Goal: Task Accomplishment & Management: Manage account settings

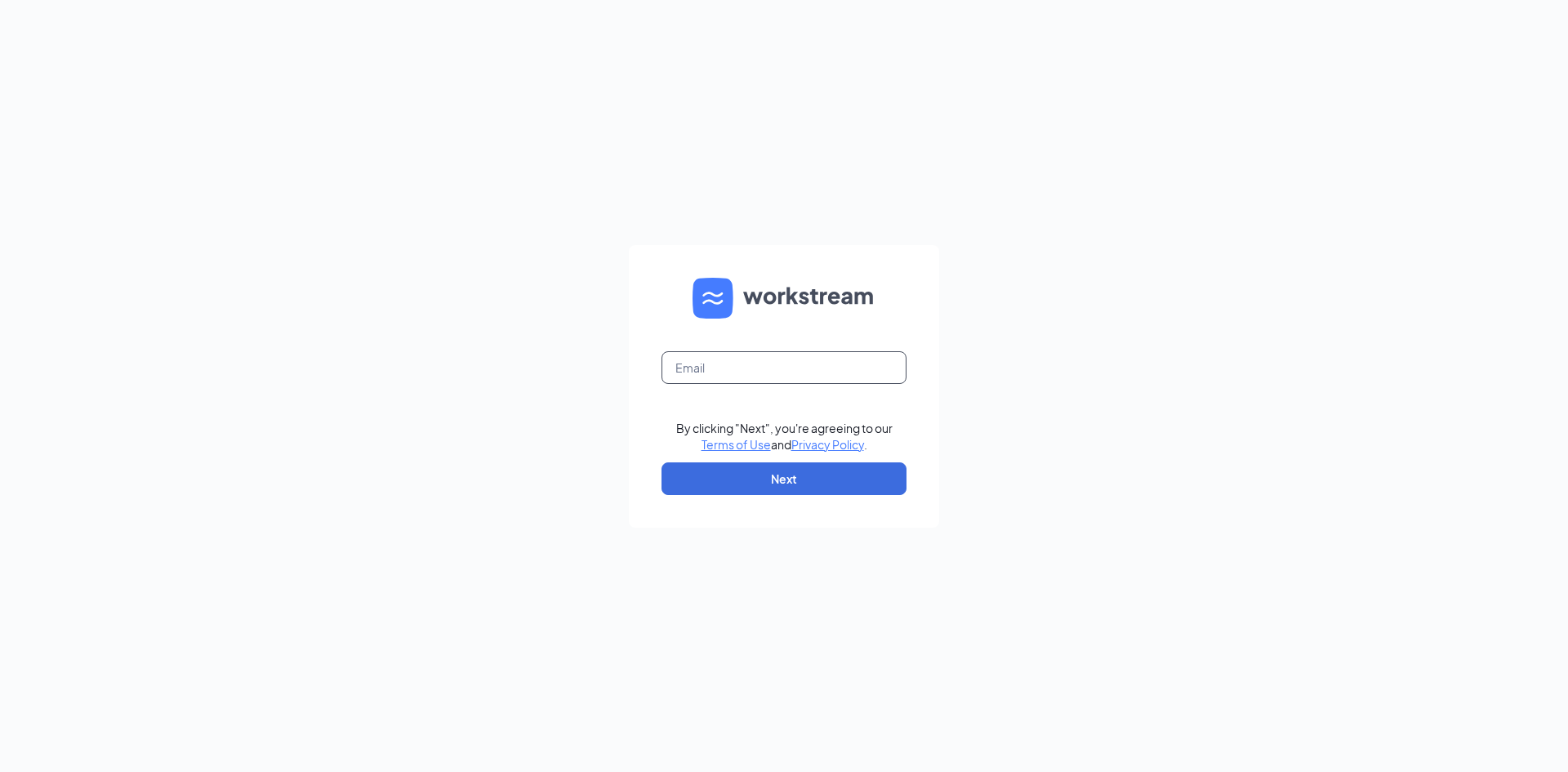
click at [723, 376] on input "text" at bounding box center [784, 367] width 245 height 32
type input "[PERSON_NAME][EMAIL_ADDRESS][DOMAIN_NAME]"
click at [716, 476] on button "Next" at bounding box center [784, 478] width 245 height 32
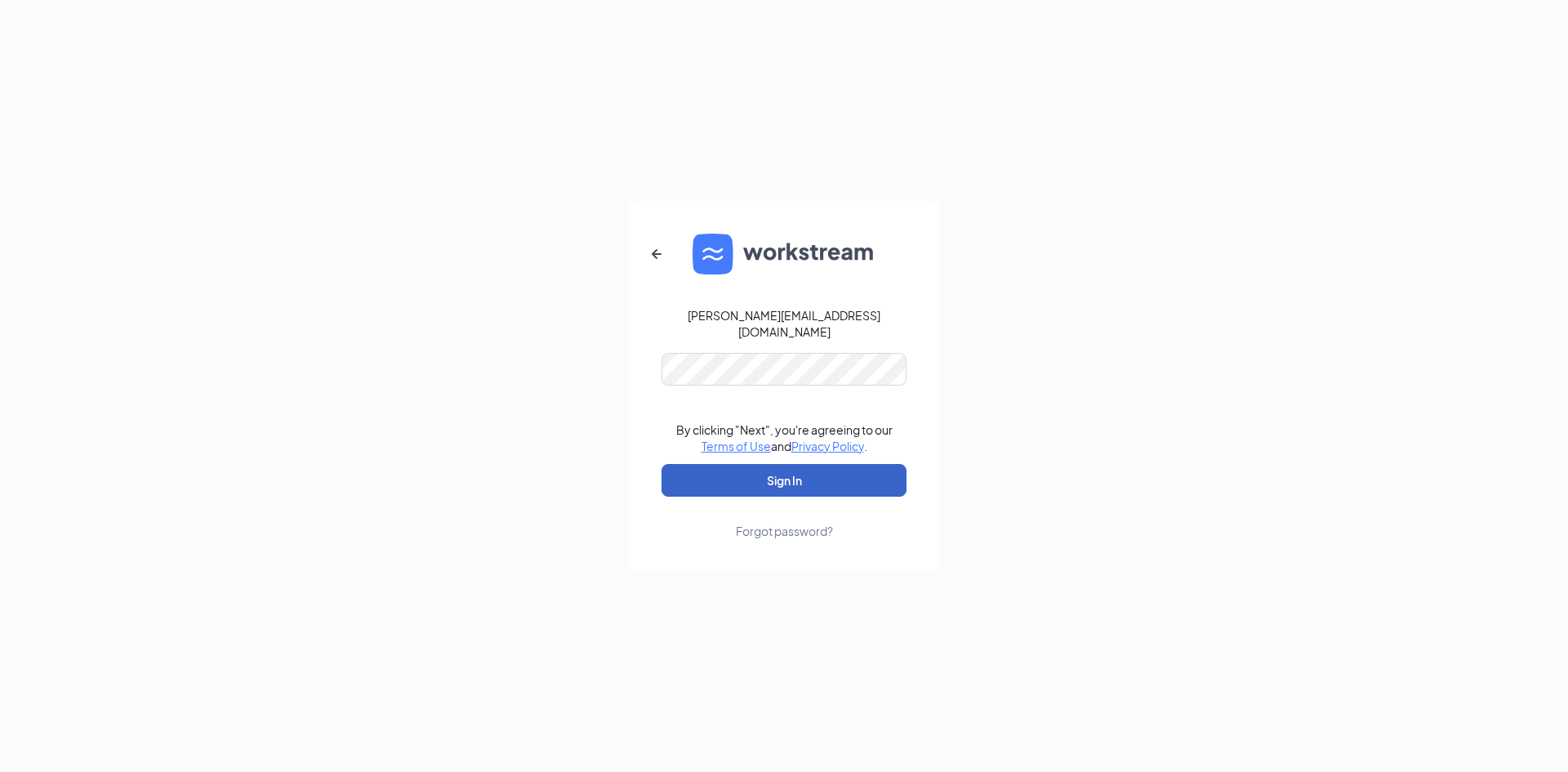
click at [836, 470] on button "Sign In" at bounding box center [784, 480] width 245 height 32
click at [636, 368] on form "[PERSON_NAME][EMAIL_ADDRESS][DOMAIN_NAME] Credential mismatches. By clicking "N…" at bounding box center [784, 386] width 311 height 371
click at [810, 482] on button "Sign In" at bounding box center [784, 480] width 245 height 32
click at [646, 367] on form "wes.mgr@scrivanos.com Credential mismatches. By clicking "Next", you're agreein…" at bounding box center [784, 386] width 311 height 371
click at [759, 467] on button "Sign In" at bounding box center [784, 480] width 245 height 32
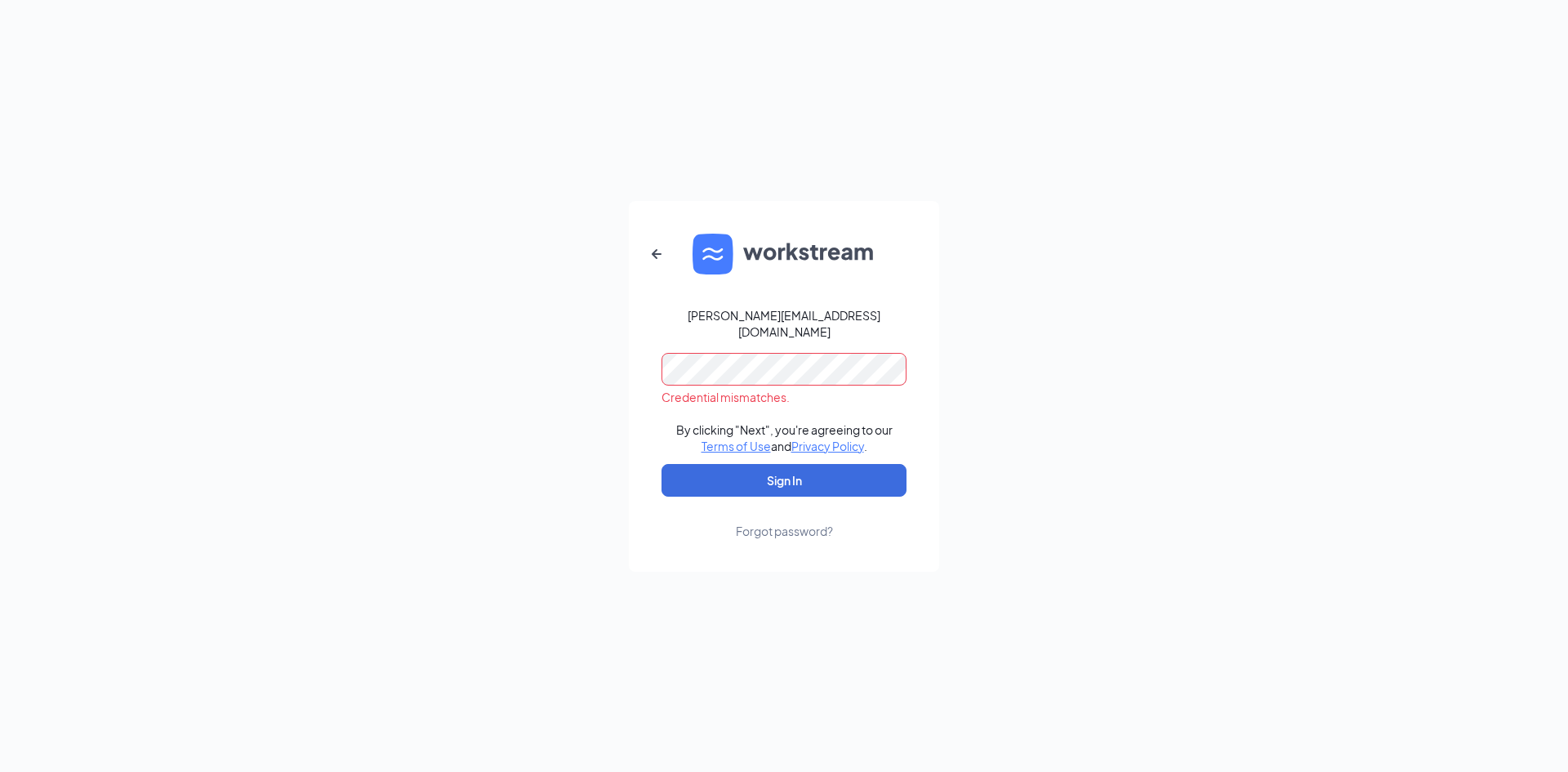
click at [585, 402] on div "wes.mgr@scrivanos.com Credential mismatches. By clicking "Next", you're agreein…" at bounding box center [784, 386] width 1568 height 772
click at [812, 477] on button "Sign In" at bounding box center [784, 480] width 245 height 32
click at [644, 378] on form "wes.mgr@scrivanos.com Credential mismatches. By clicking "Next", you're agreein…" at bounding box center [784, 386] width 311 height 371
click at [872, 474] on button "Sign In" at bounding box center [784, 480] width 245 height 32
click at [627, 399] on div "wes.mgr@scrivanos.com Credential mismatches. By clicking "Next", you're agreein…" at bounding box center [784, 386] width 1568 height 772
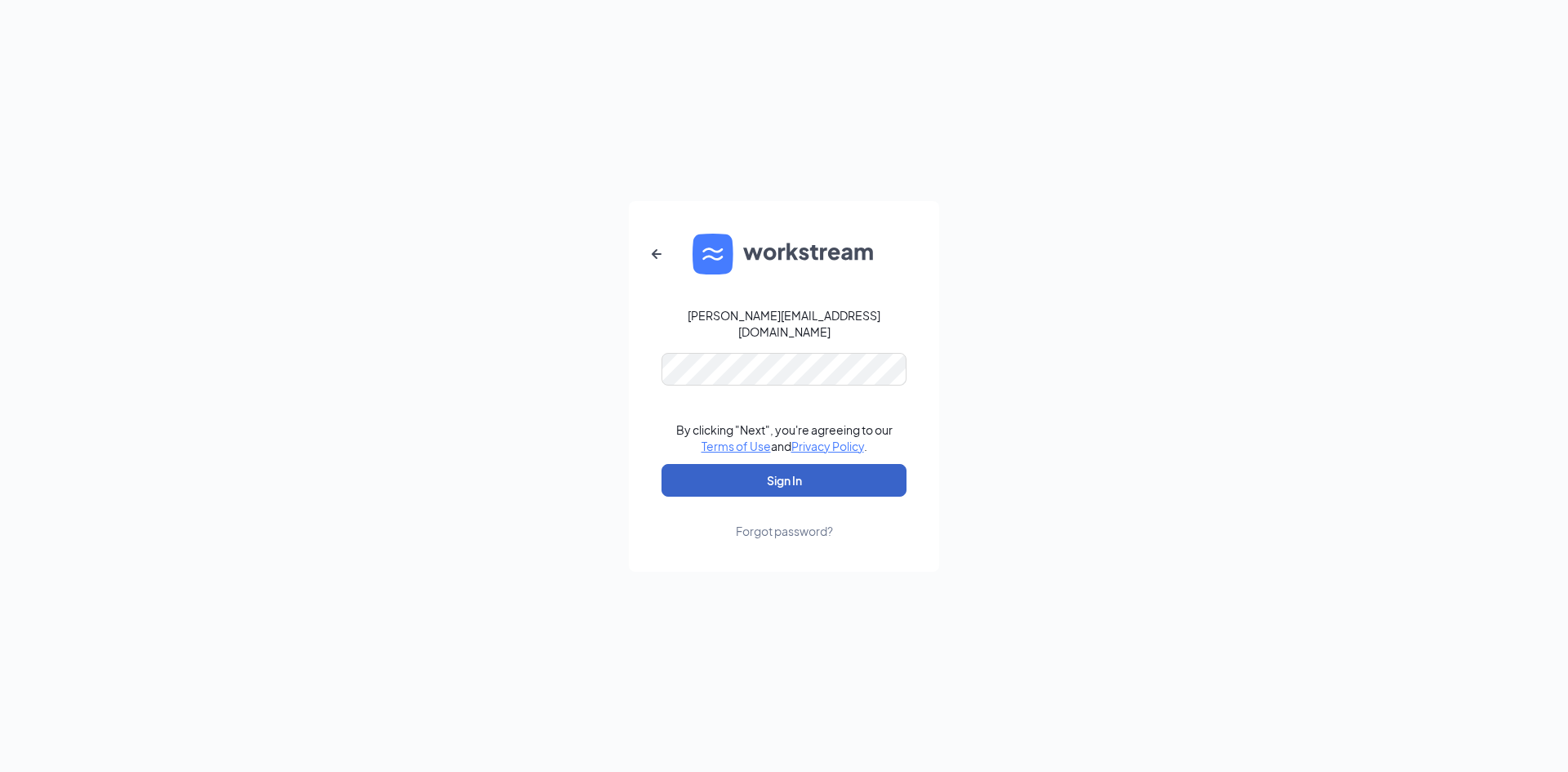
click at [848, 483] on button "Sign In" at bounding box center [784, 480] width 245 height 32
click at [606, 360] on div "wes.mgr@scrivanos.com Credential mismatches. By clicking "Next", you're agreein…" at bounding box center [784, 386] width 1568 height 772
click at [820, 496] on link "Forgot password?" at bounding box center [784, 517] width 97 height 43
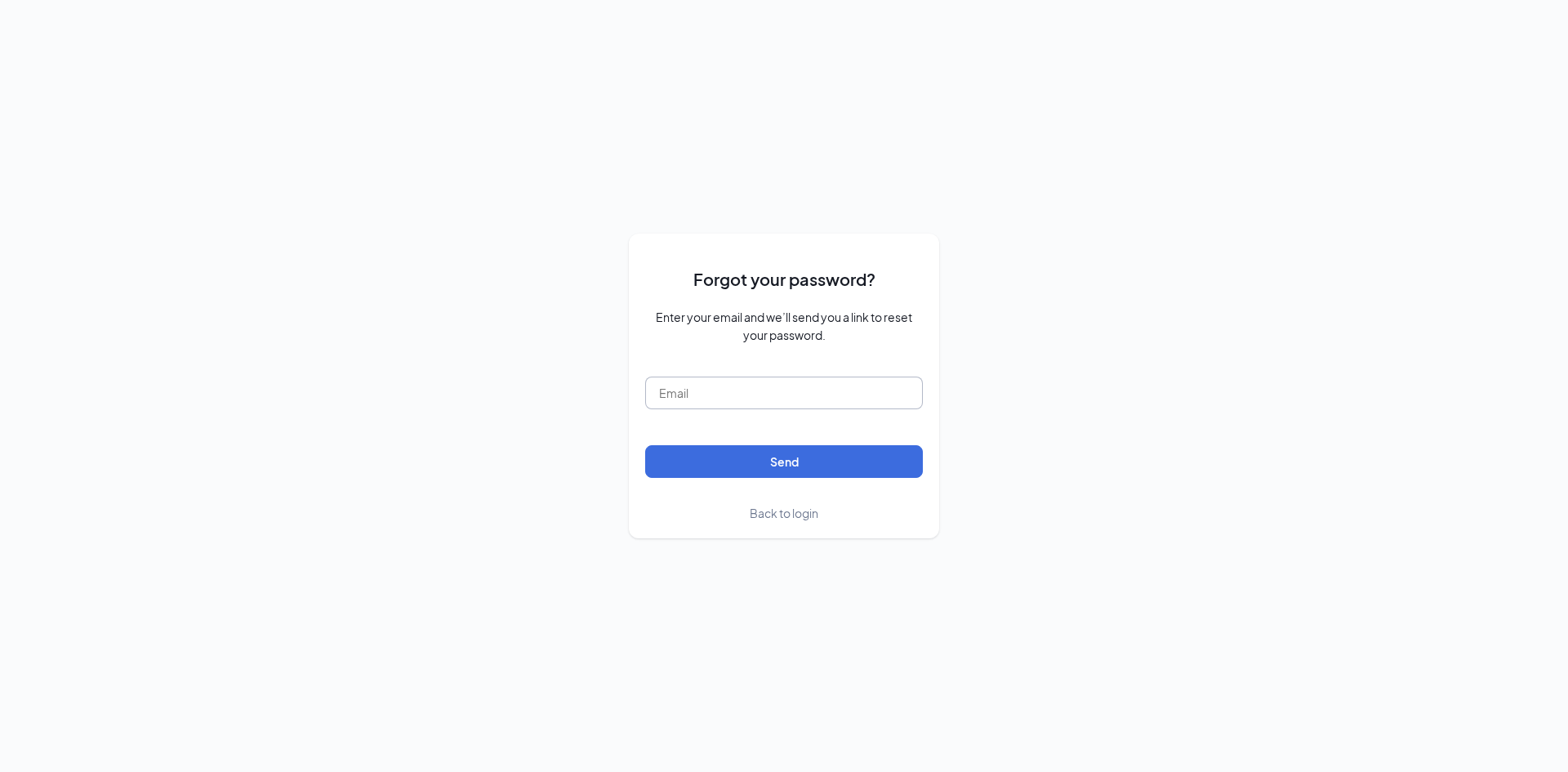
click at [755, 398] on input "text" at bounding box center [784, 393] width 277 height 32
click at [798, 514] on span "Back to login" at bounding box center [784, 512] width 69 height 15
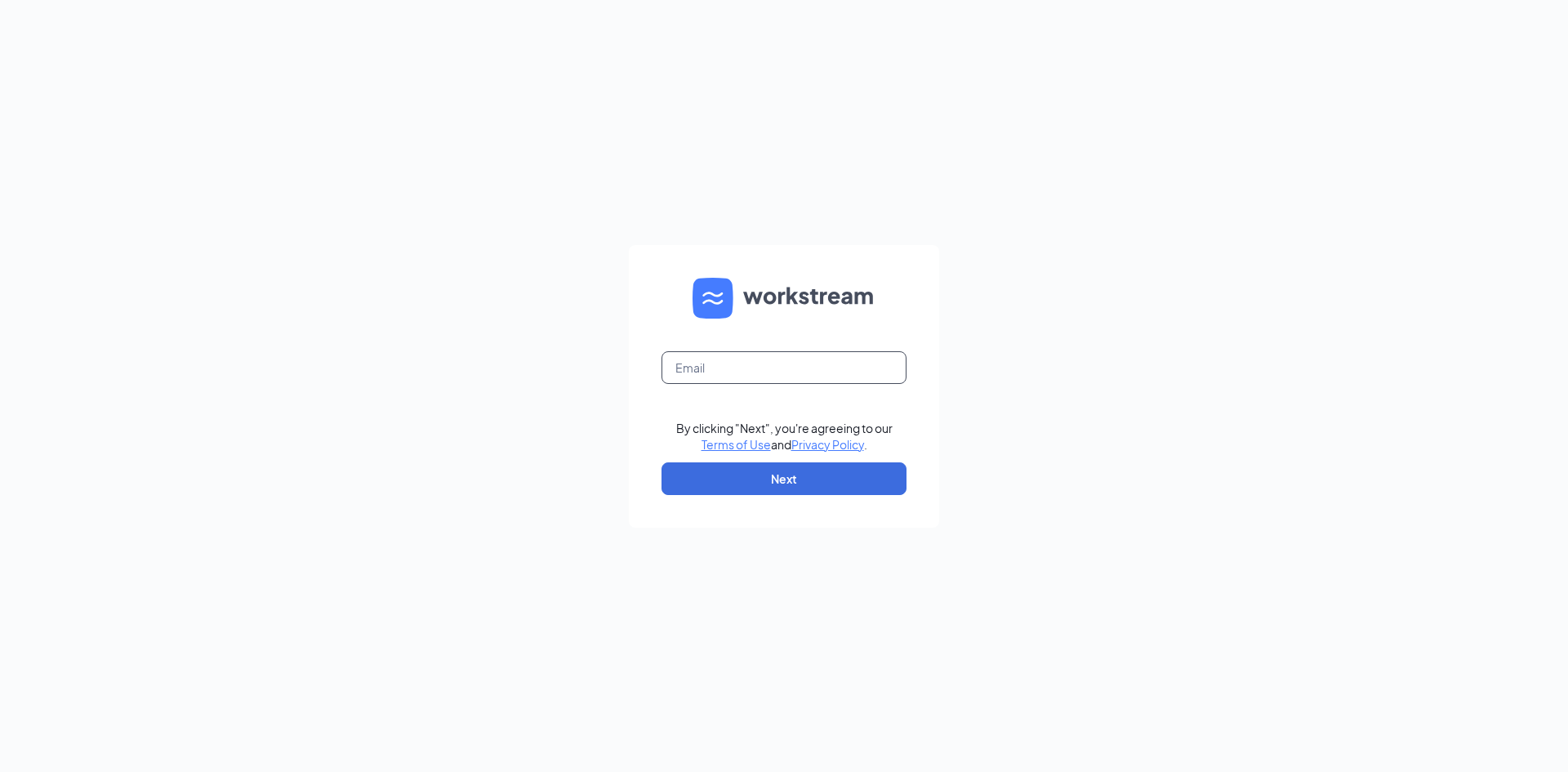
click at [719, 378] on input "text" at bounding box center [784, 367] width 245 height 32
type input "wes.mgr@scrivanos.com"
click at [756, 475] on button "Next" at bounding box center [784, 478] width 245 height 32
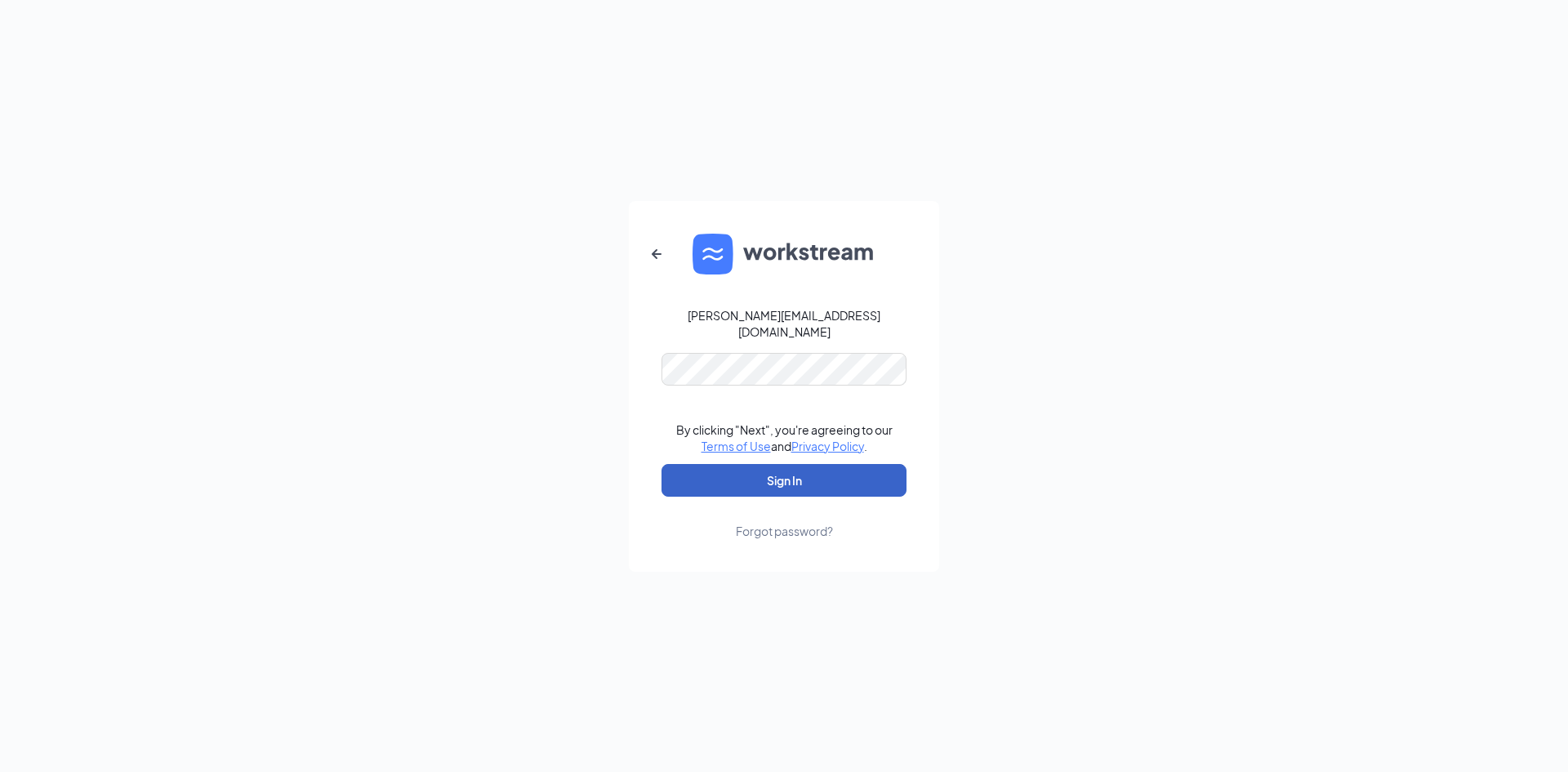
click at [803, 481] on button "Sign In" at bounding box center [784, 480] width 245 height 32
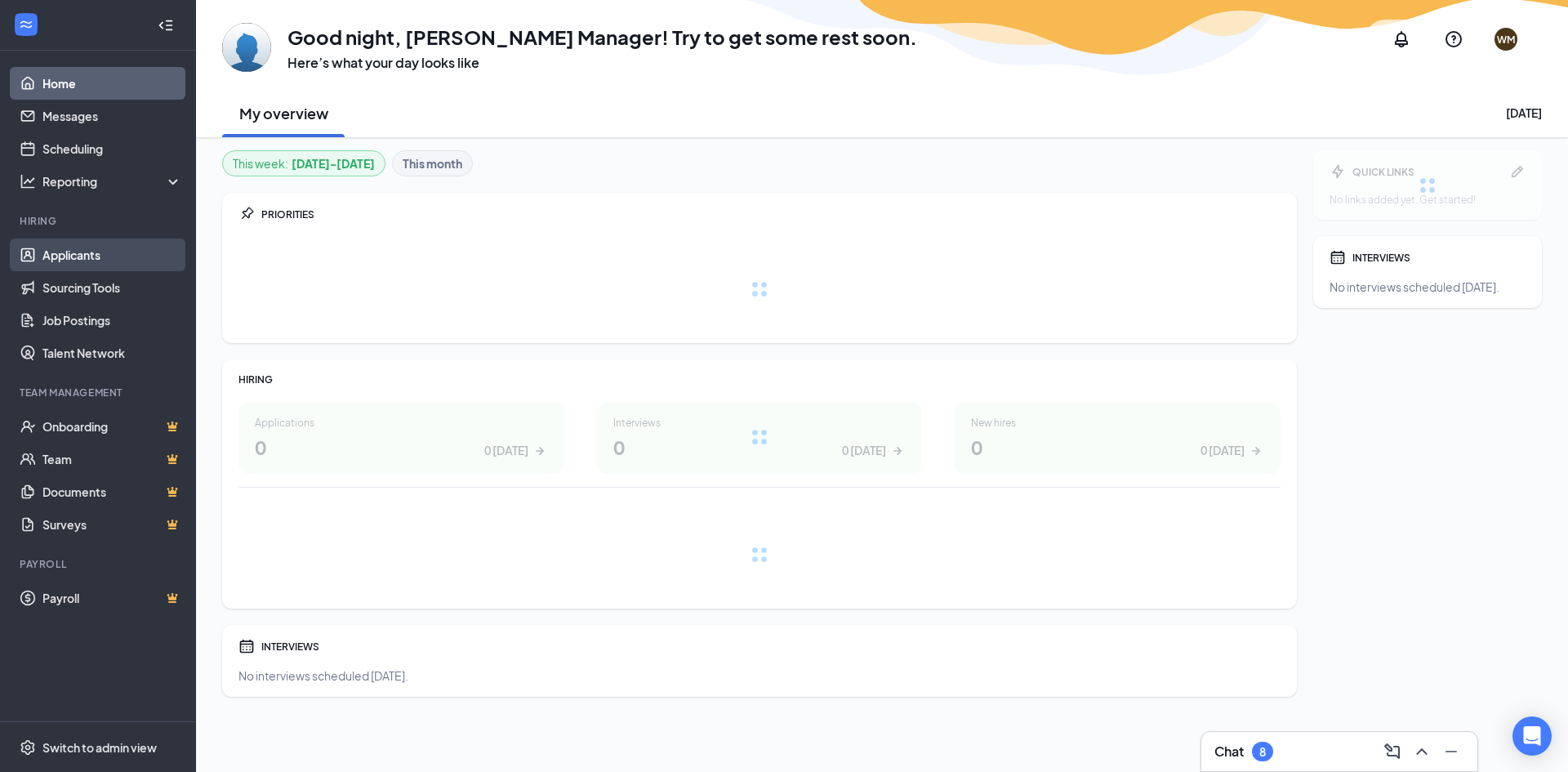
click at [90, 251] on link "Applicants" at bounding box center [113, 254] width 140 height 32
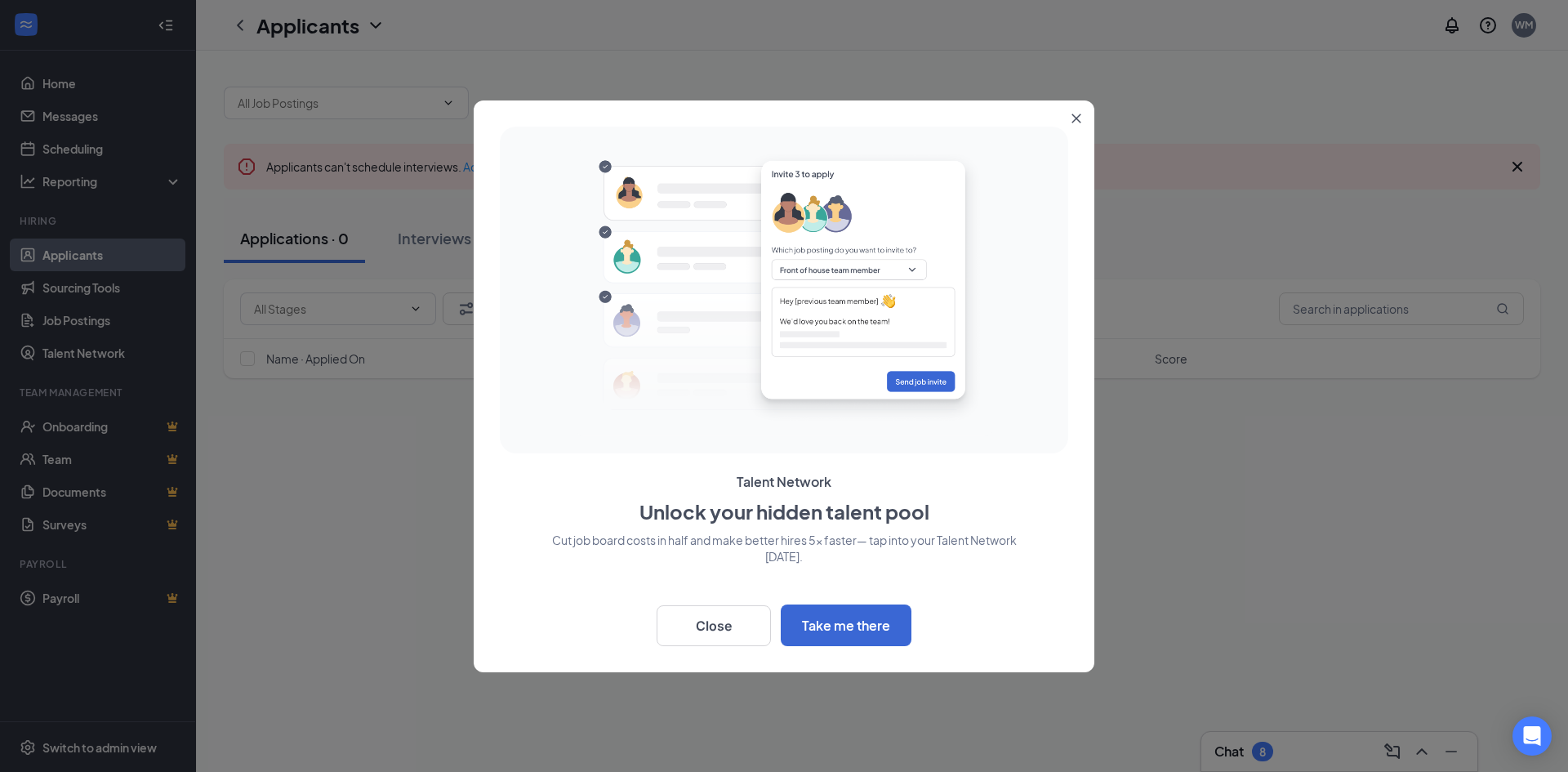
click at [1074, 120] on icon "Close" at bounding box center [1076, 118] width 10 height 10
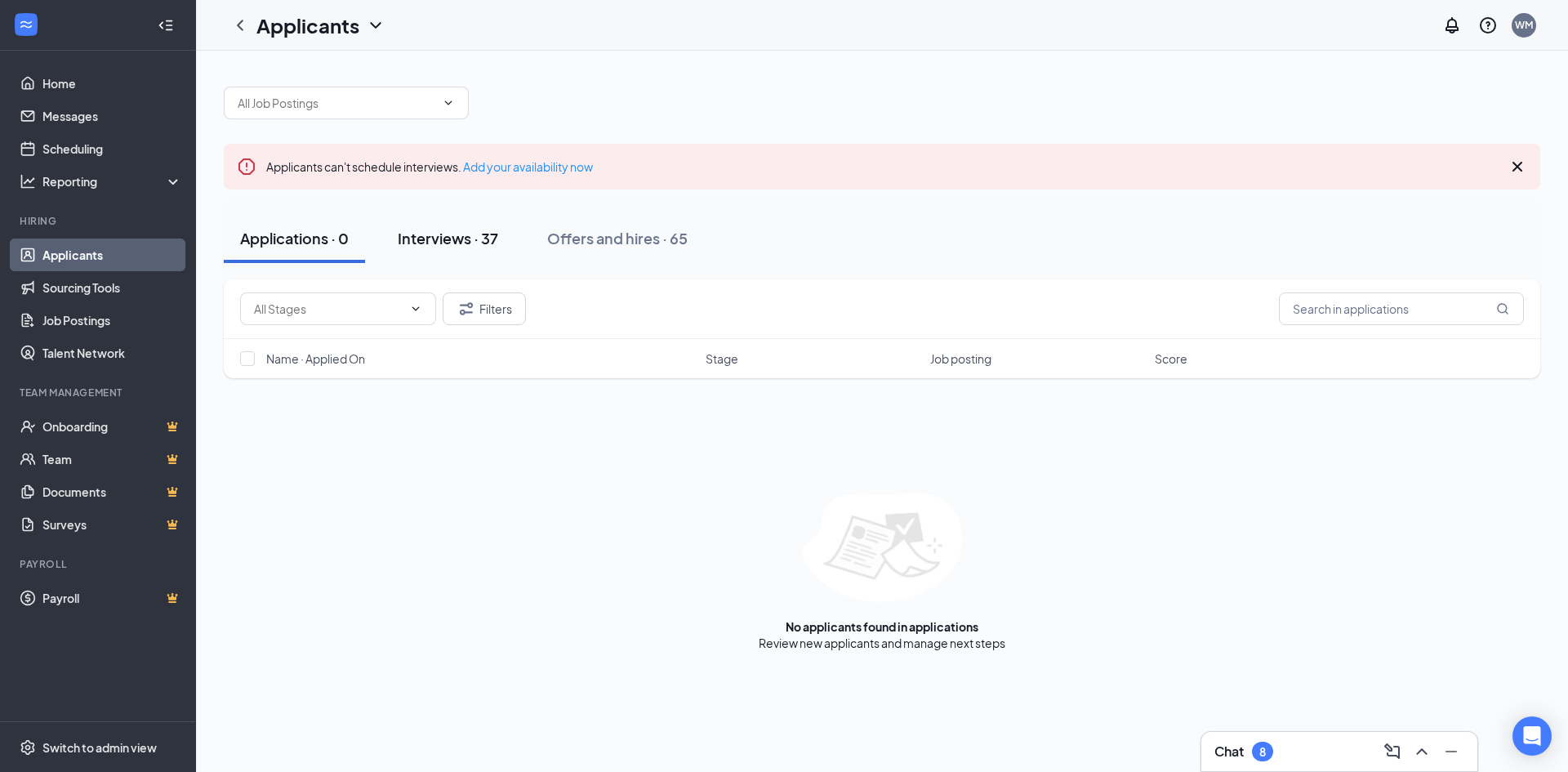
click at [464, 234] on div "Interviews · 37" at bounding box center [448, 237] width 100 height 20
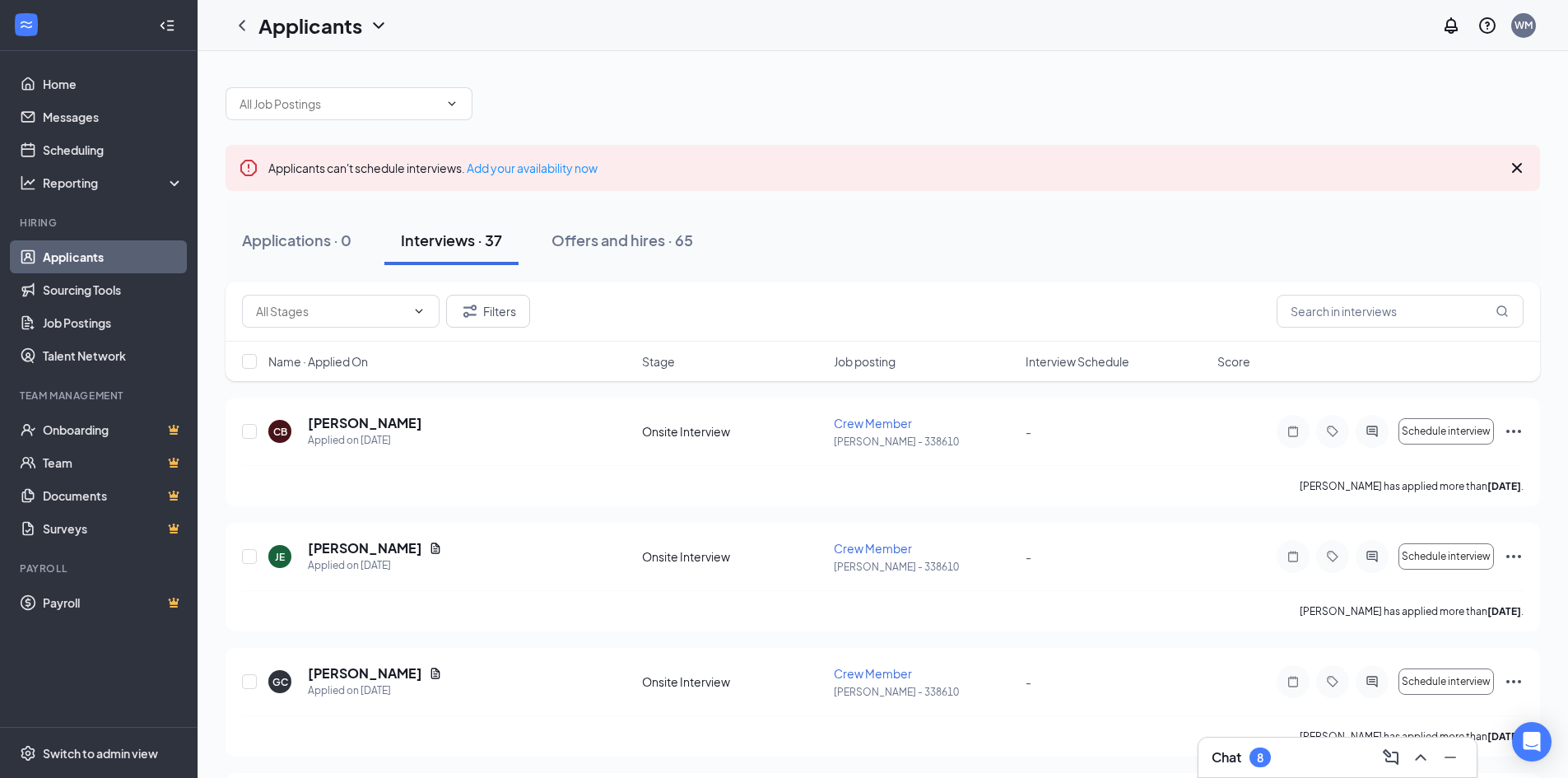
click at [472, 241] on div "Interviews · 37" at bounding box center [451, 239] width 101 height 20
click at [296, 246] on div "Applications · 0" at bounding box center [296, 239] width 110 height 20
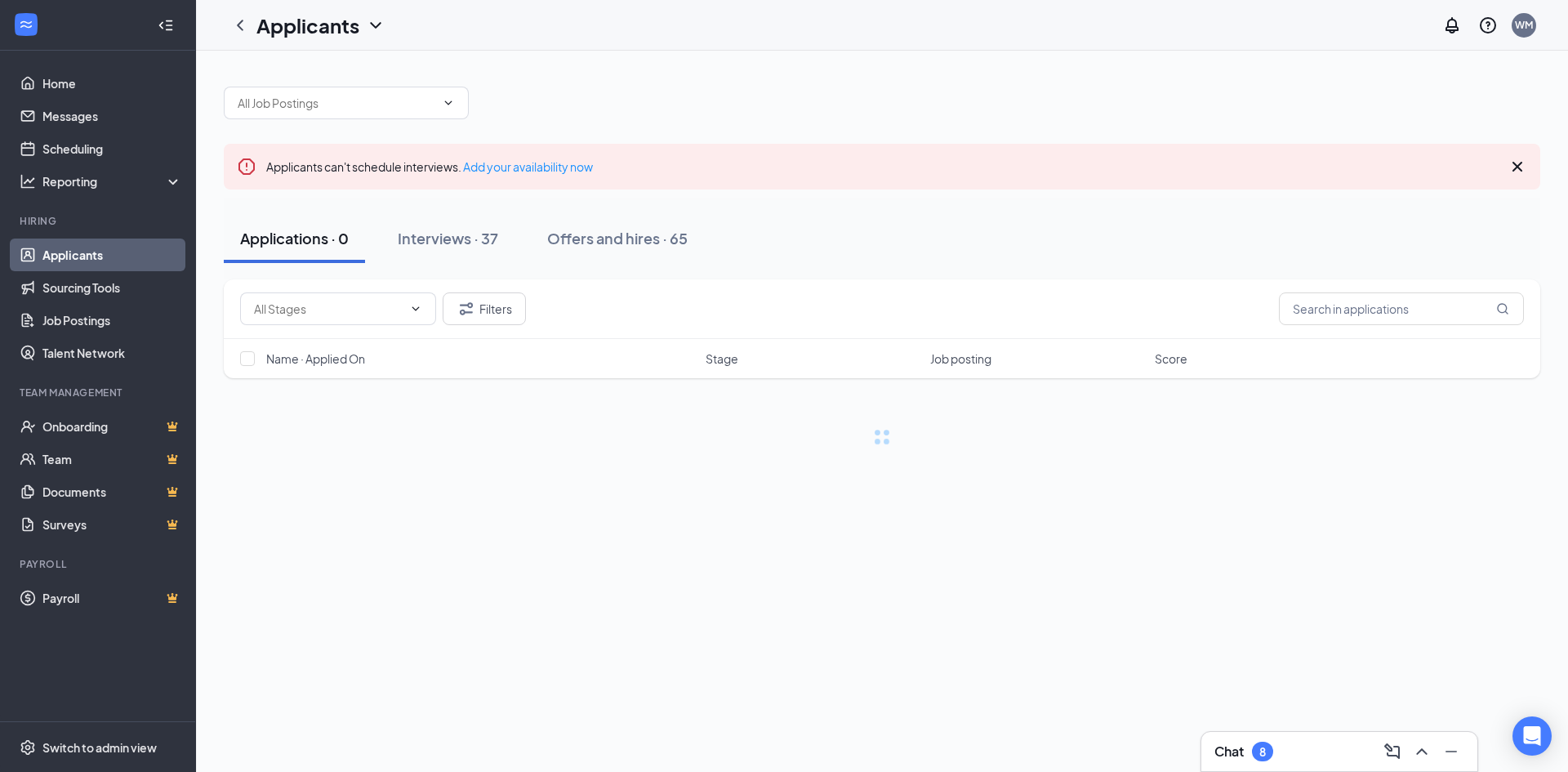
click at [294, 244] on div "Applications · 0" at bounding box center [294, 237] width 109 height 20
click at [313, 303] on input "text" at bounding box center [328, 309] width 148 height 18
click at [313, 318] on span at bounding box center [338, 308] width 196 height 32
click at [430, 240] on div "Interviews · 37" at bounding box center [448, 237] width 100 height 20
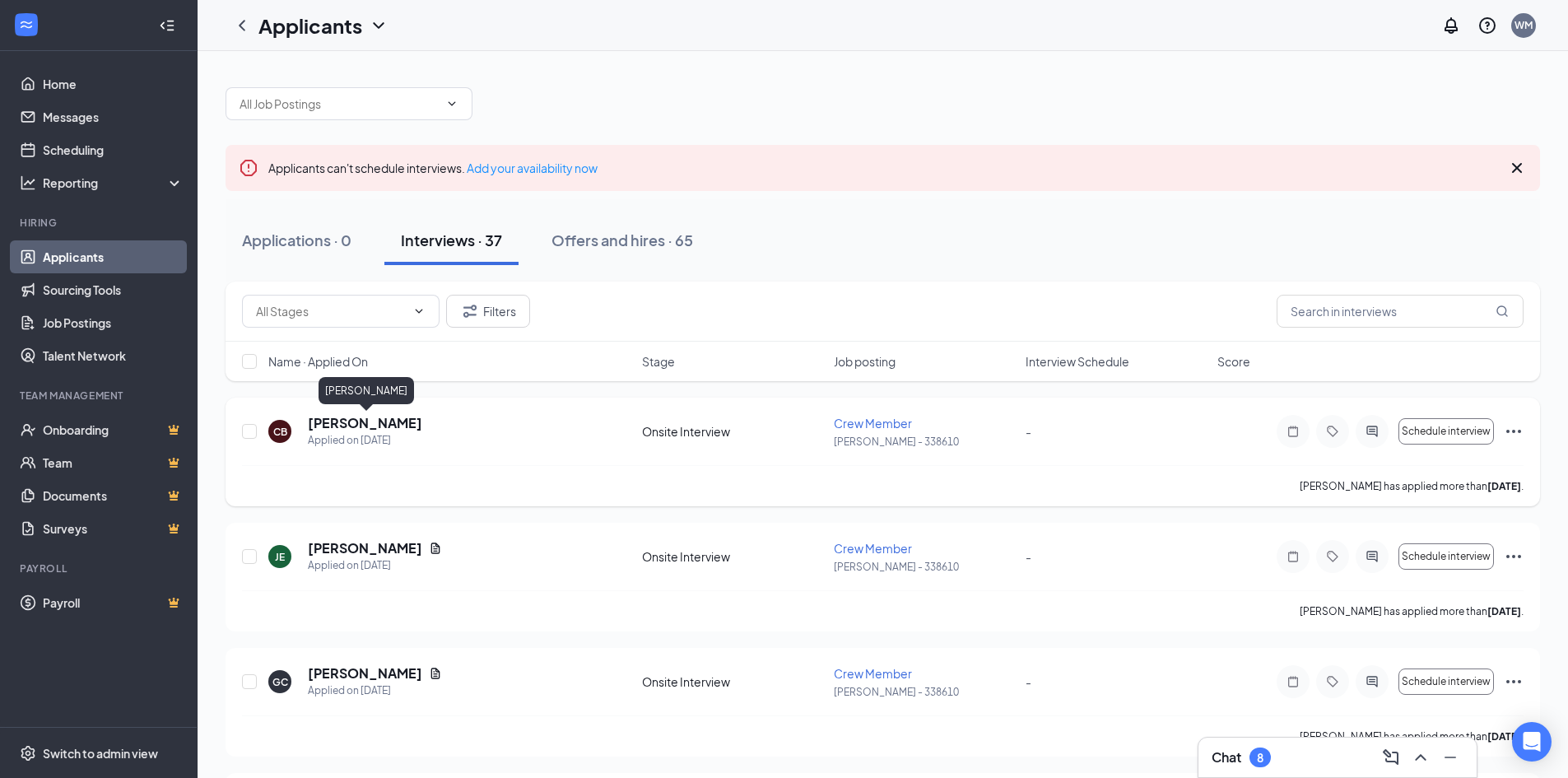
click at [398, 424] on h5 "[PERSON_NAME]" at bounding box center [365, 423] width 114 height 18
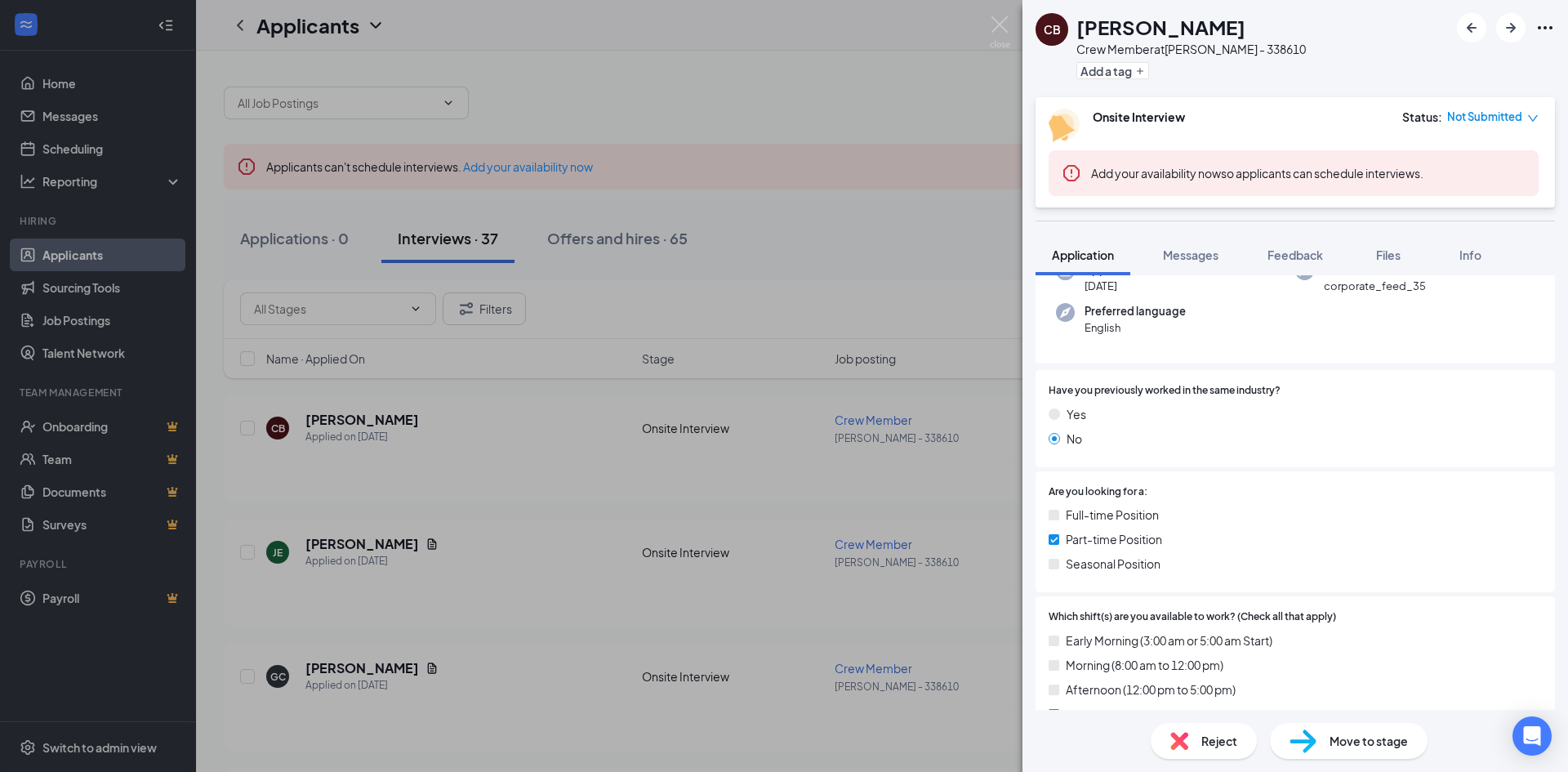
scroll to position [163, 0]
click at [540, 505] on div "[PERSON_NAME] Crew Member at [PERSON_NAME] - 338610 Add a tag Onsite Interview …" at bounding box center [784, 386] width 1568 height 772
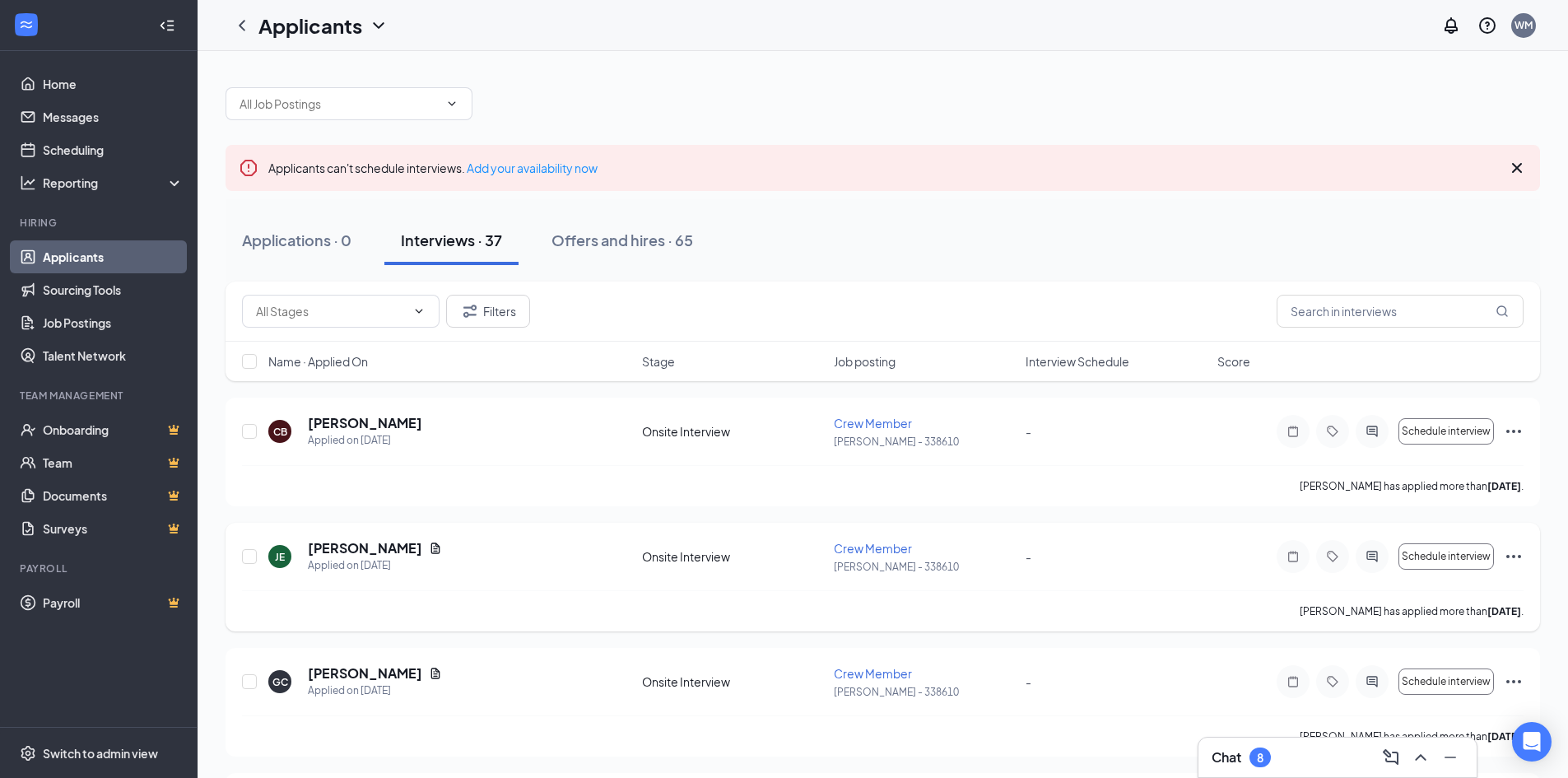
click at [852, 552] on span "Crew Member" at bounding box center [872, 548] width 78 height 15
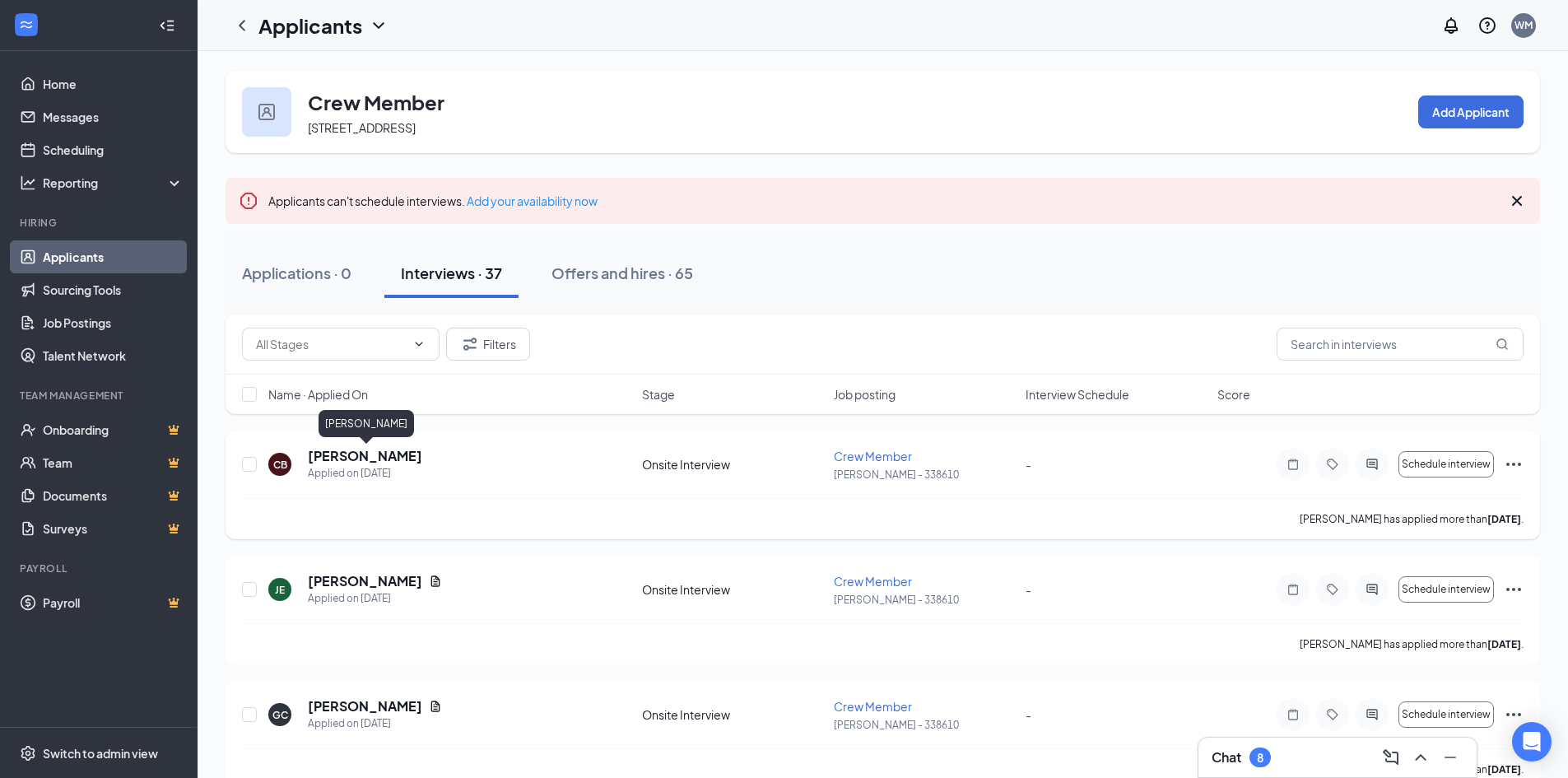
click at [383, 456] on h5 "[PERSON_NAME]" at bounding box center [365, 455] width 114 height 18
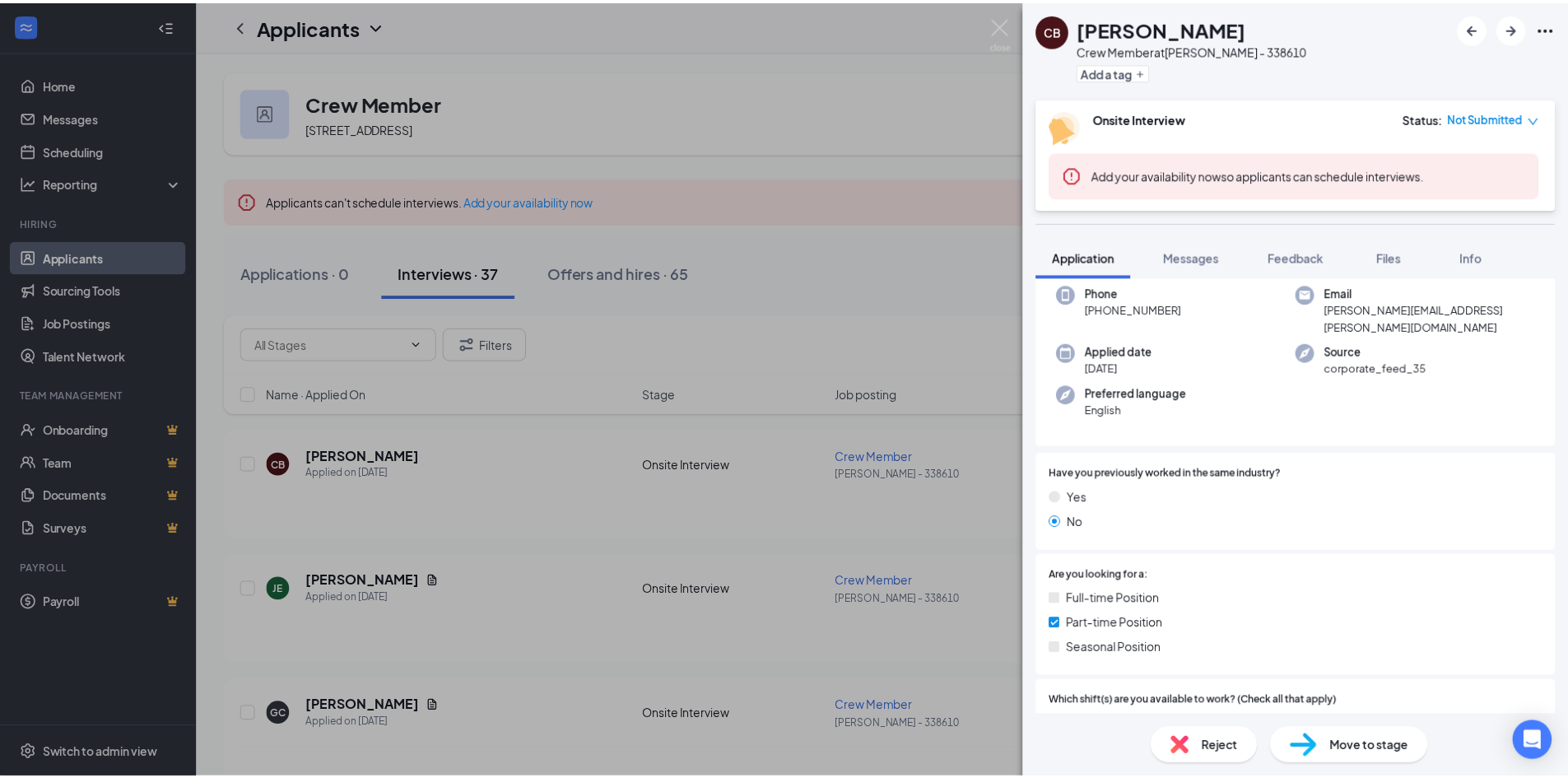
scroll to position [80, 0]
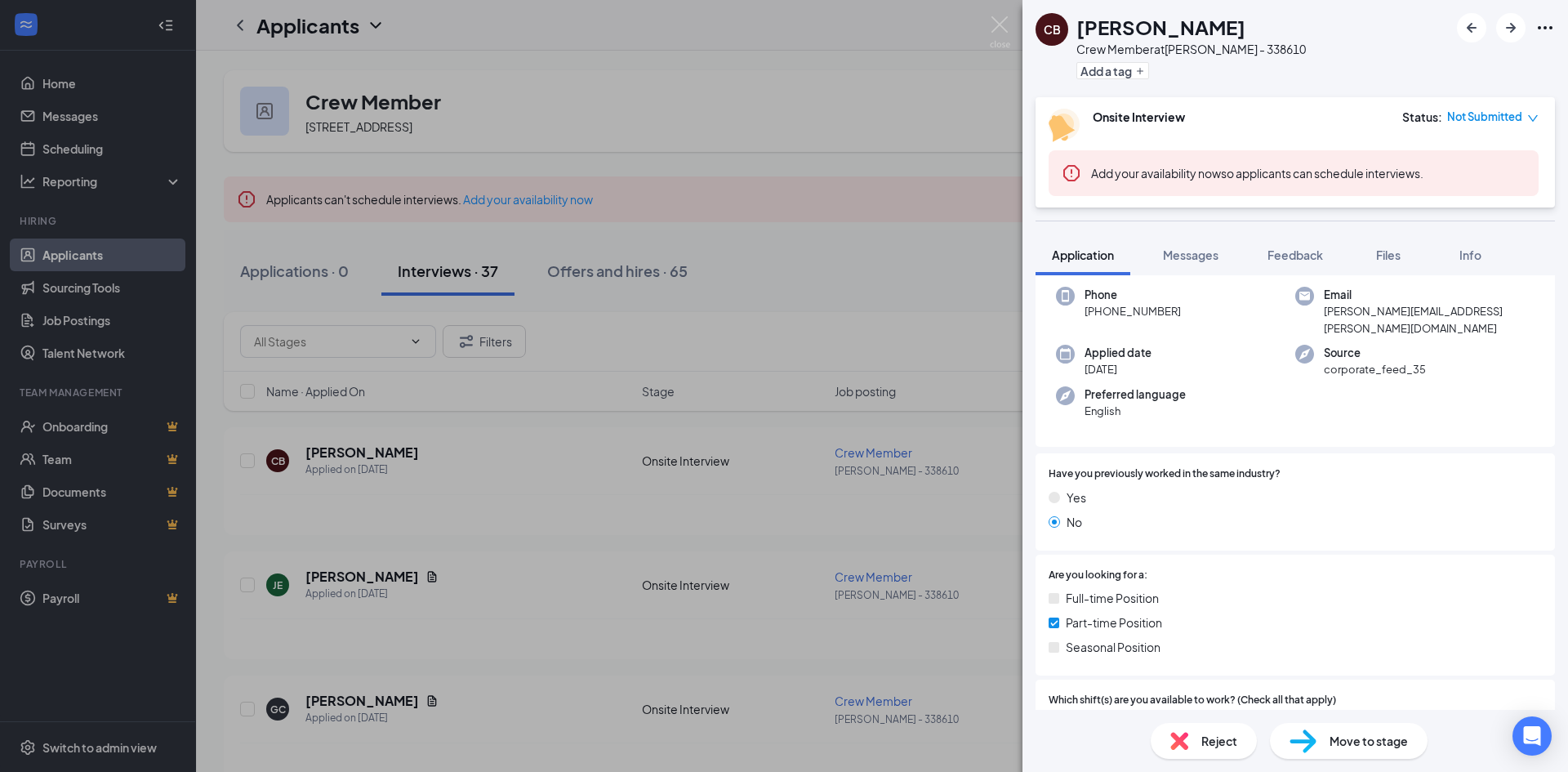
drag, startPoint x: 517, startPoint y: 612, endPoint x: 537, endPoint y: 599, distance: 23.9
click at [518, 610] on div "[PERSON_NAME] Crew Member at [PERSON_NAME] - 338610 Add a tag Onsite Interview …" at bounding box center [784, 386] width 1568 height 772
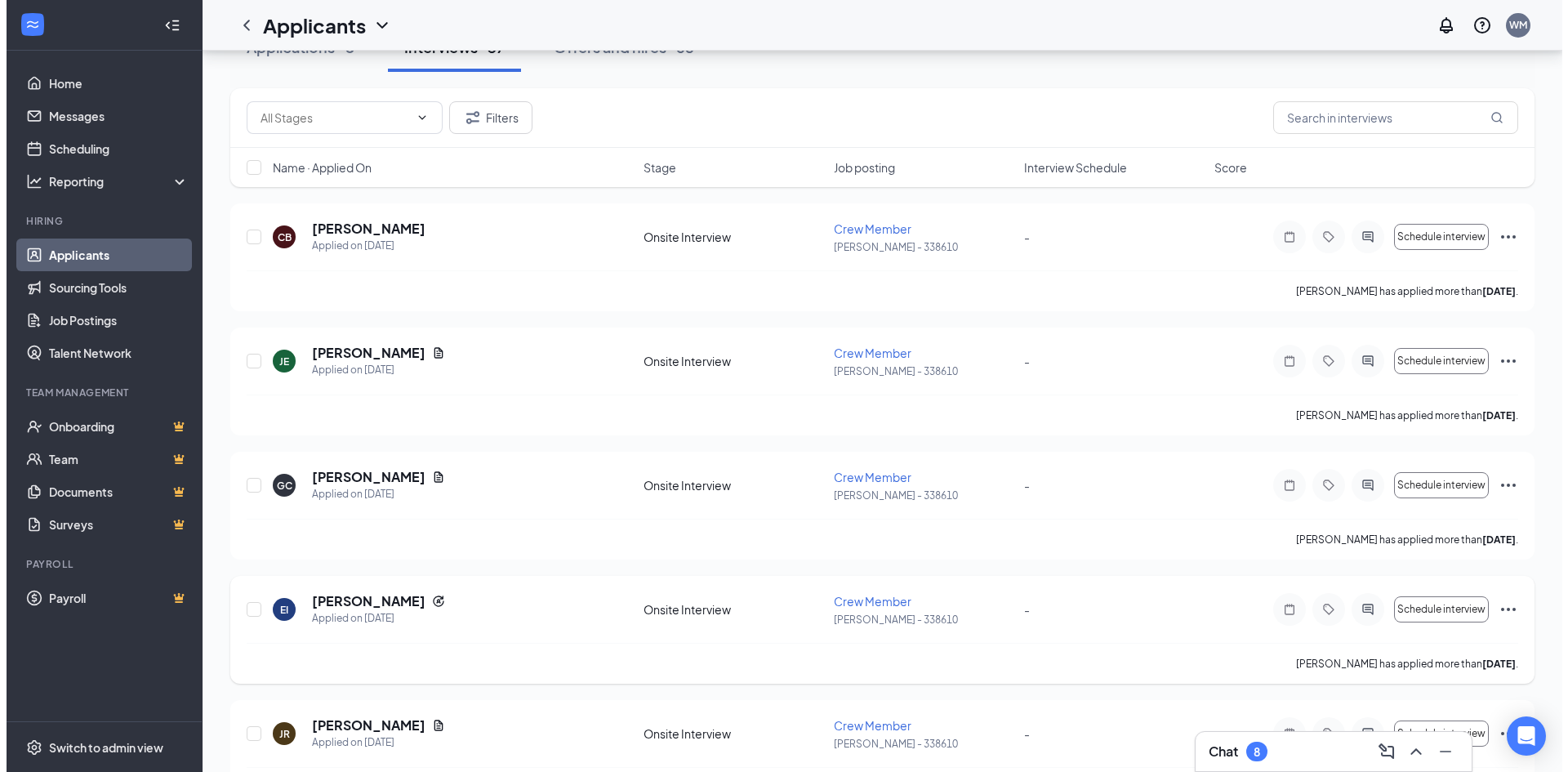
scroll to position [245, 0]
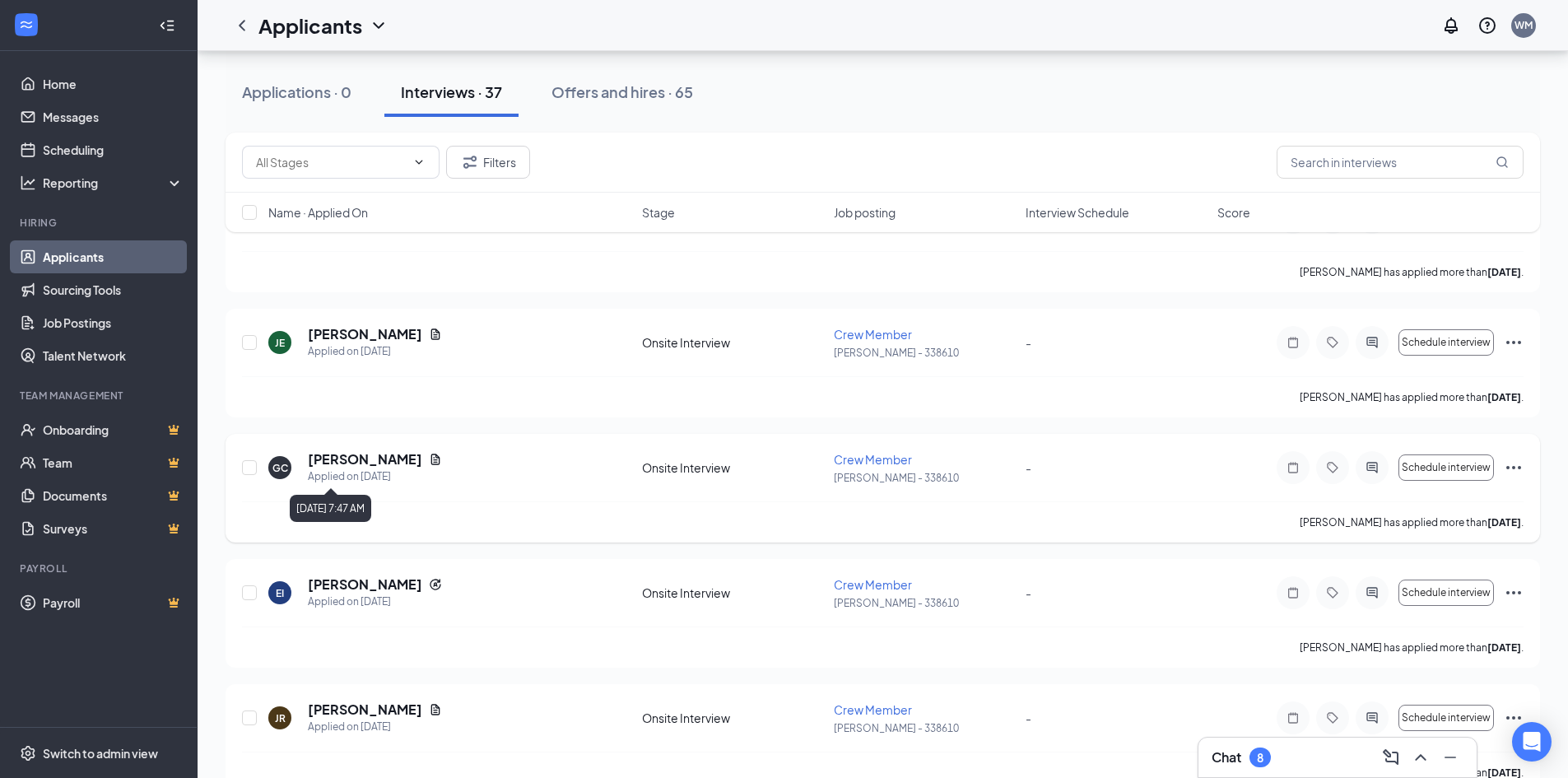
click at [365, 469] on div "Applied on [DATE]" at bounding box center [375, 476] width 135 height 17
click at [372, 459] on h5 "[PERSON_NAME]" at bounding box center [365, 459] width 114 height 18
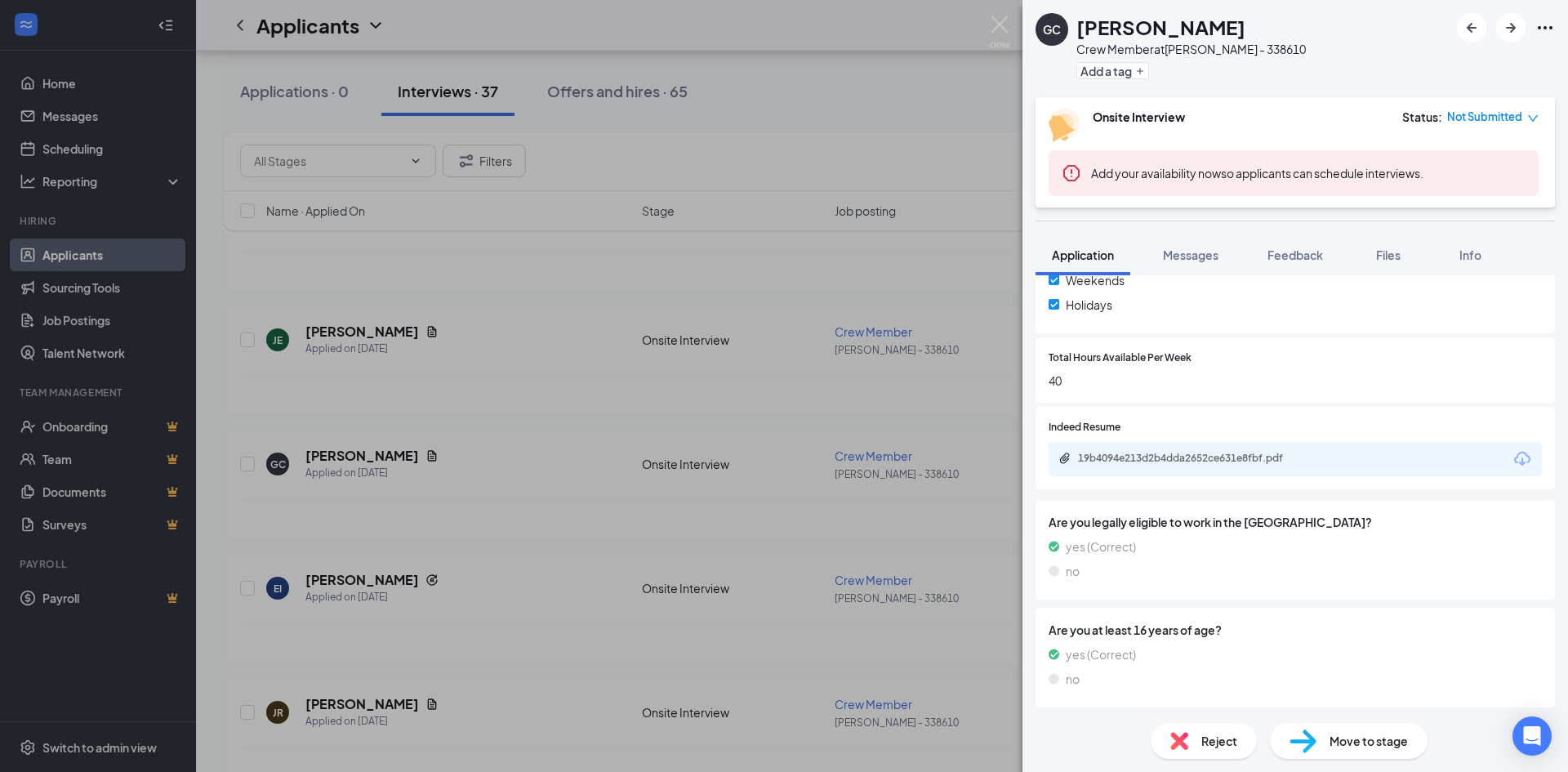
scroll to position [659, 0]
click at [1141, 461] on div "19b4094e213d2b4dda2652ce631e8fbf.pdf" at bounding box center [1193, 456] width 229 height 13
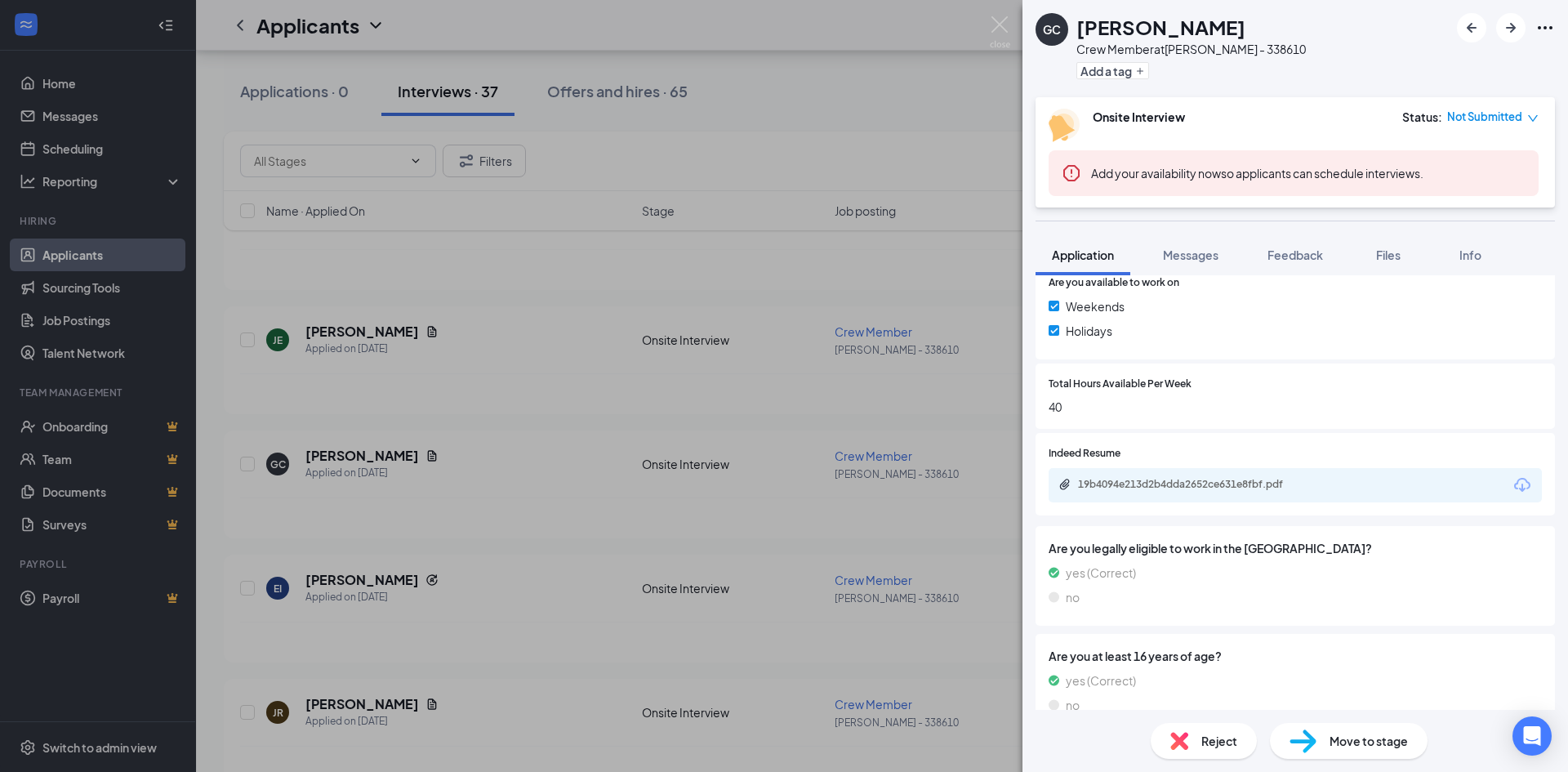
scroll to position [653, 0]
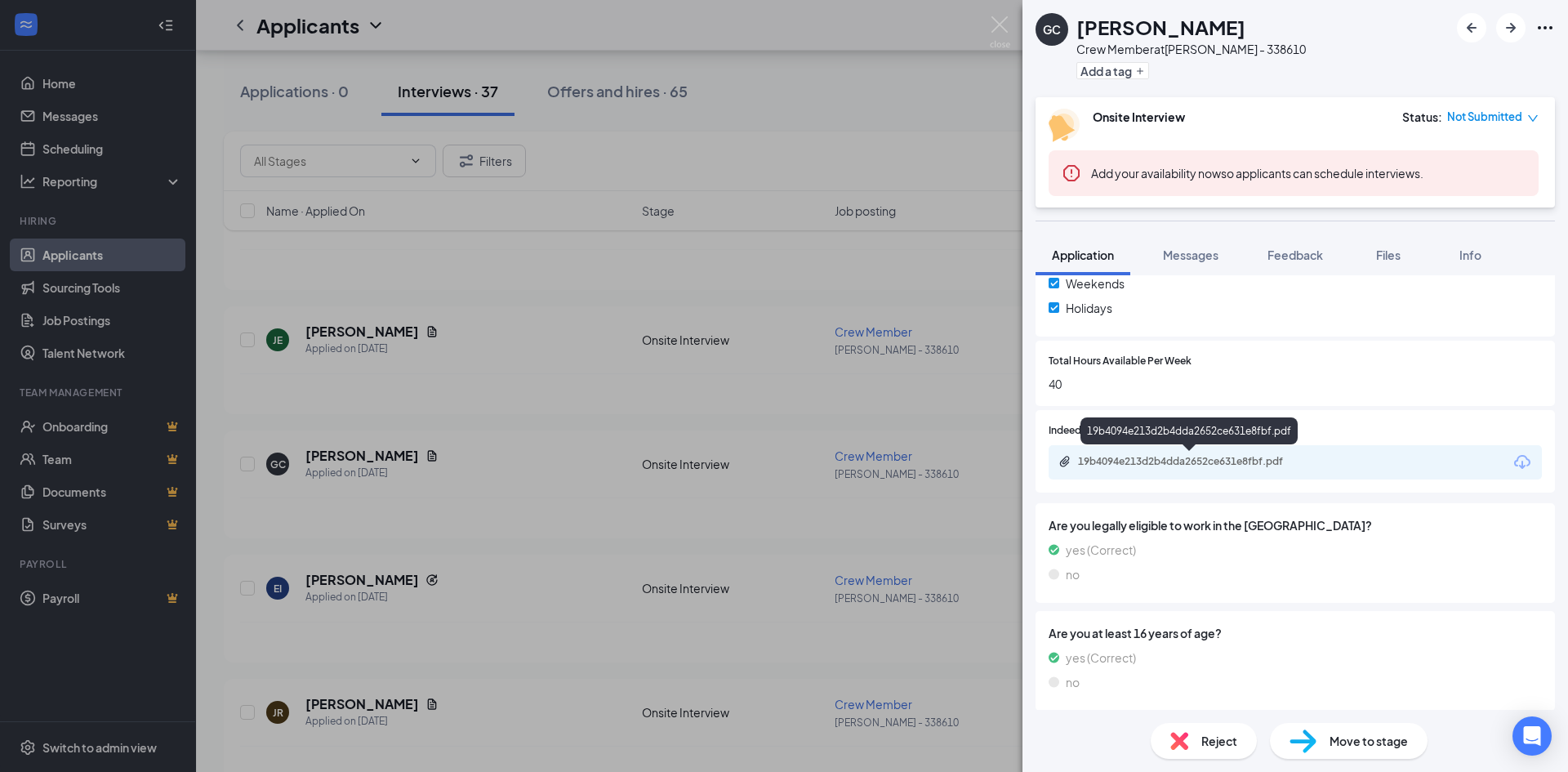
click at [1109, 461] on div "19b4094e213d2b4dda2652ce631e8fbf.pdf" at bounding box center [1193, 461] width 229 height 13
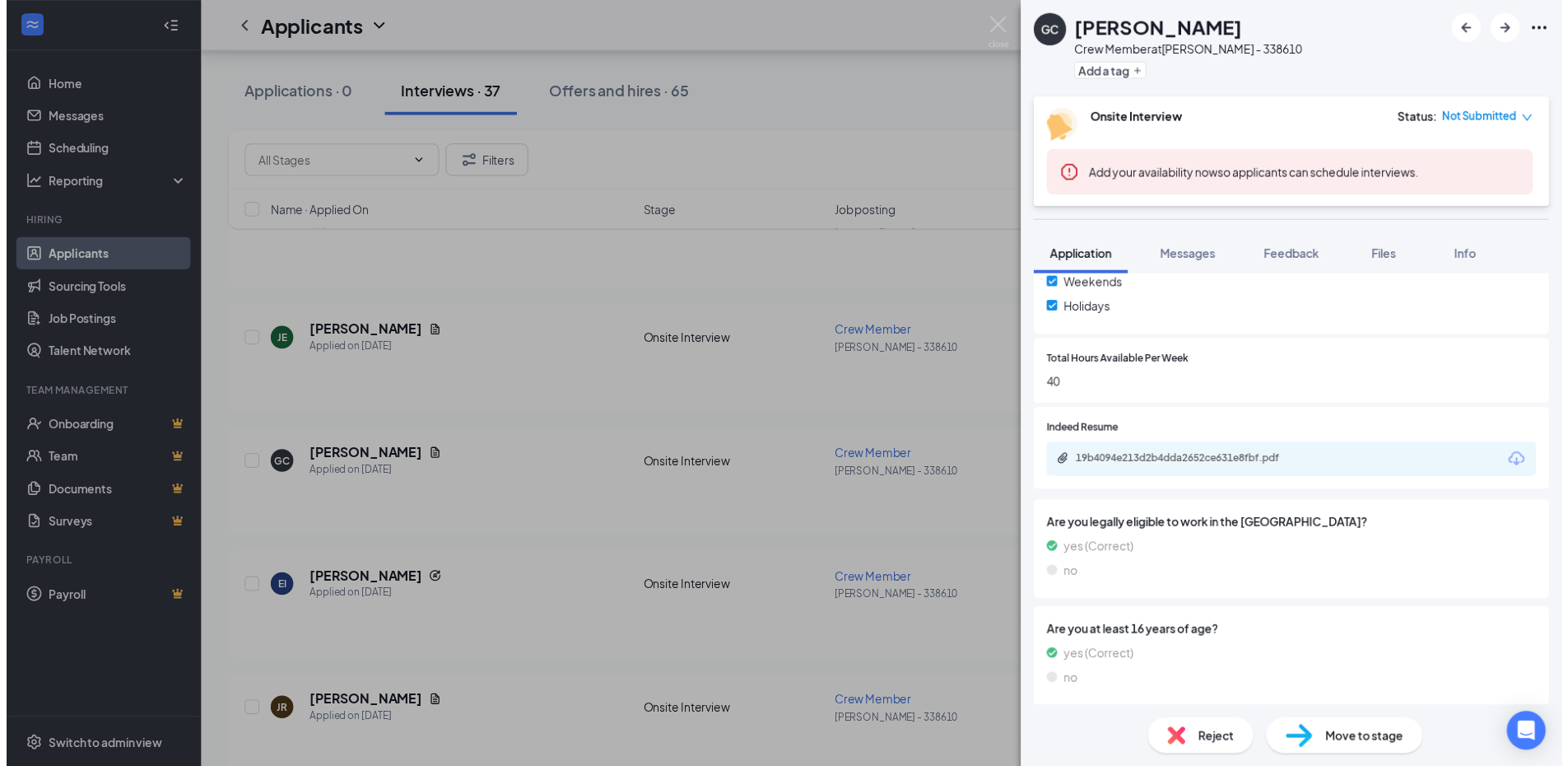
scroll to position [658, 0]
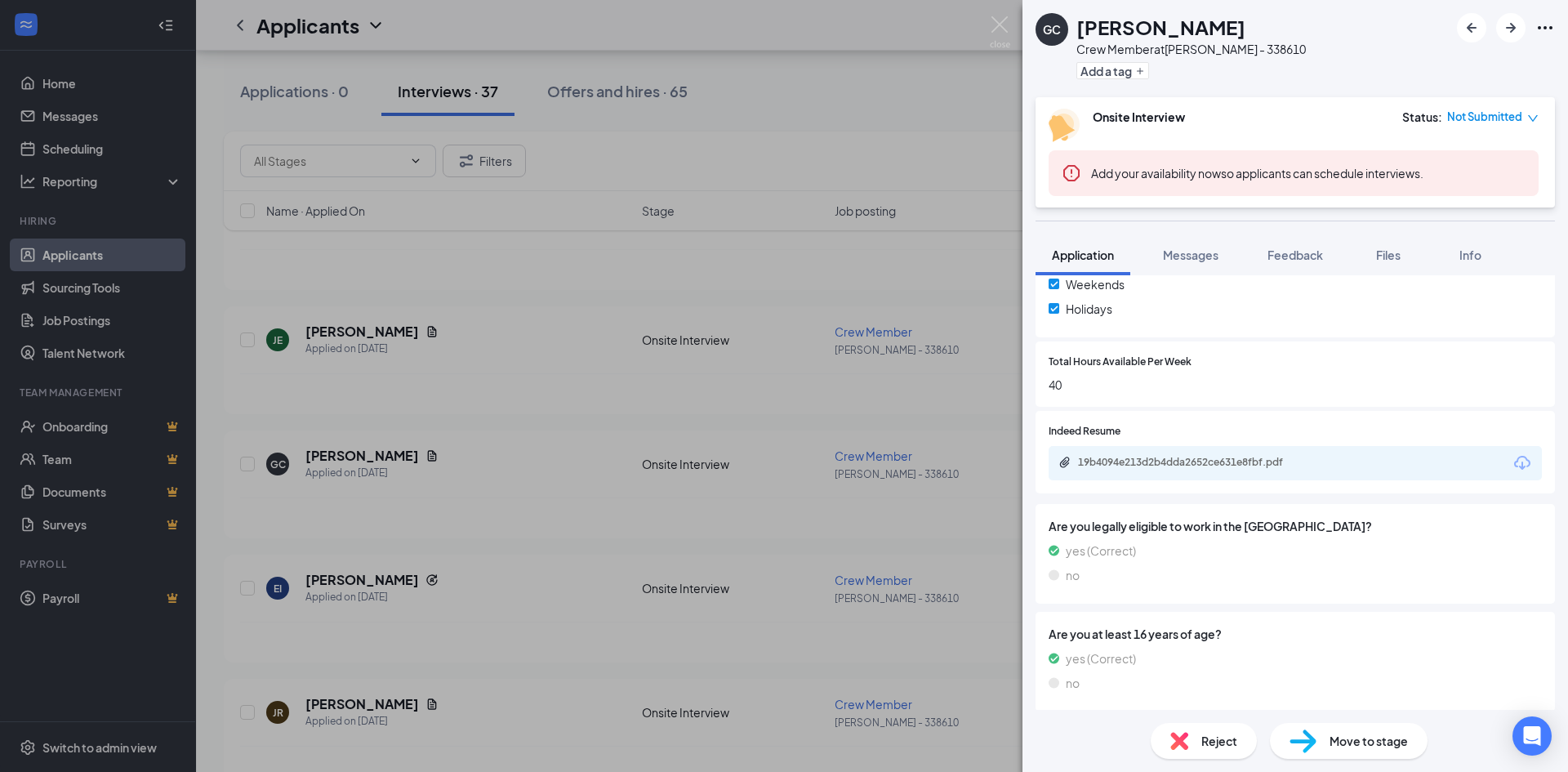
click at [691, 400] on div "GC [PERSON_NAME] Crew Member at [PERSON_NAME] - 338610 Add a tag Onsite Intervi…" at bounding box center [784, 386] width 1568 height 772
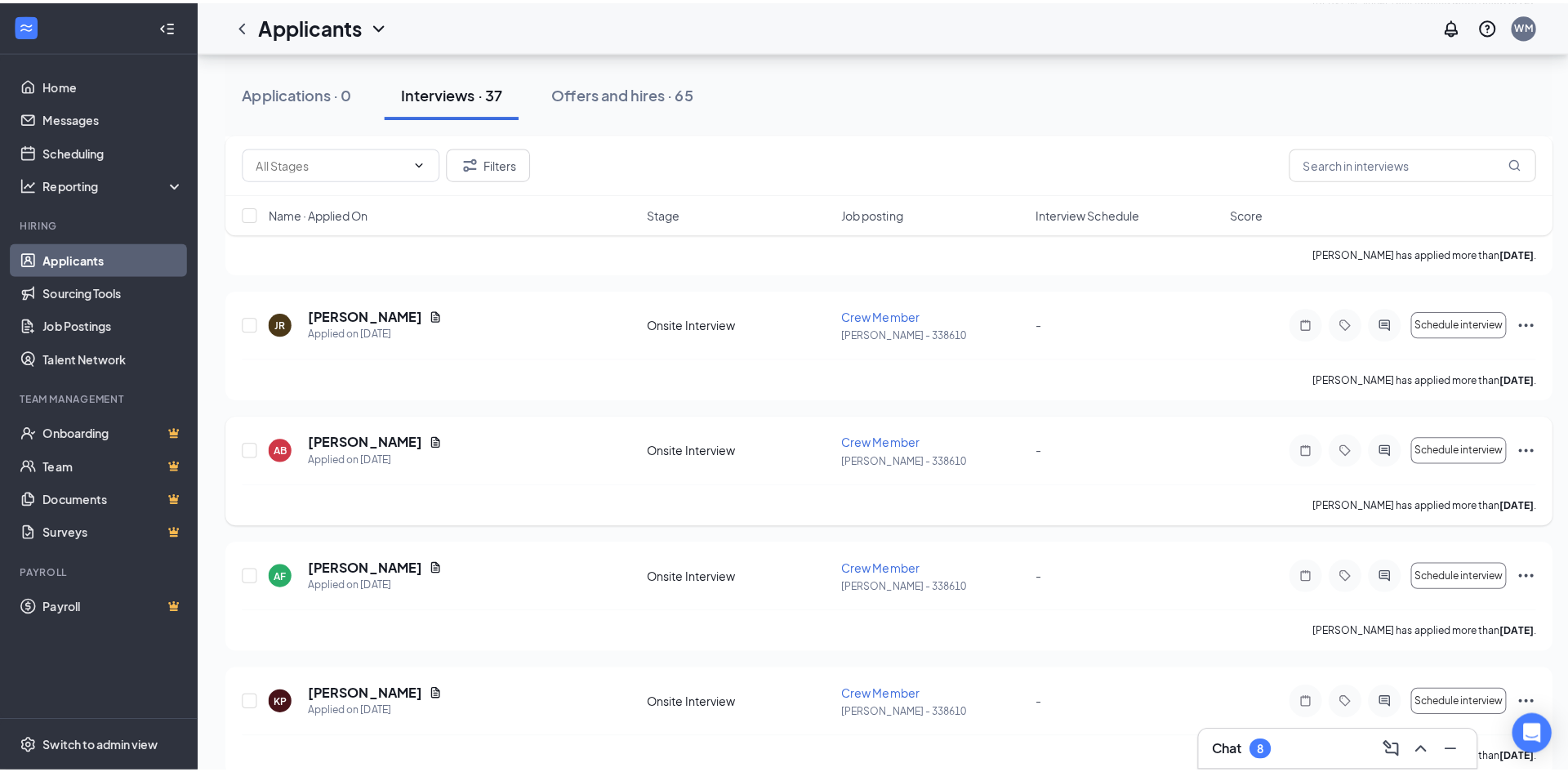
scroll to position [653, 0]
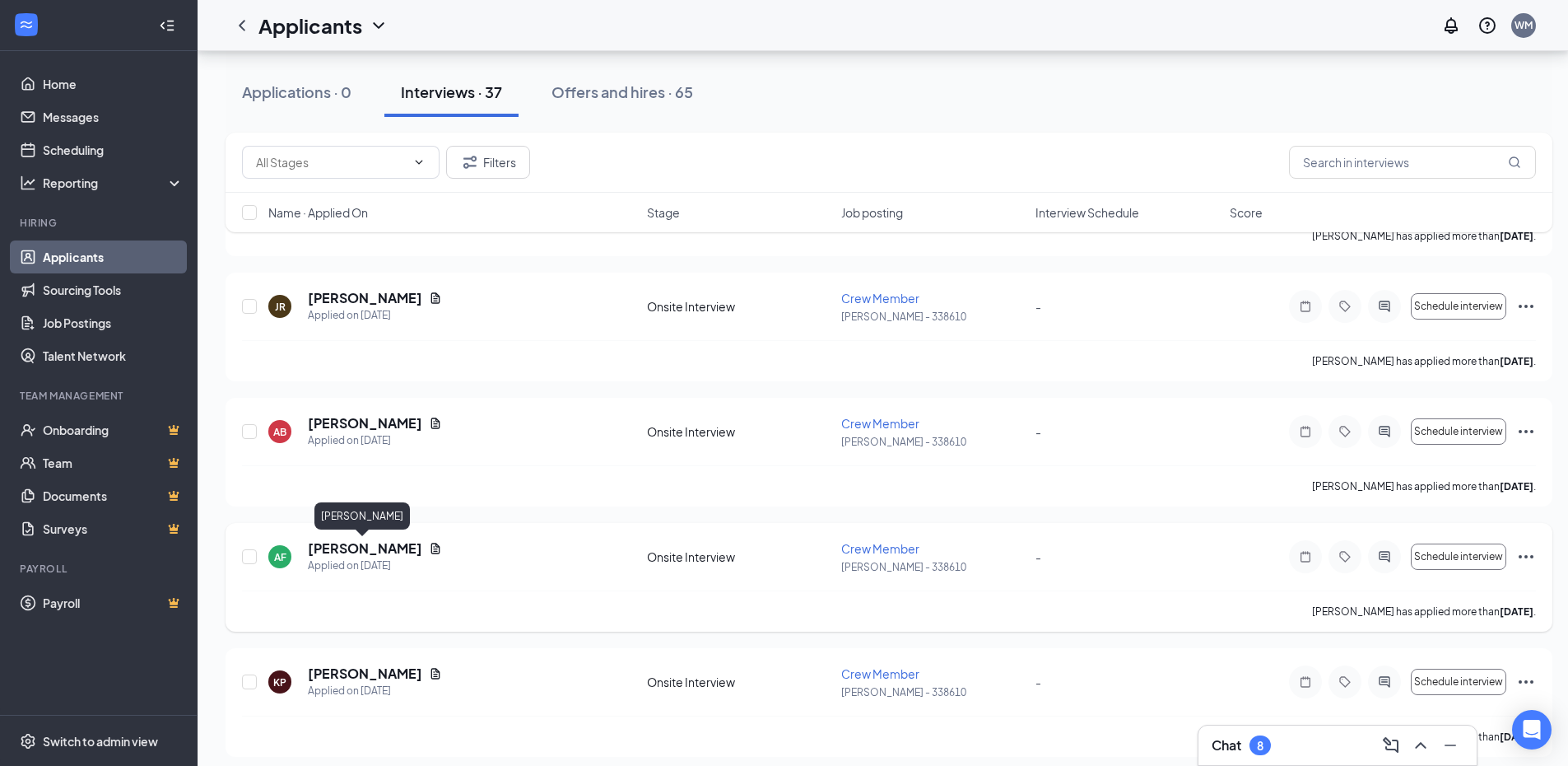
click at [354, 548] on h5 "[PERSON_NAME]" at bounding box center [365, 548] width 114 height 18
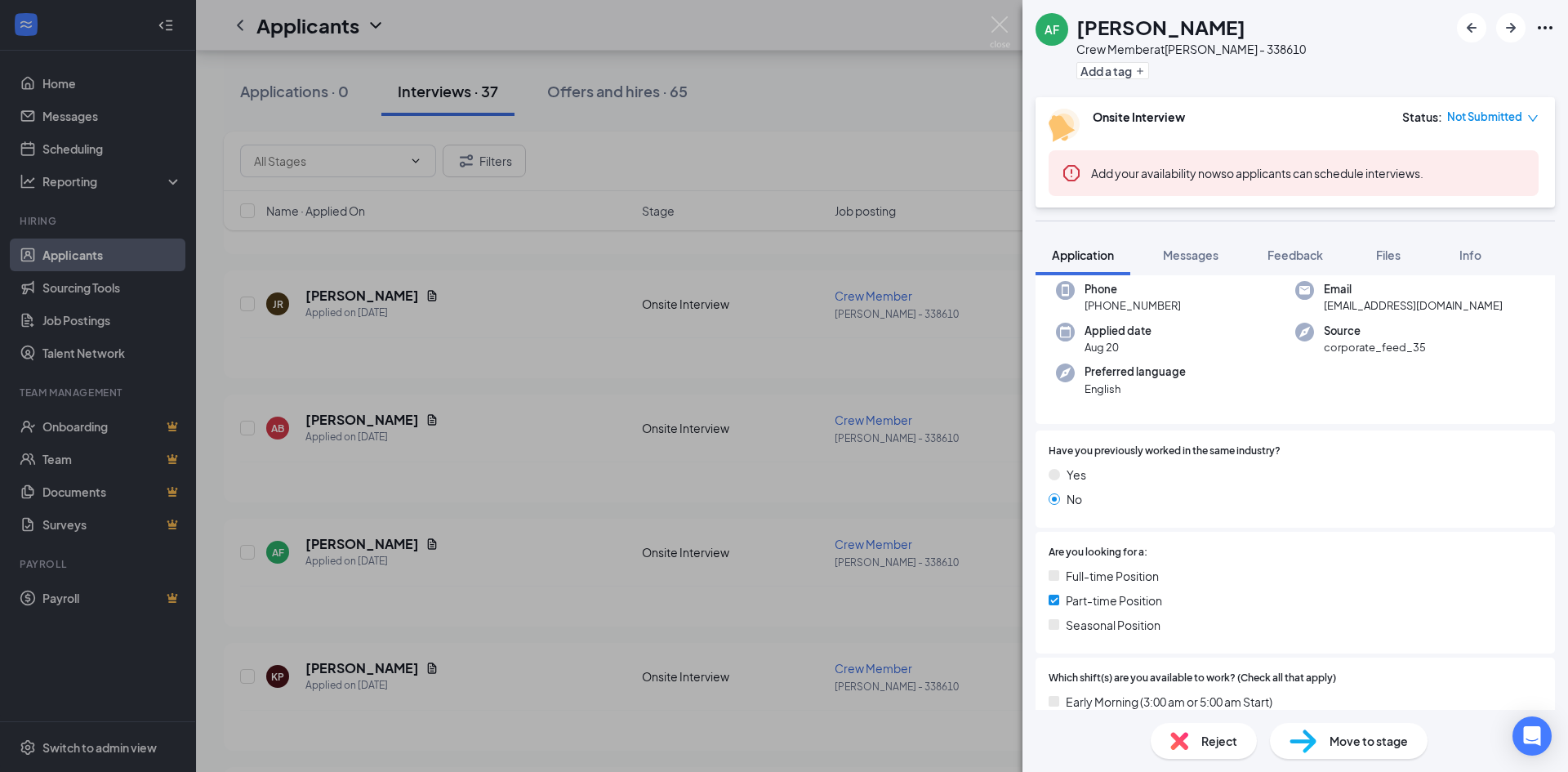
scroll to position [82, 0]
drag, startPoint x: 499, startPoint y: 633, endPoint x: 552, endPoint y: 587, distance: 70.2
click at [504, 632] on div "AF [PERSON_NAME] Crew Member at [PERSON_NAME] - 338610 Add a tag Onsite Intervi…" at bounding box center [784, 386] width 1568 height 772
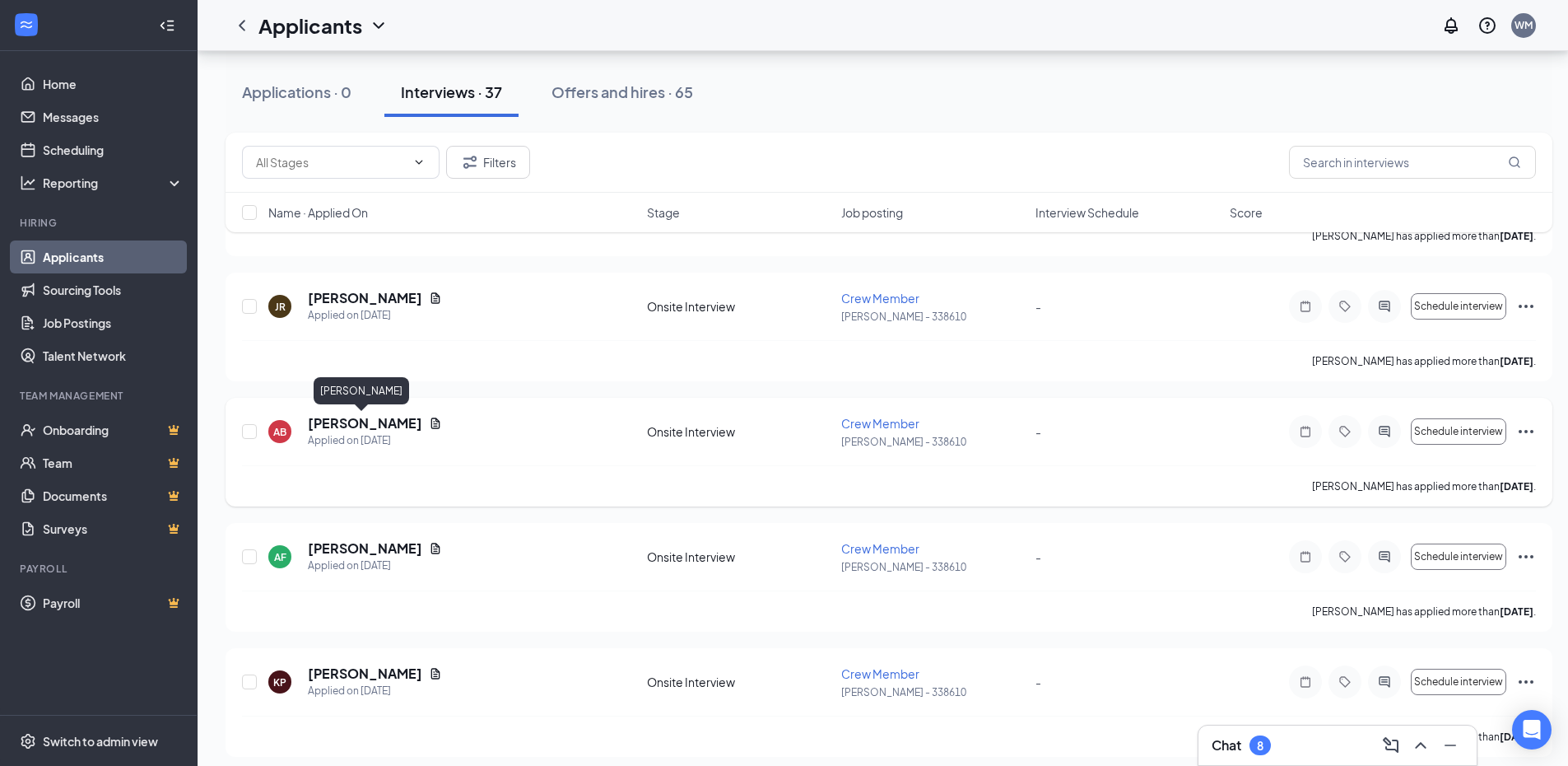
click at [342, 425] on h5 "[PERSON_NAME]" at bounding box center [365, 423] width 114 height 18
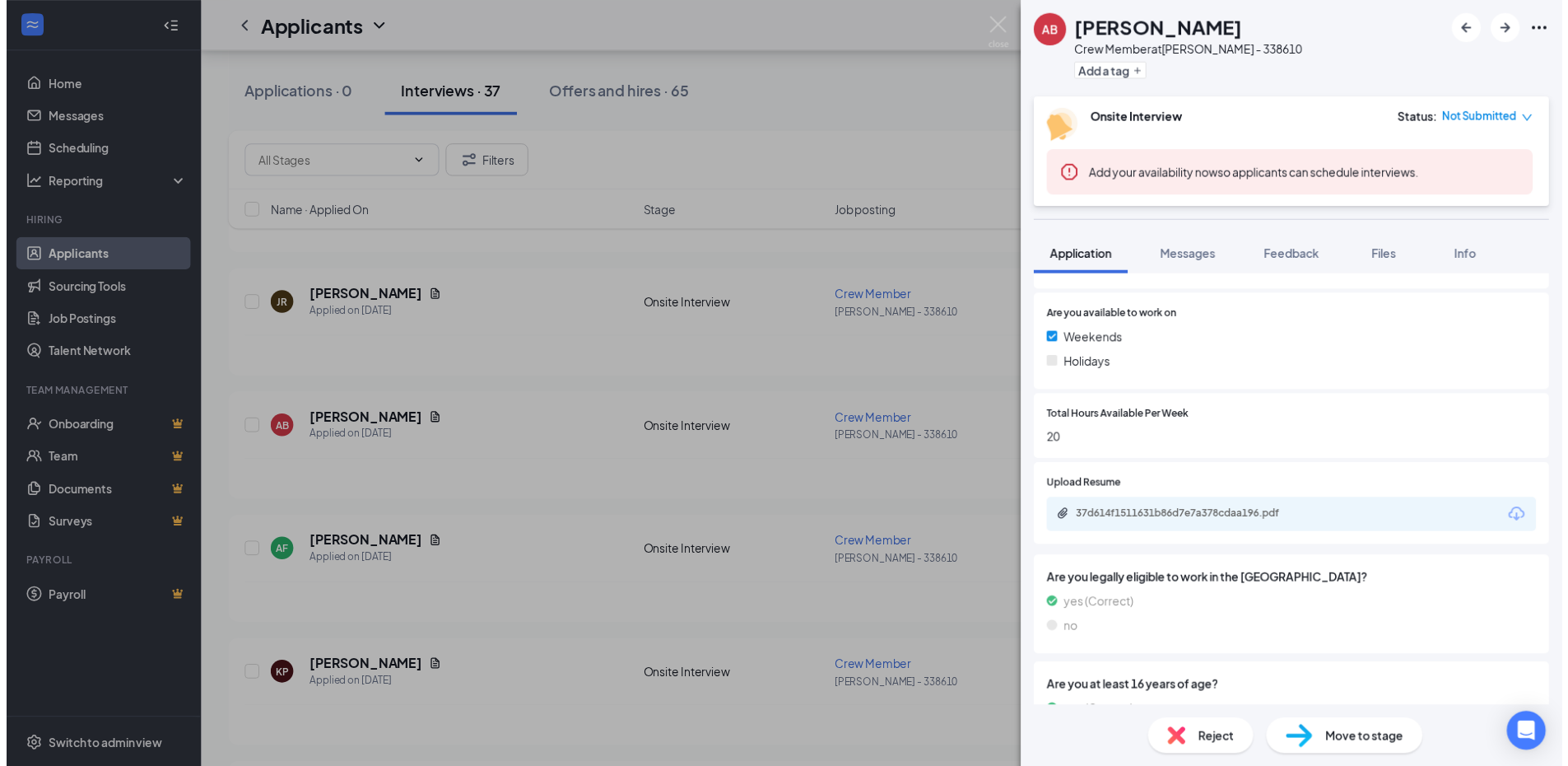
scroll to position [545, 0]
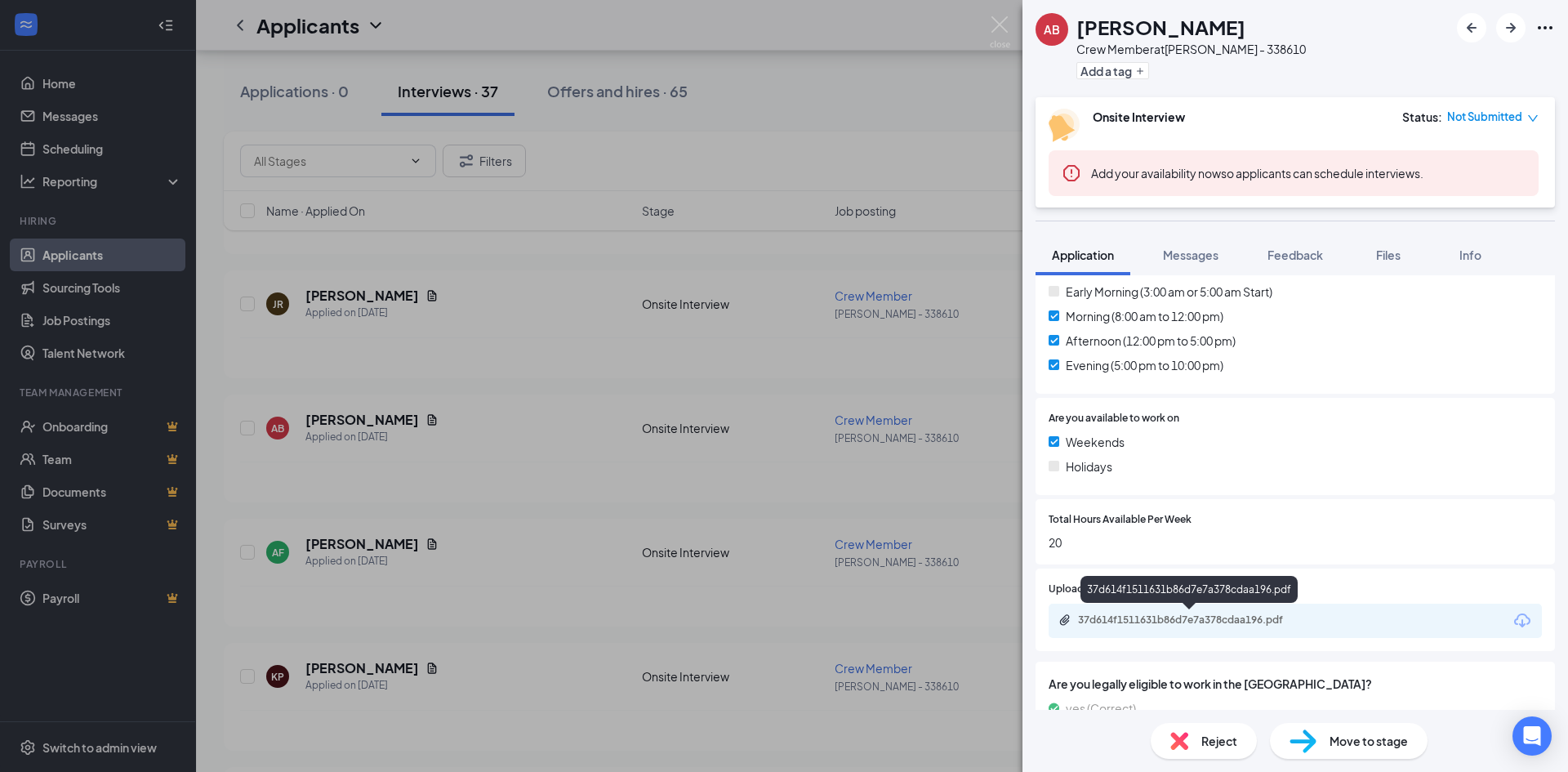
click at [1147, 611] on div "37d614f1511631b86d7e7a378cdaa196.pdf" at bounding box center [1295, 620] width 493 height 34
click at [1142, 616] on div "37d614f1511631b86d7e7a378cdaa196.pdf" at bounding box center [1193, 619] width 229 height 13
drag, startPoint x: 709, startPoint y: 360, endPoint x: 659, endPoint y: 338, distance: 54.6
click at [711, 352] on div "[PERSON_NAME] Crew Member at [PERSON_NAME] - 338610 Add a tag Onsite Interview …" at bounding box center [784, 386] width 1568 height 772
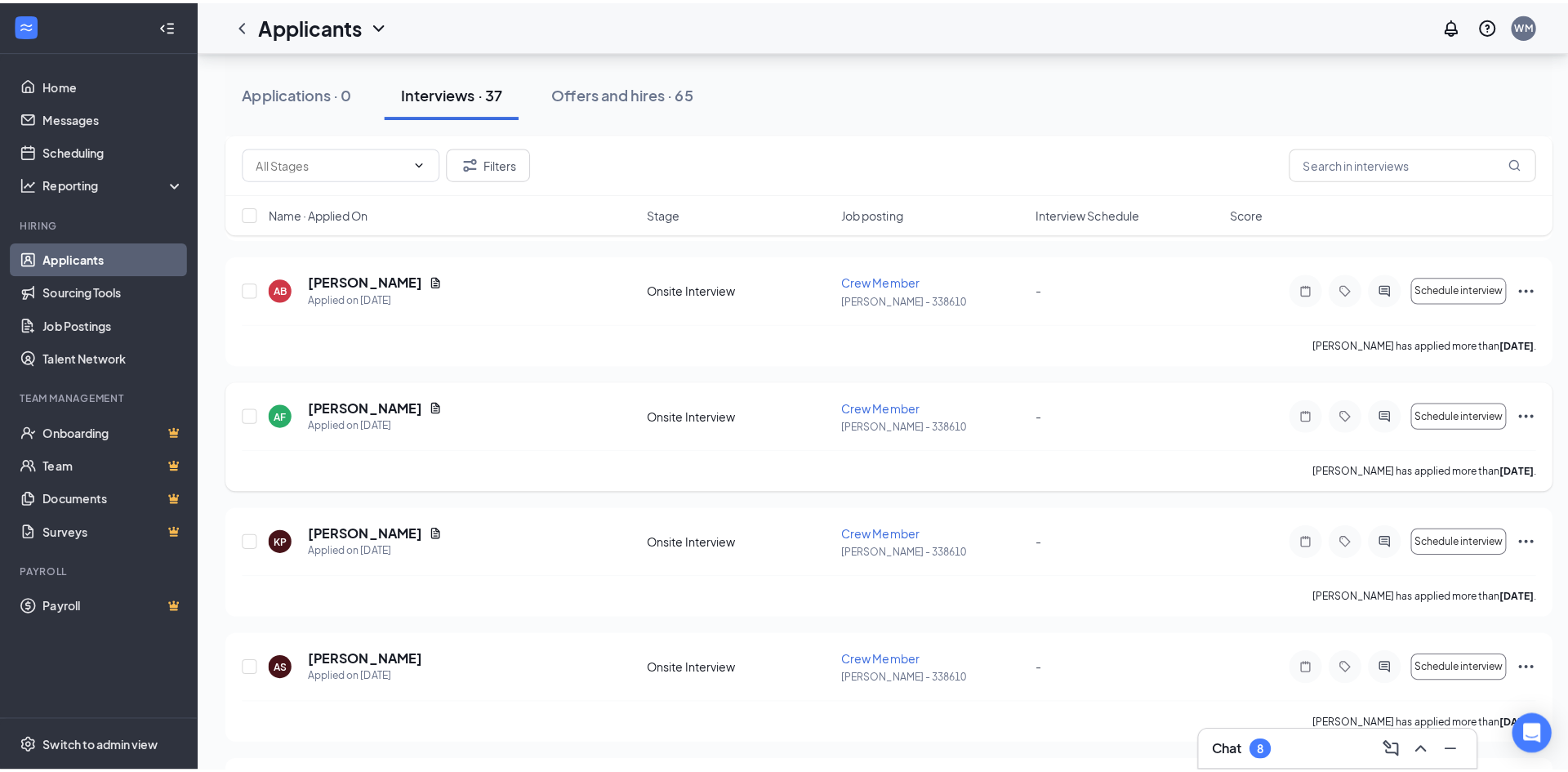
scroll to position [816, 0]
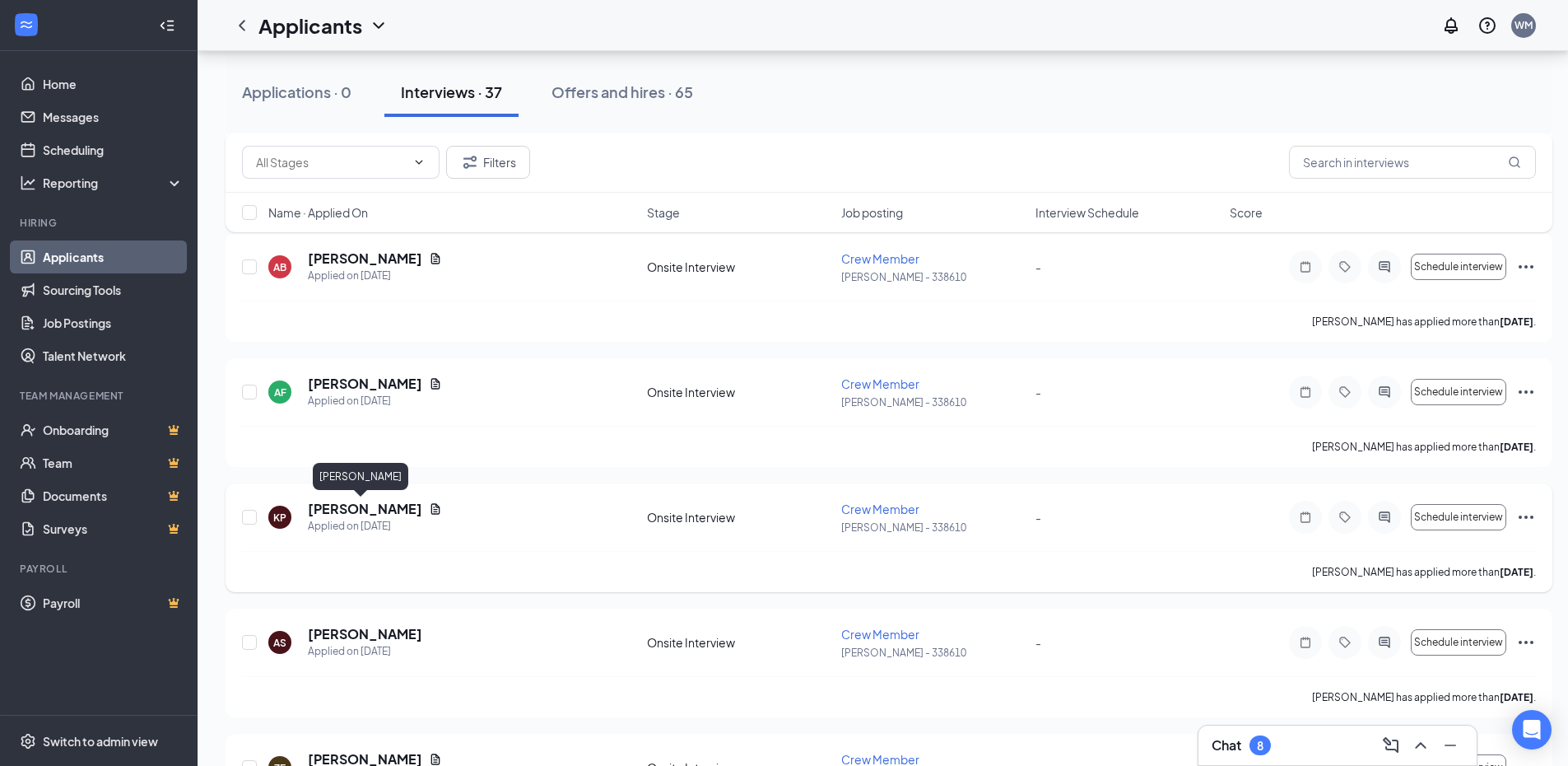
click at [356, 504] on h5 "[PERSON_NAME]" at bounding box center [365, 508] width 114 height 18
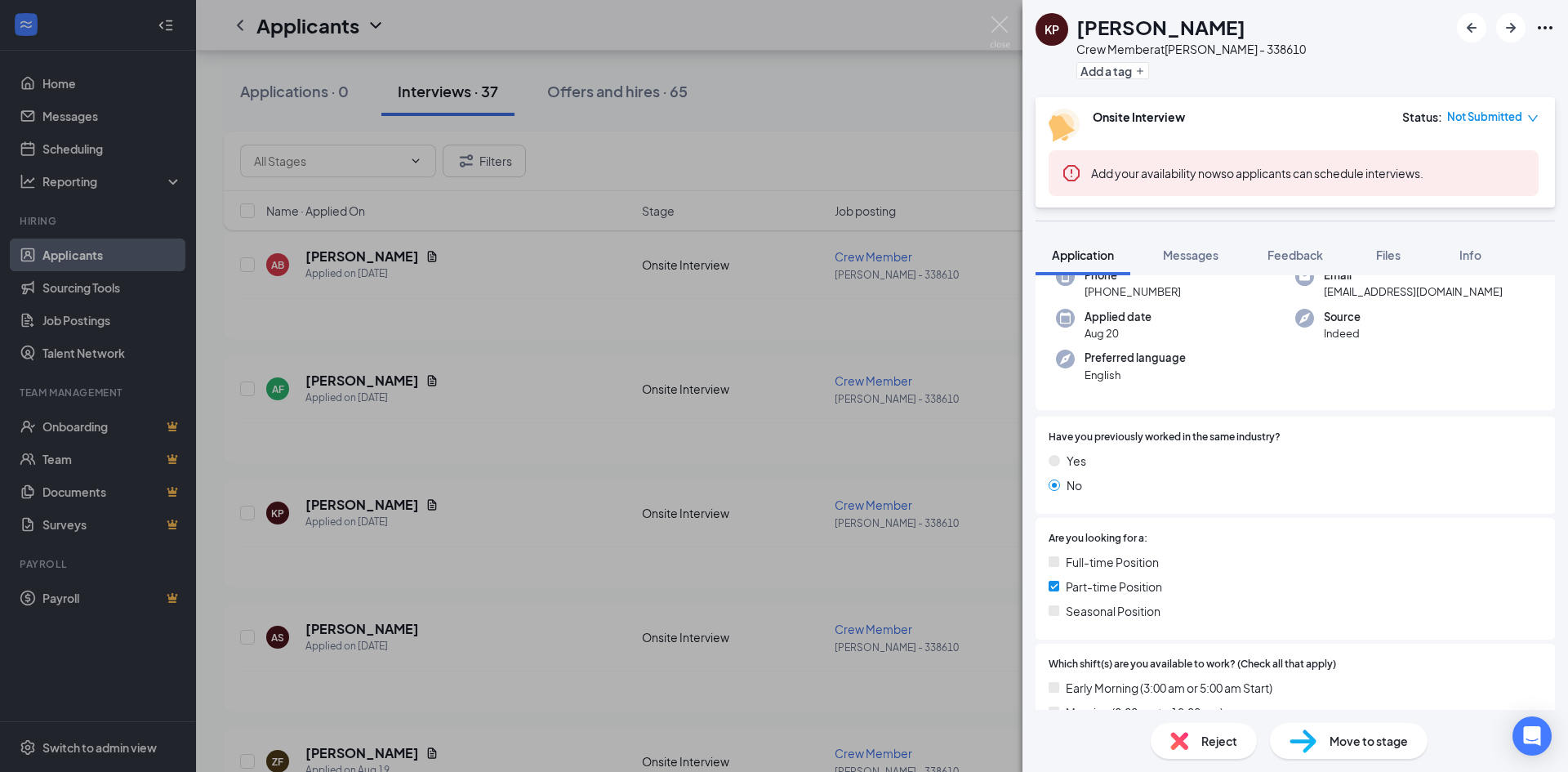
scroll to position [82, 0]
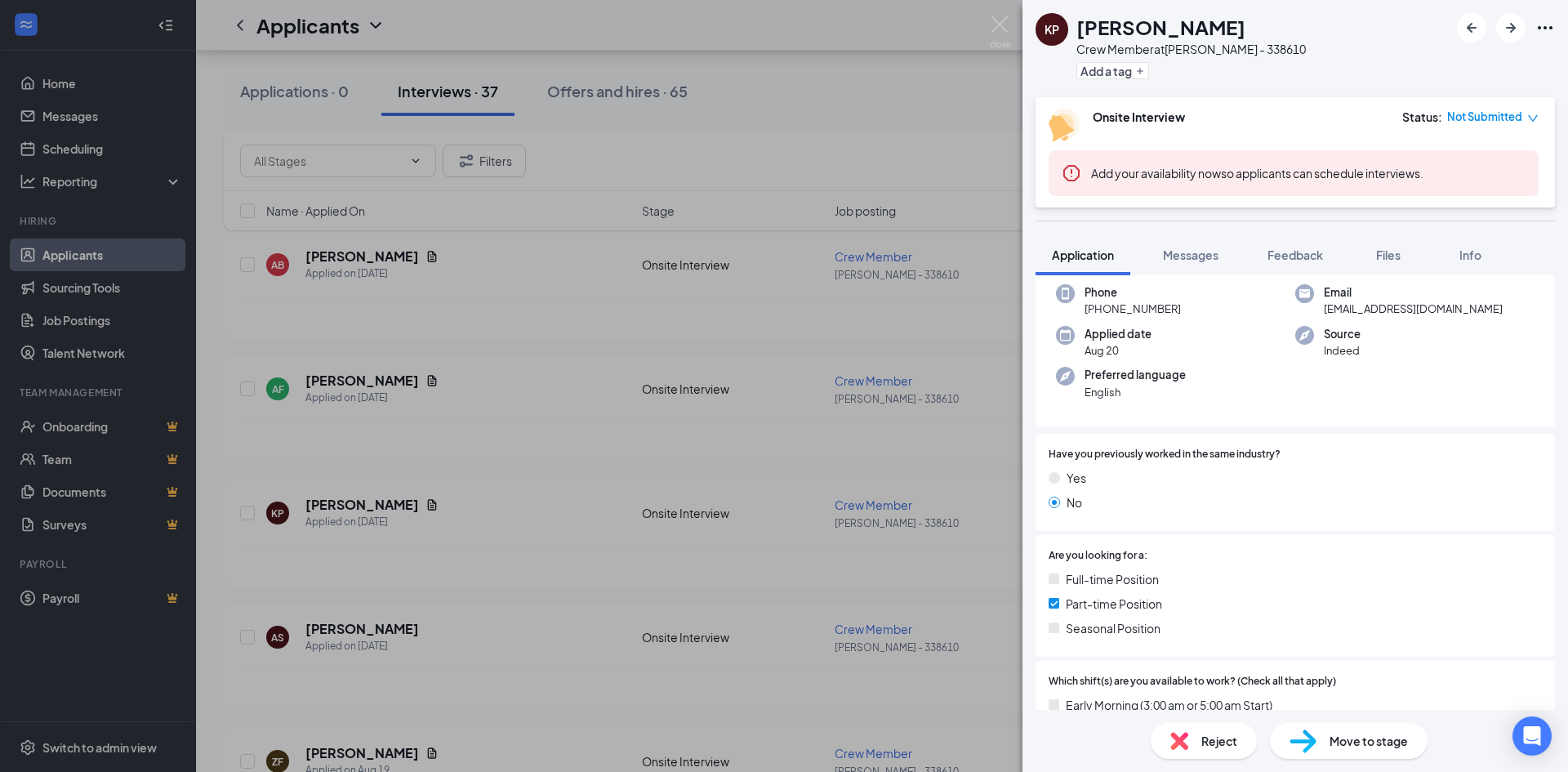
click at [471, 583] on div "[PERSON_NAME] Crew Member at [PERSON_NAME] - 338610 Add a tag Onsite Interview …" at bounding box center [784, 386] width 1568 height 772
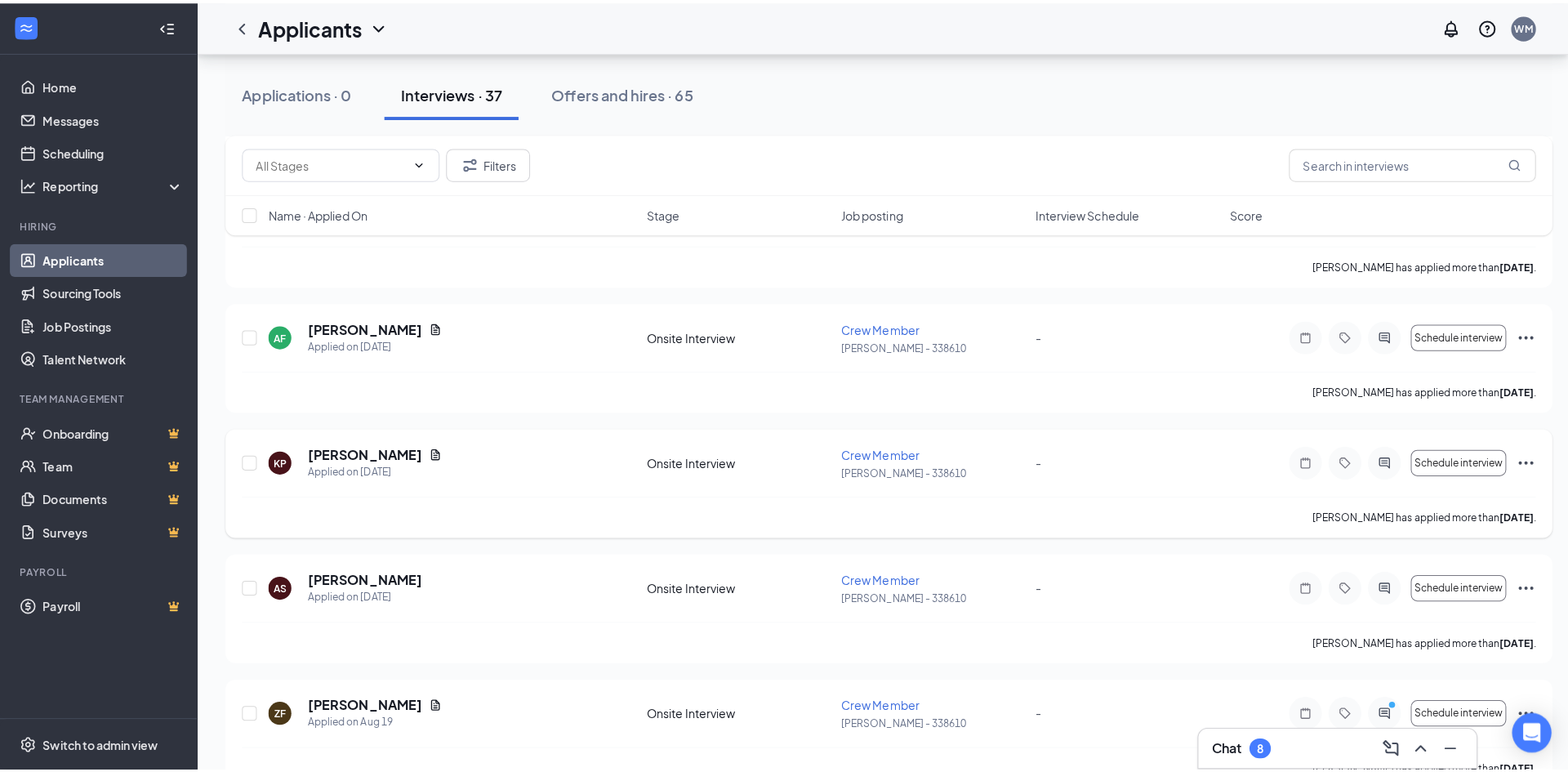
scroll to position [980, 0]
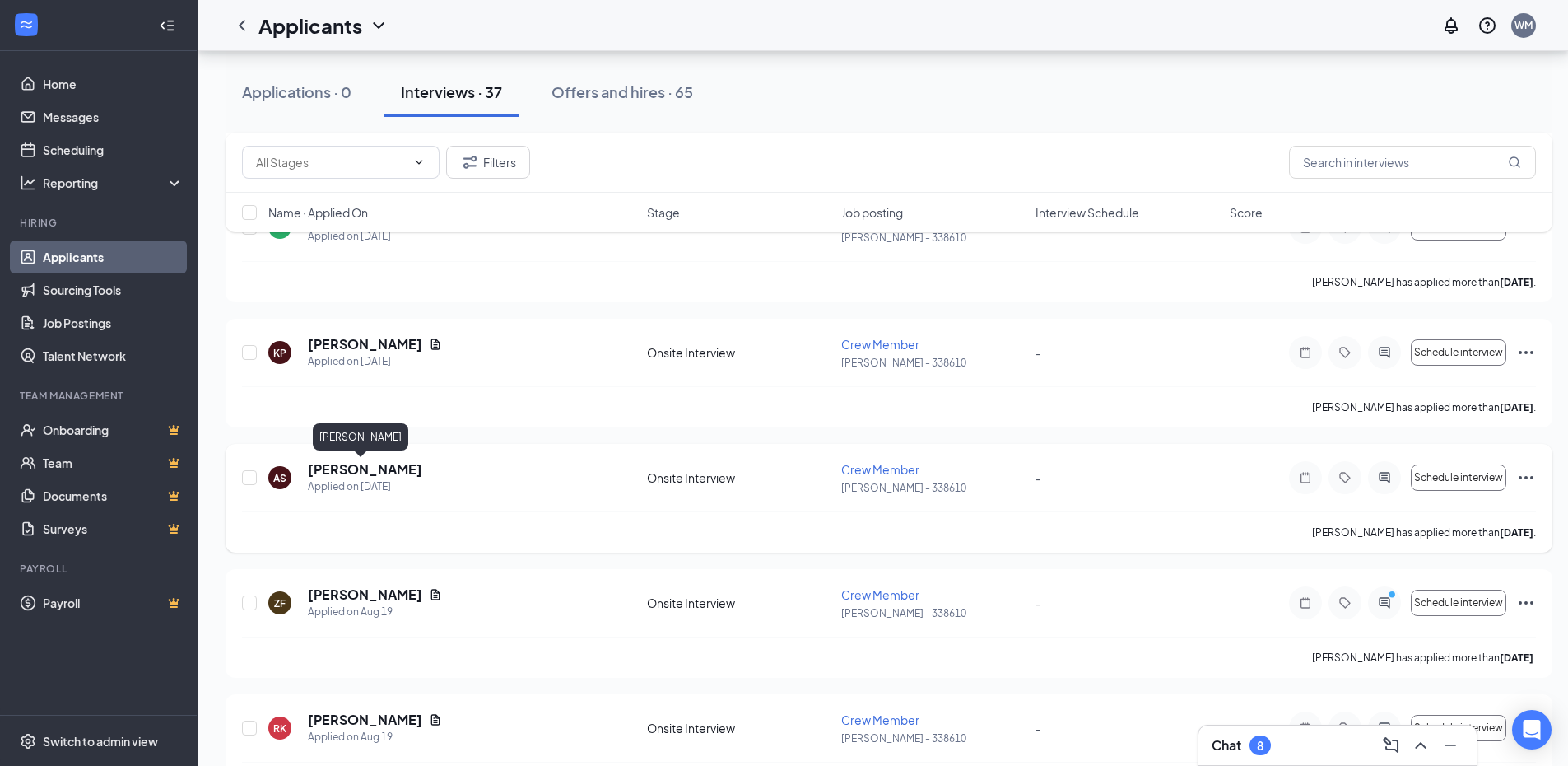
click at [332, 469] on h5 "[PERSON_NAME]" at bounding box center [365, 469] width 114 height 18
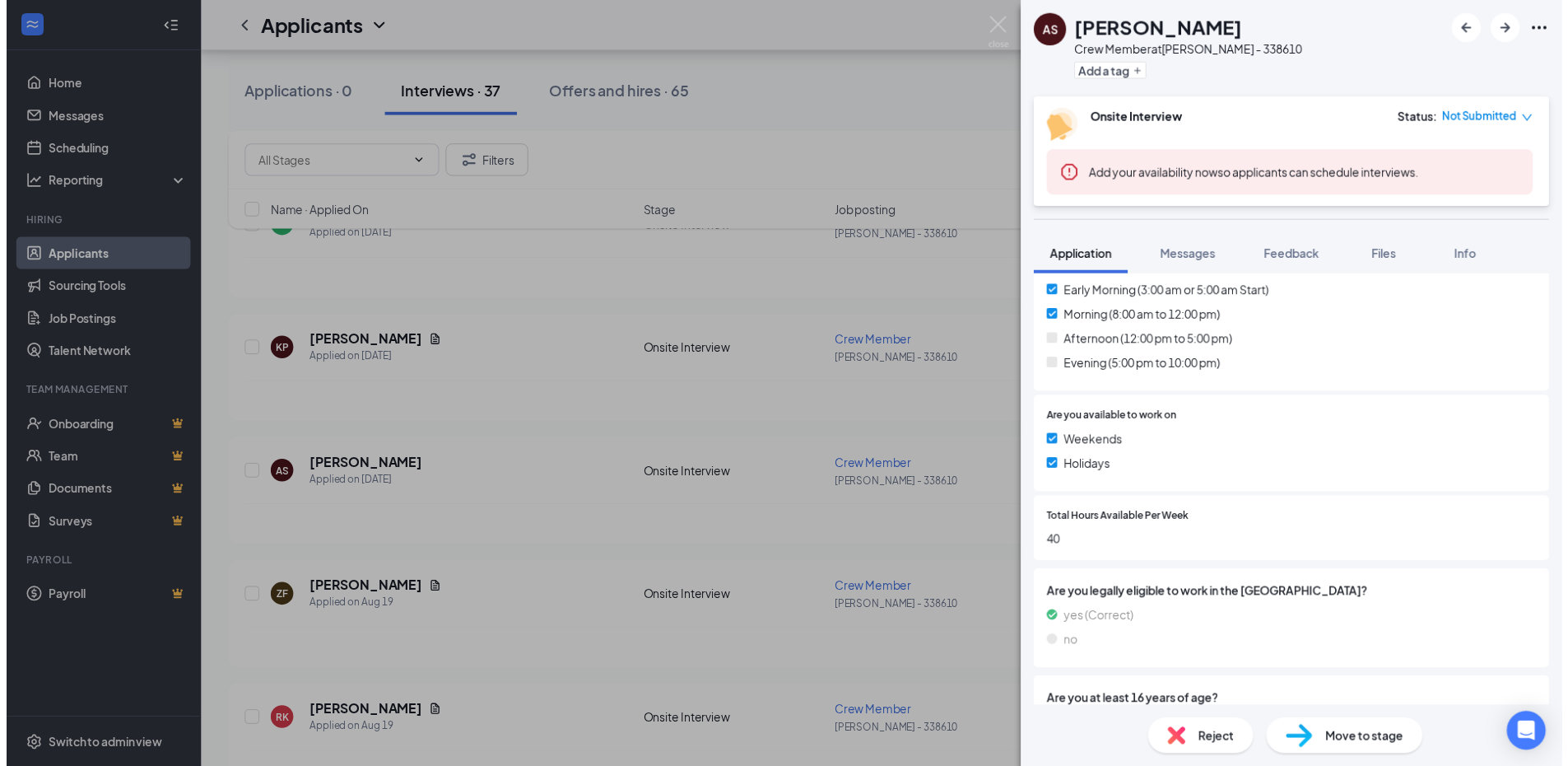
scroll to position [574, 0]
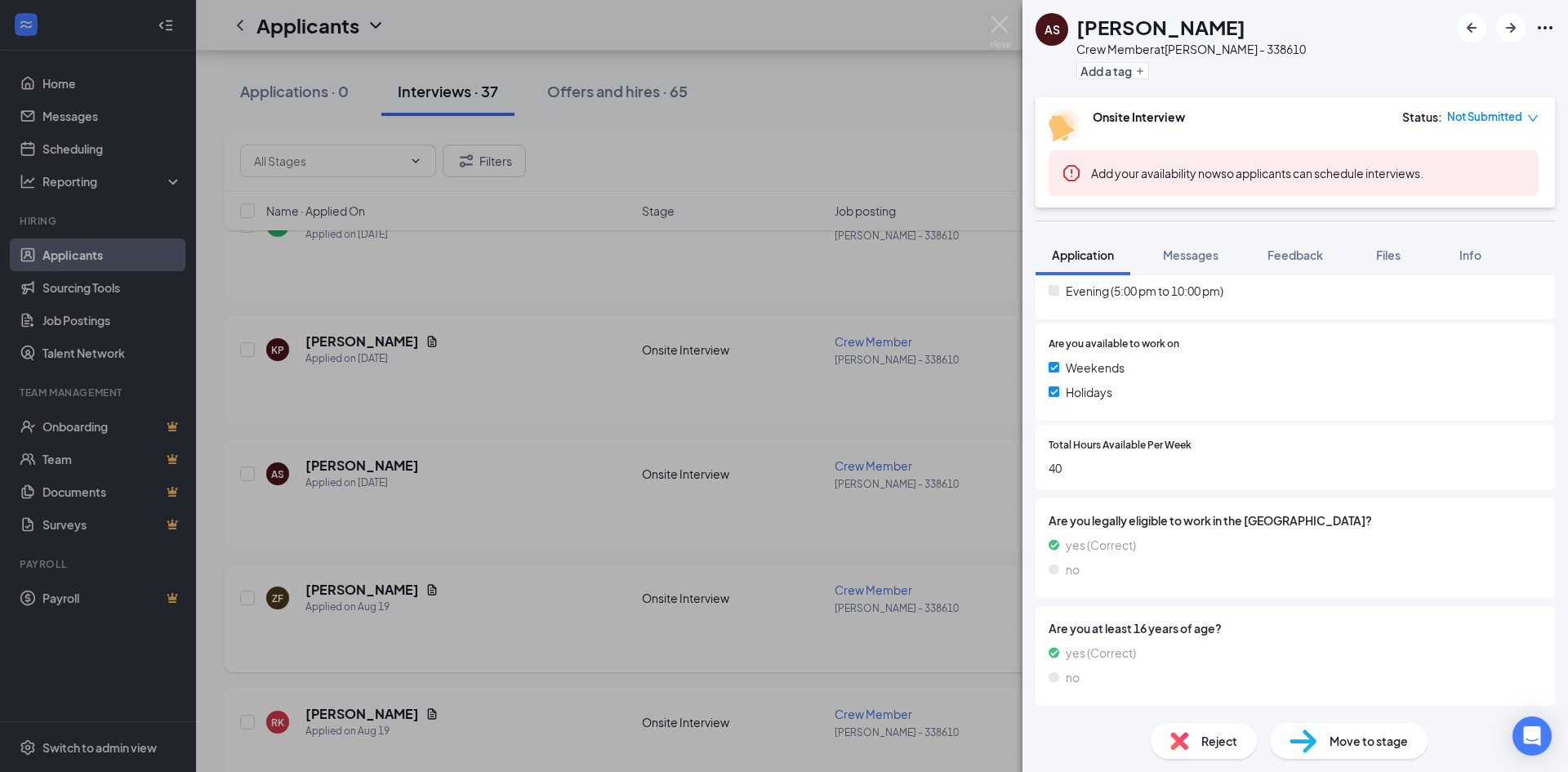
drag, startPoint x: 744, startPoint y: 647, endPoint x: 851, endPoint y: 614, distance: 112.0
click at [743, 646] on div "AS [PERSON_NAME] Crew Member at [PERSON_NAME] - 338610 Add a tag Onsite Intervi…" at bounding box center [784, 386] width 1568 height 772
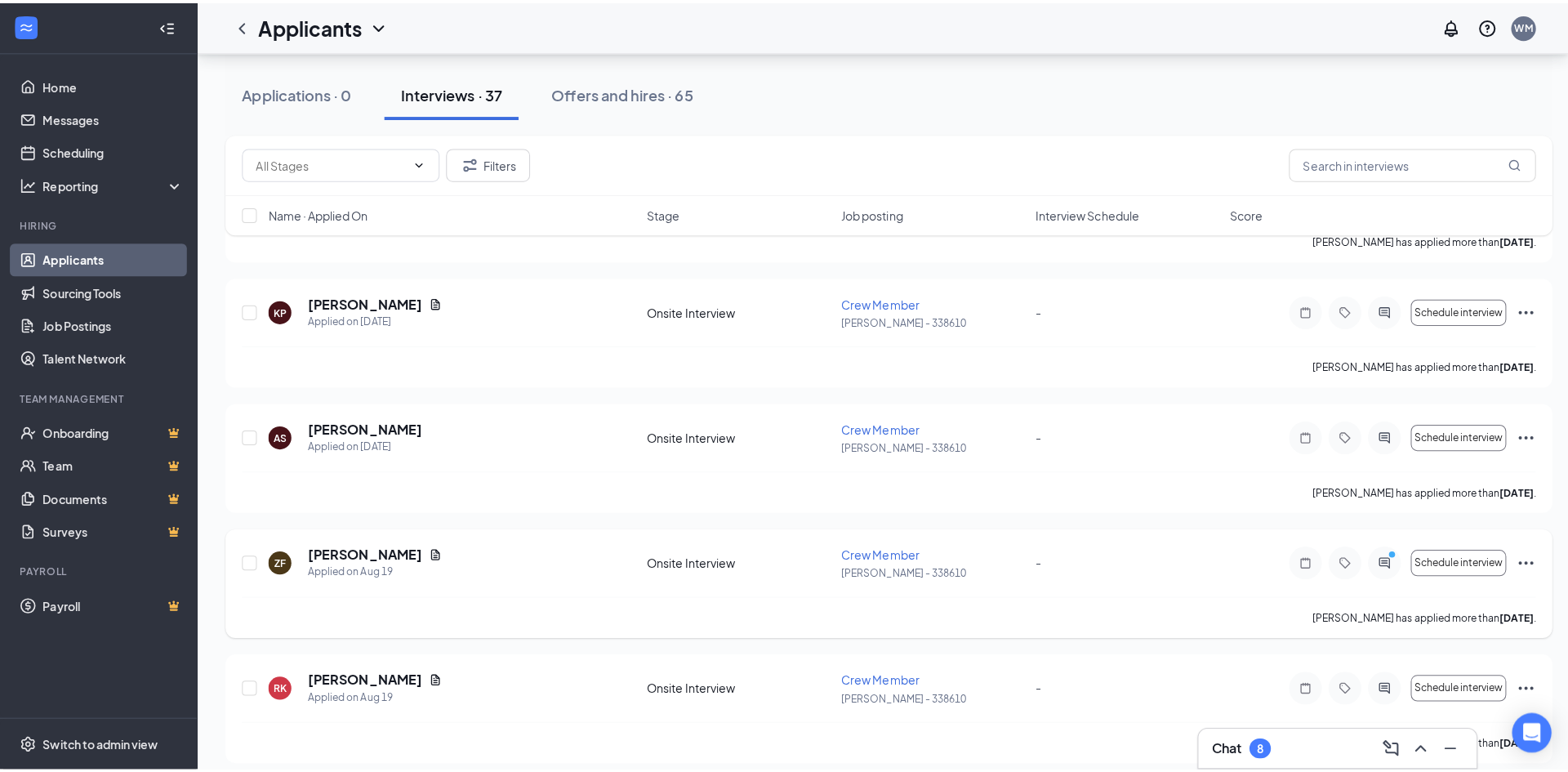
scroll to position [1062, 0]
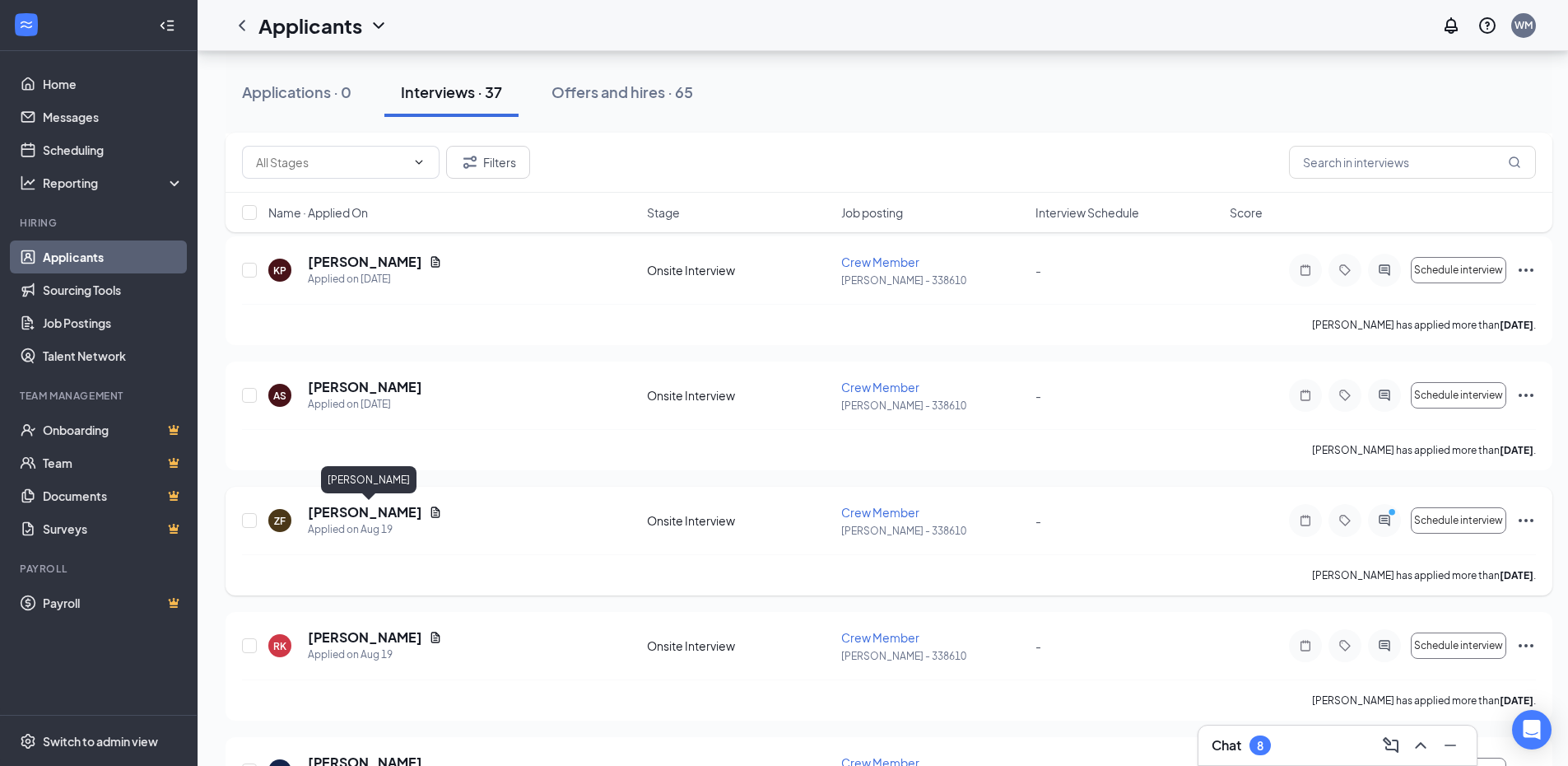
click at [348, 510] on h5 "[PERSON_NAME]" at bounding box center [365, 512] width 114 height 18
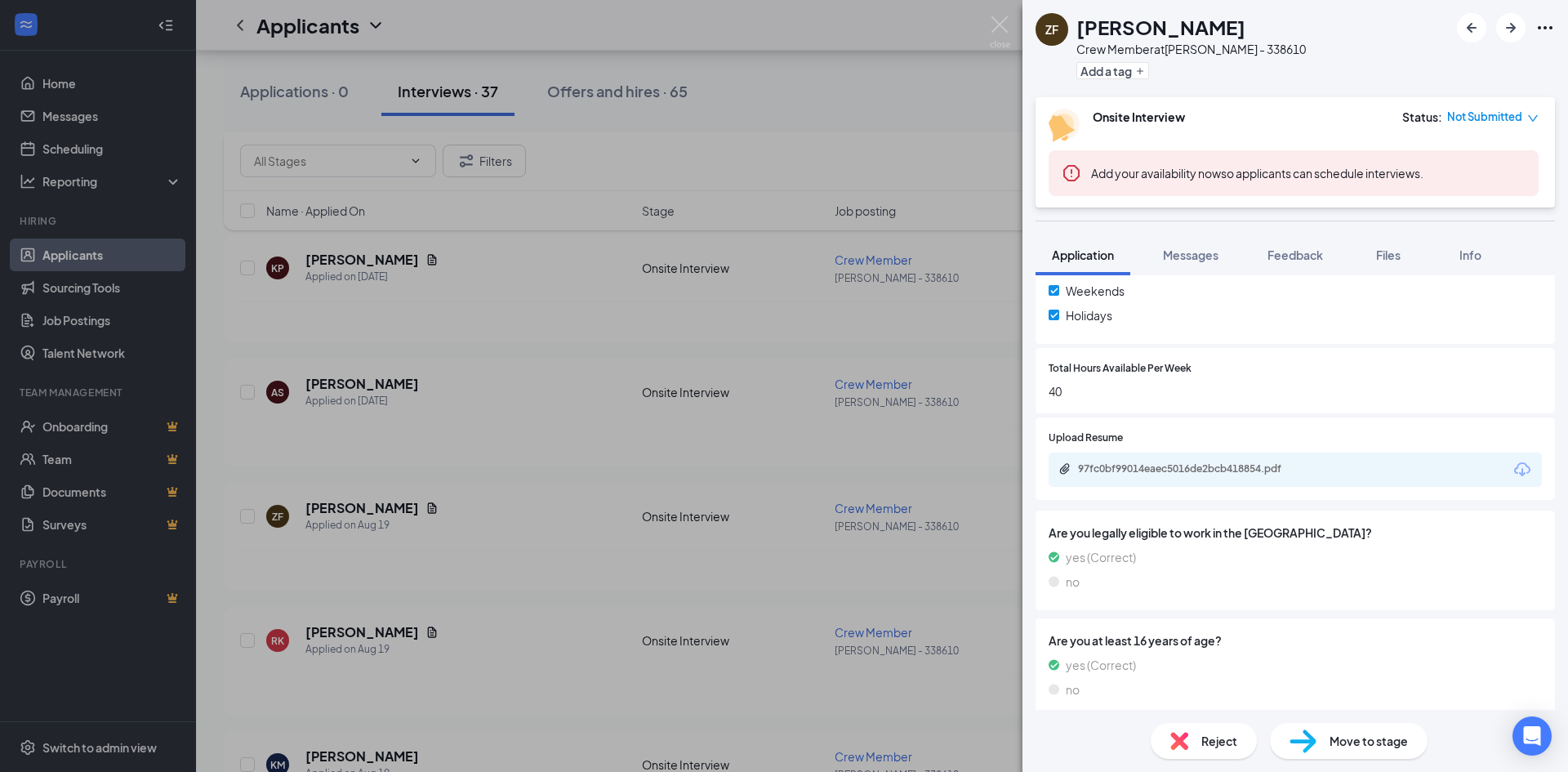
scroll to position [653, 0]
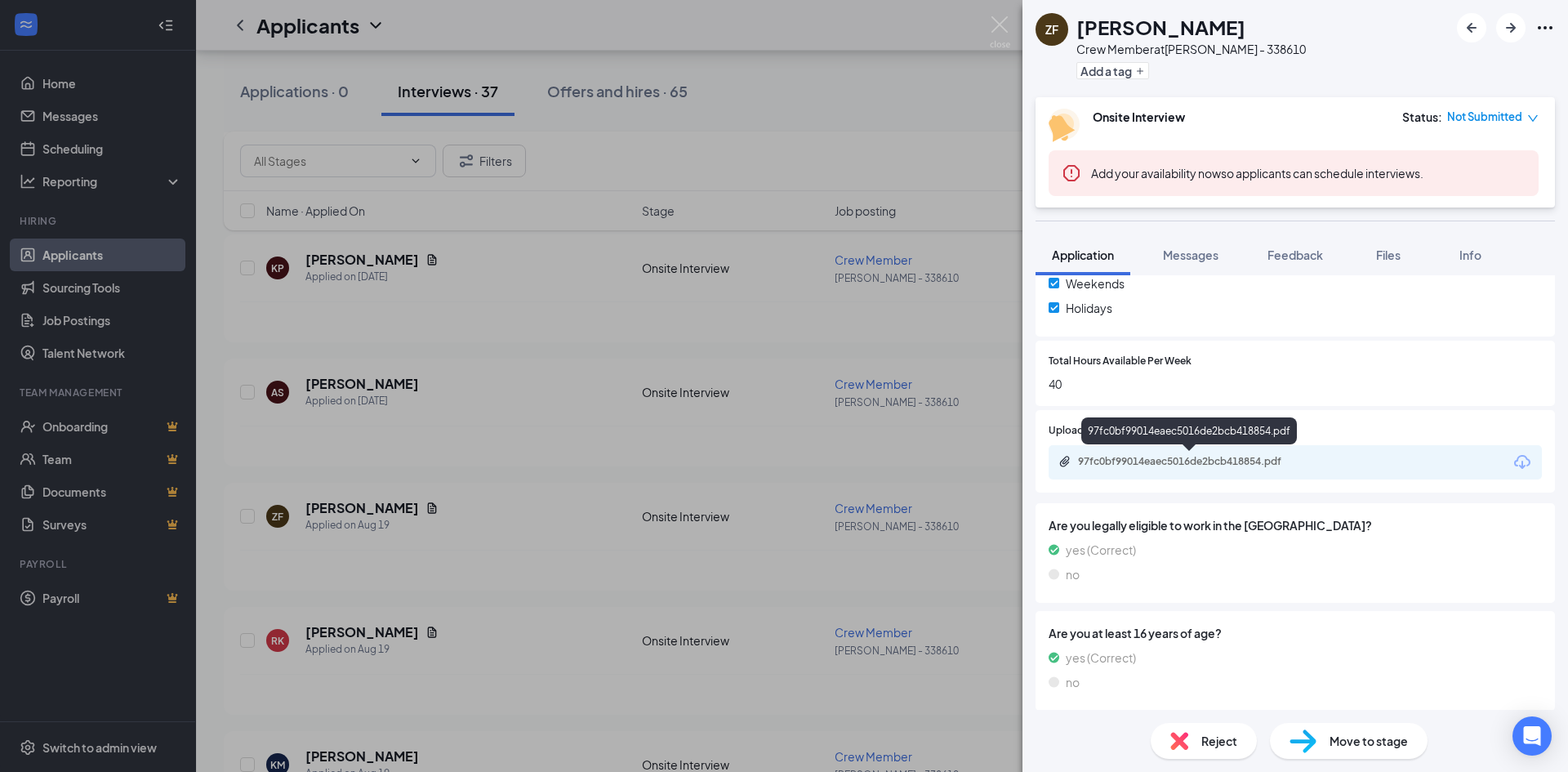
click at [1151, 466] on div "97fc0bf99014eaec5016de2bcb418854.pdf" at bounding box center [1193, 461] width 229 height 13
click at [640, 314] on div "ZF [PERSON_NAME] Crew Member at [PERSON_NAME] - 338610 Add a tag Onsite Intervi…" at bounding box center [784, 386] width 1568 height 772
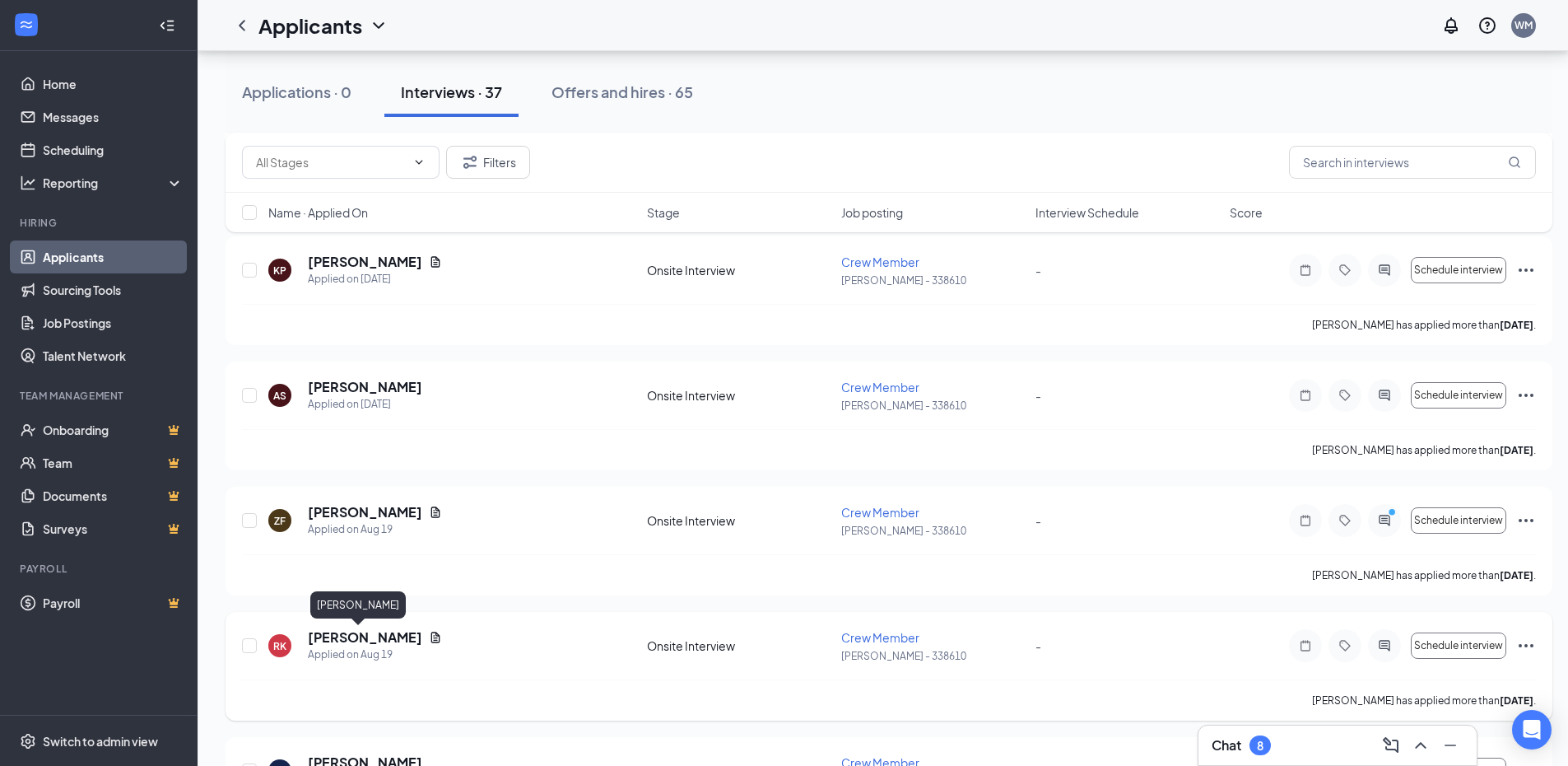
click at [344, 639] on h5 "[PERSON_NAME]" at bounding box center [365, 637] width 114 height 18
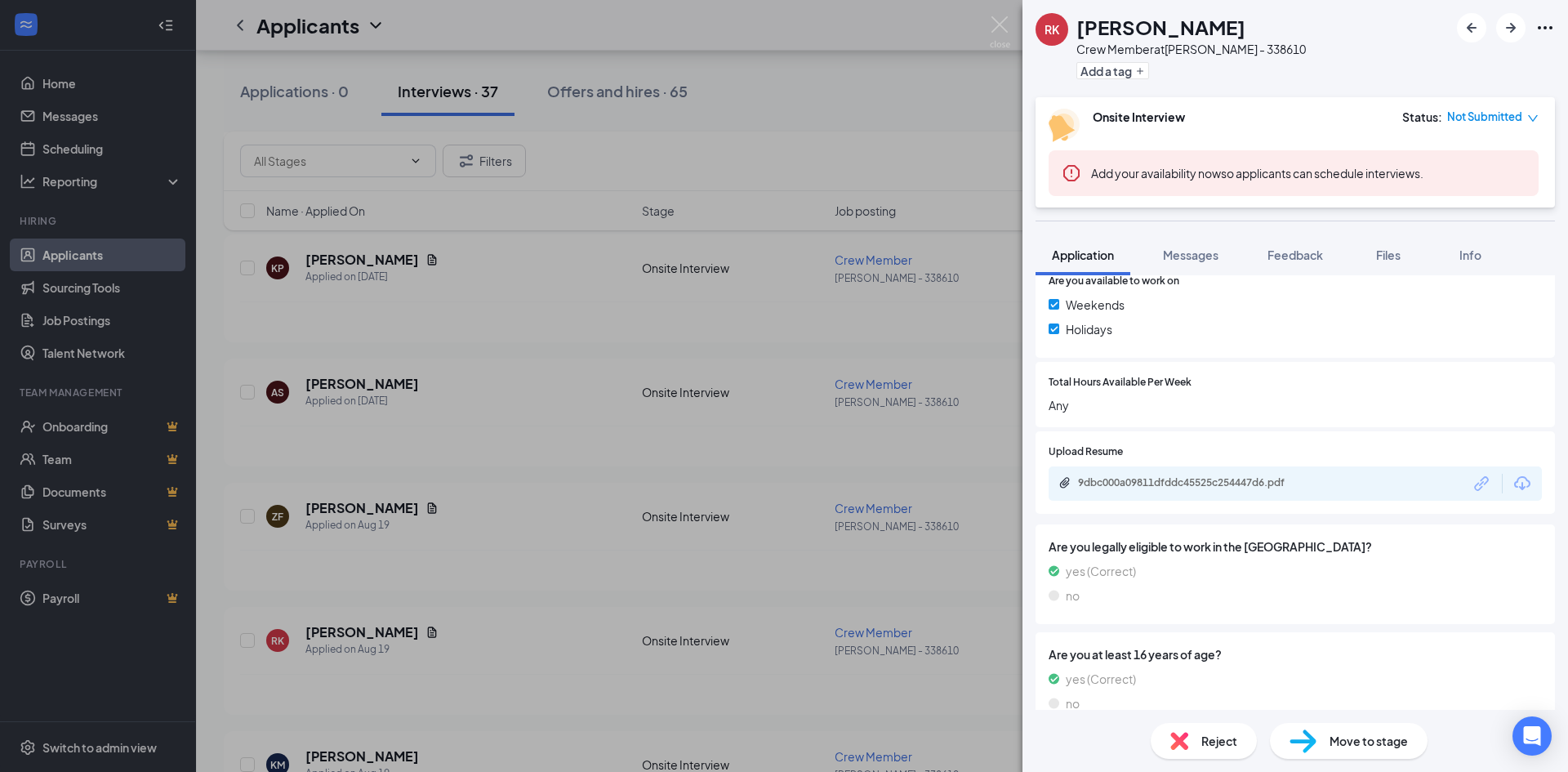
scroll to position [704, 0]
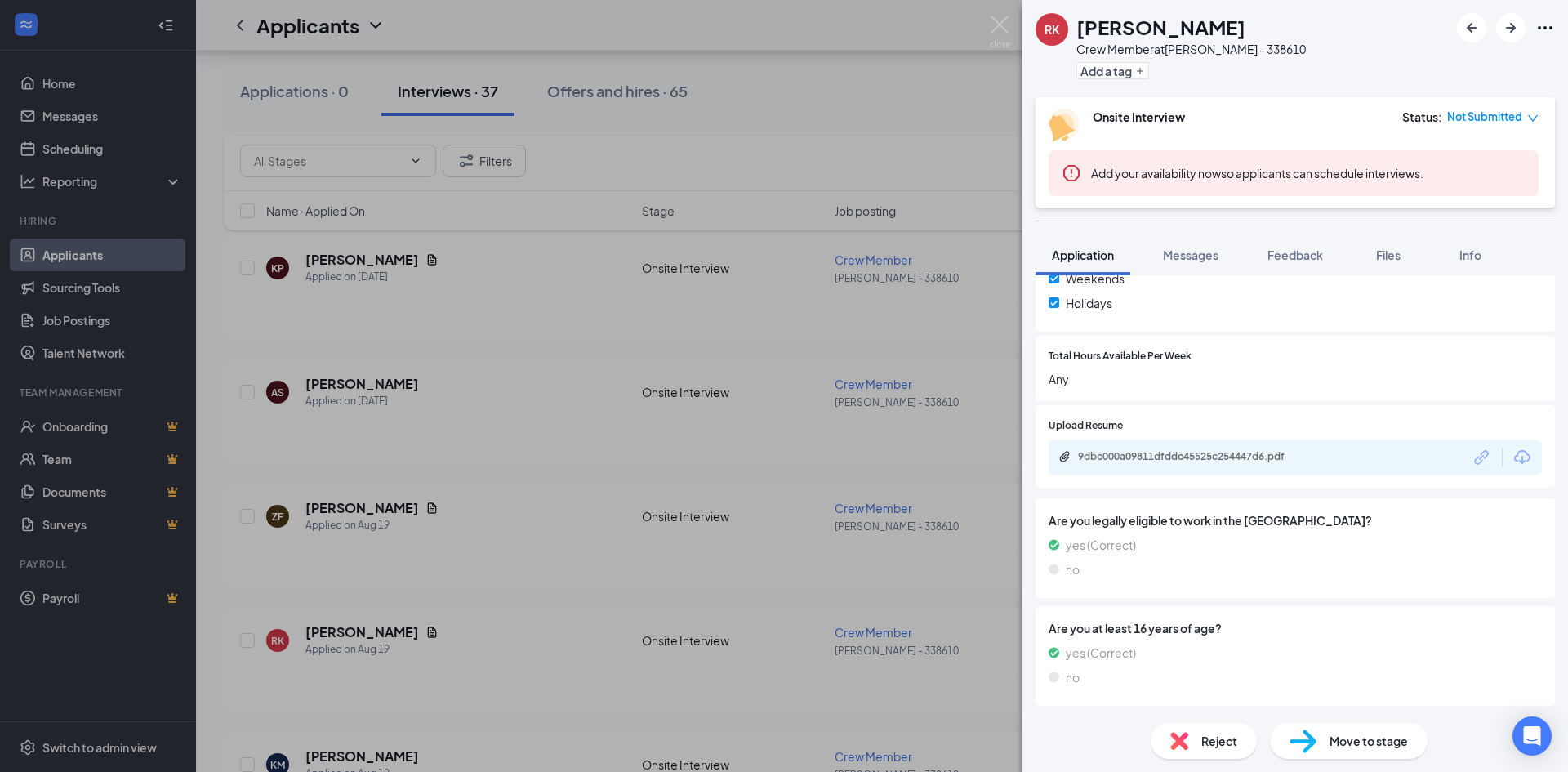
click at [1188, 469] on div "9dbc000a09811dfddc45525c254447d6.pdf" at bounding box center [1295, 457] width 493 height 34
click at [1186, 456] on div "9dbc000a09811dfddc45525c254447d6.pdf" at bounding box center [1193, 456] width 229 height 13
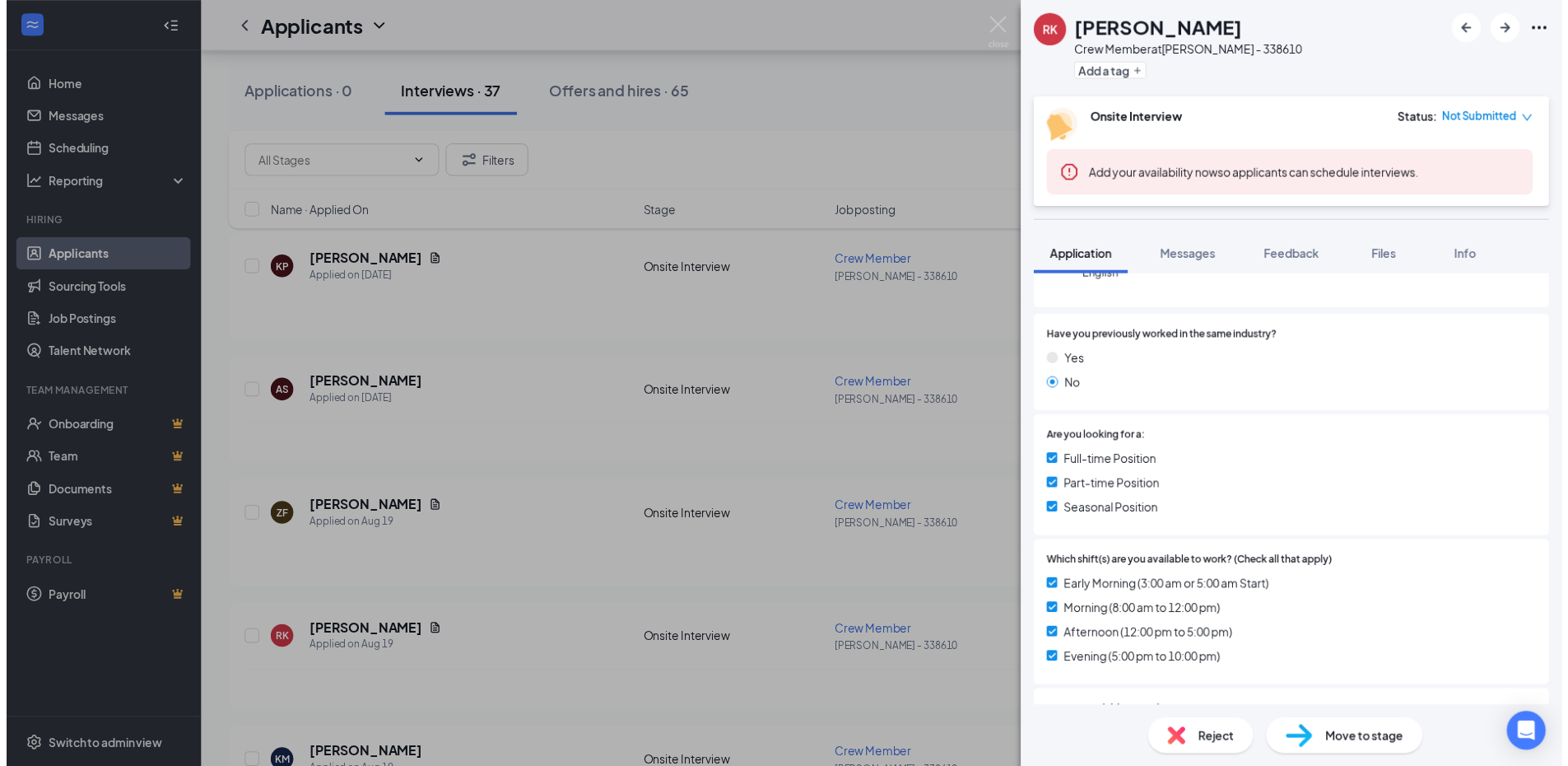
scroll to position [329, 0]
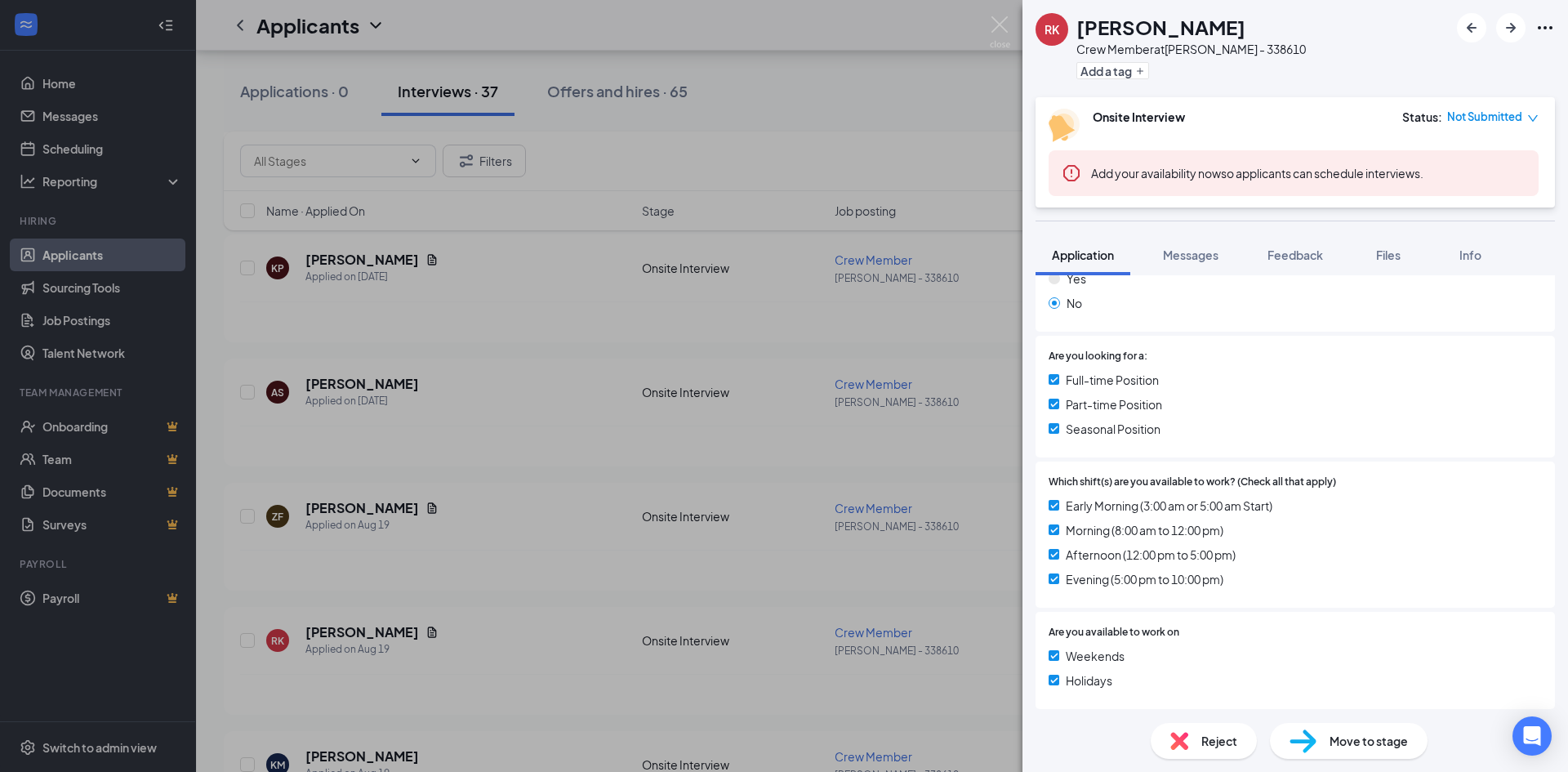
click at [725, 385] on div "RK [PERSON_NAME] Crew Member at [PERSON_NAME] - 338610 Add a tag Onsite Intervi…" at bounding box center [784, 386] width 1568 height 772
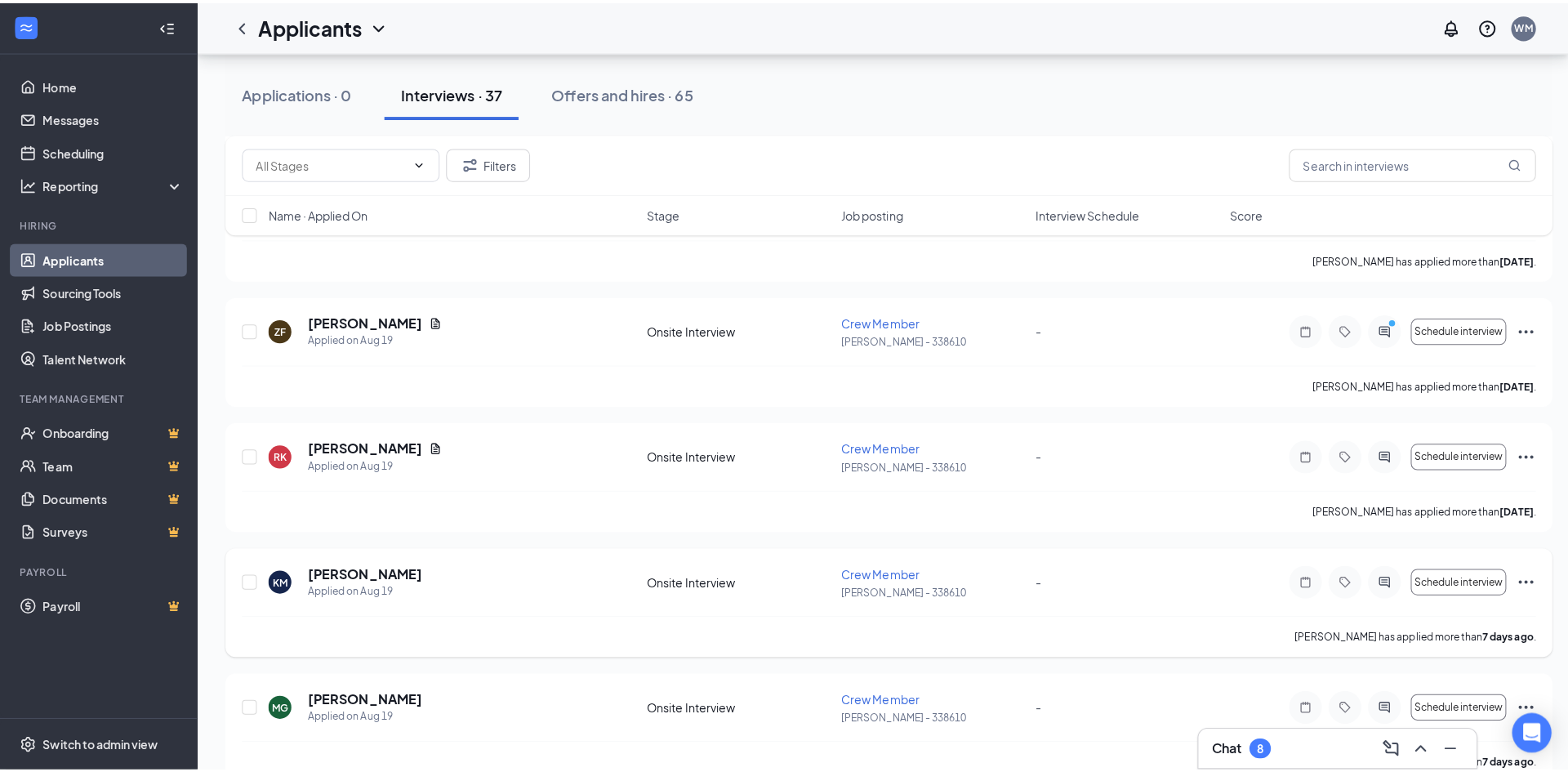
scroll to position [1307, 0]
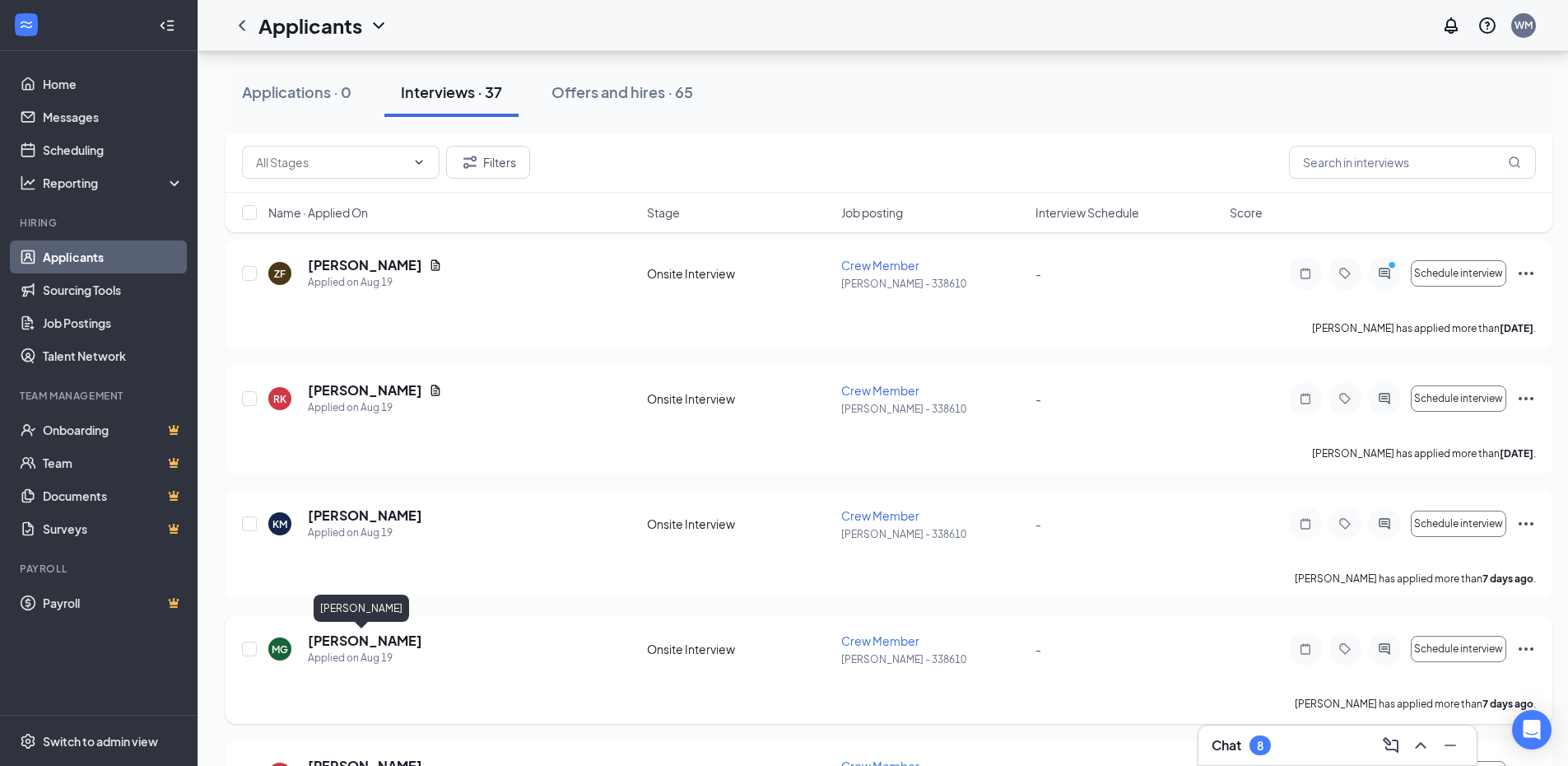
click at [369, 642] on h5 "[PERSON_NAME]" at bounding box center [365, 640] width 114 height 18
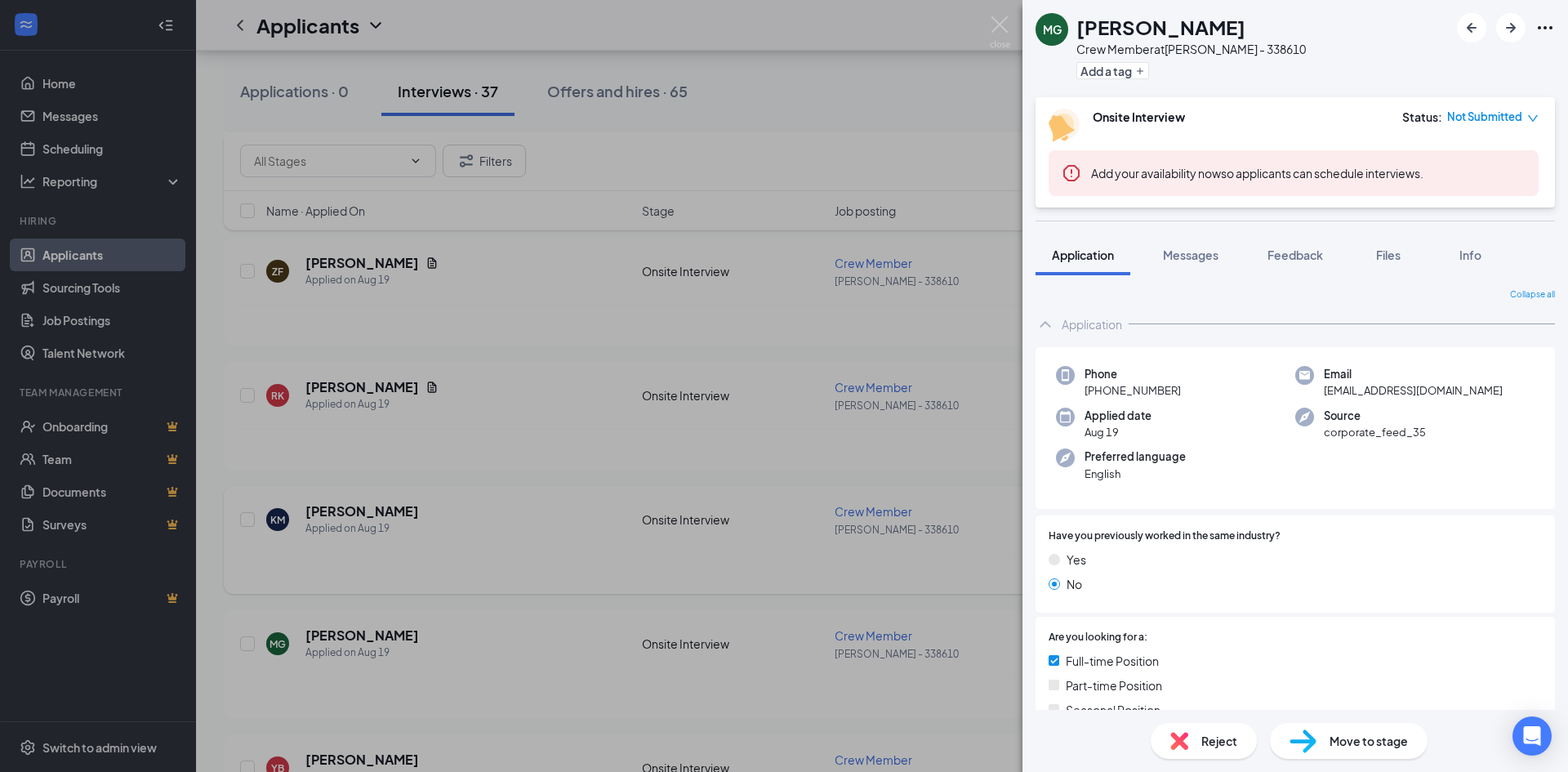
drag, startPoint x: 453, startPoint y: 564, endPoint x: 500, endPoint y: 492, distance: 86.0
click at [449, 564] on div "MG [PERSON_NAME] Crew Member at [PERSON_NAME] - 338610 Add a tag Onsite Intervi…" at bounding box center [784, 386] width 1568 height 772
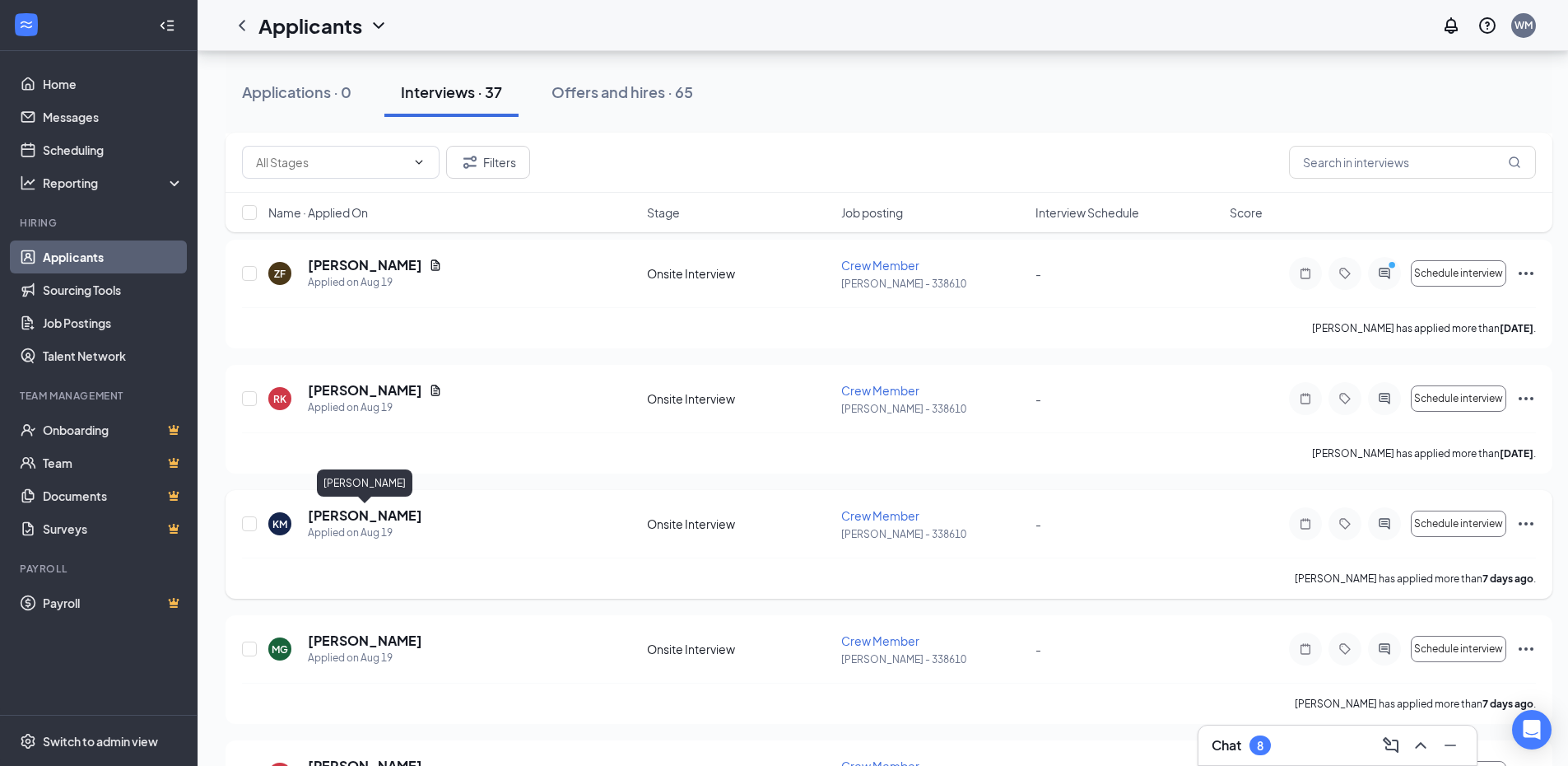
click at [330, 514] on h5 "[PERSON_NAME]" at bounding box center [365, 515] width 114 height 18
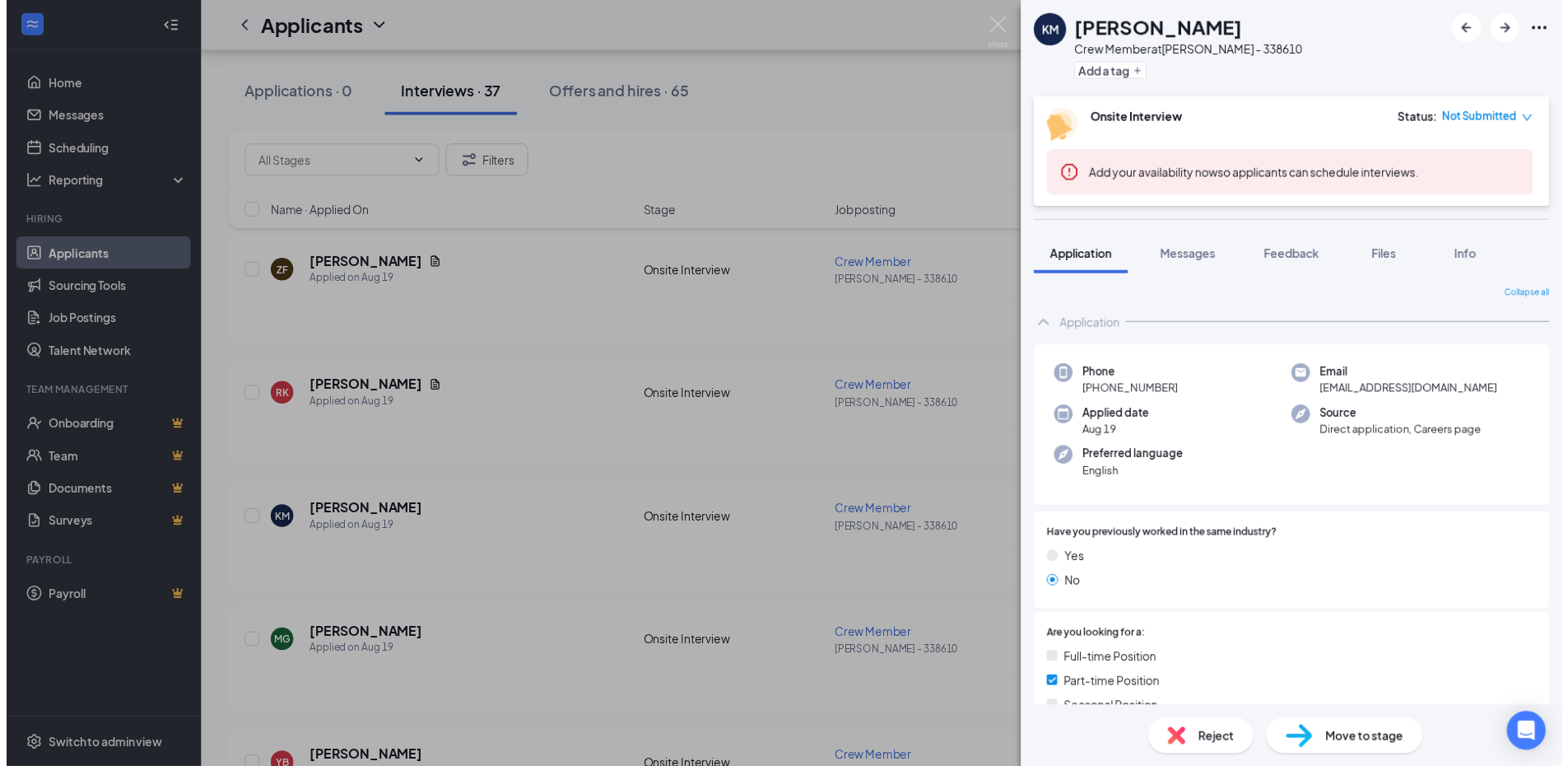
scroll to position [83, 0]
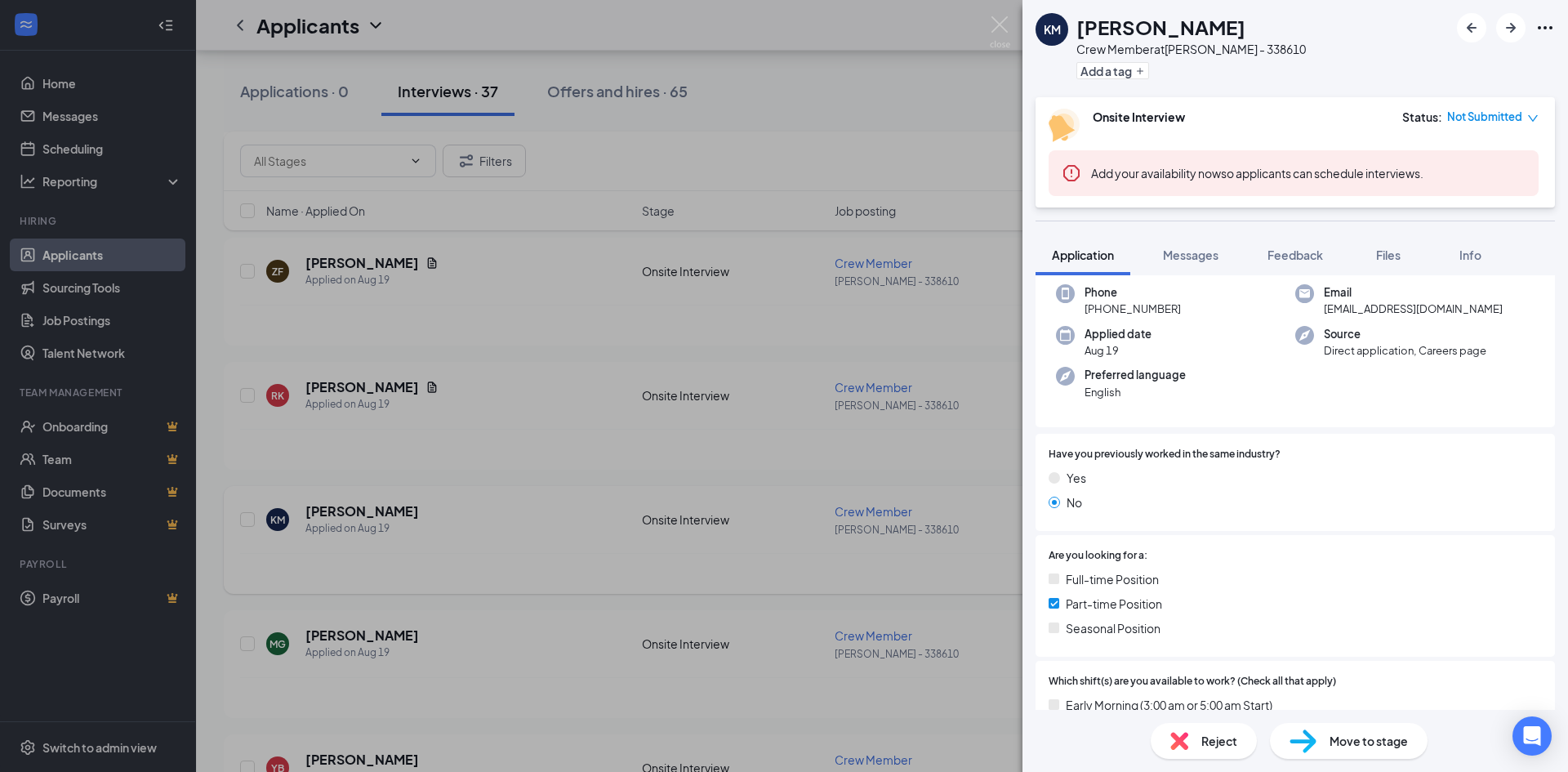
click at [328, 560] on div "KM Kaidyn McDowell Crew Member at WES - 338610 Add a tag Onsite Interview Statu…" at bounding box center [784, 386] width 1568 height 772
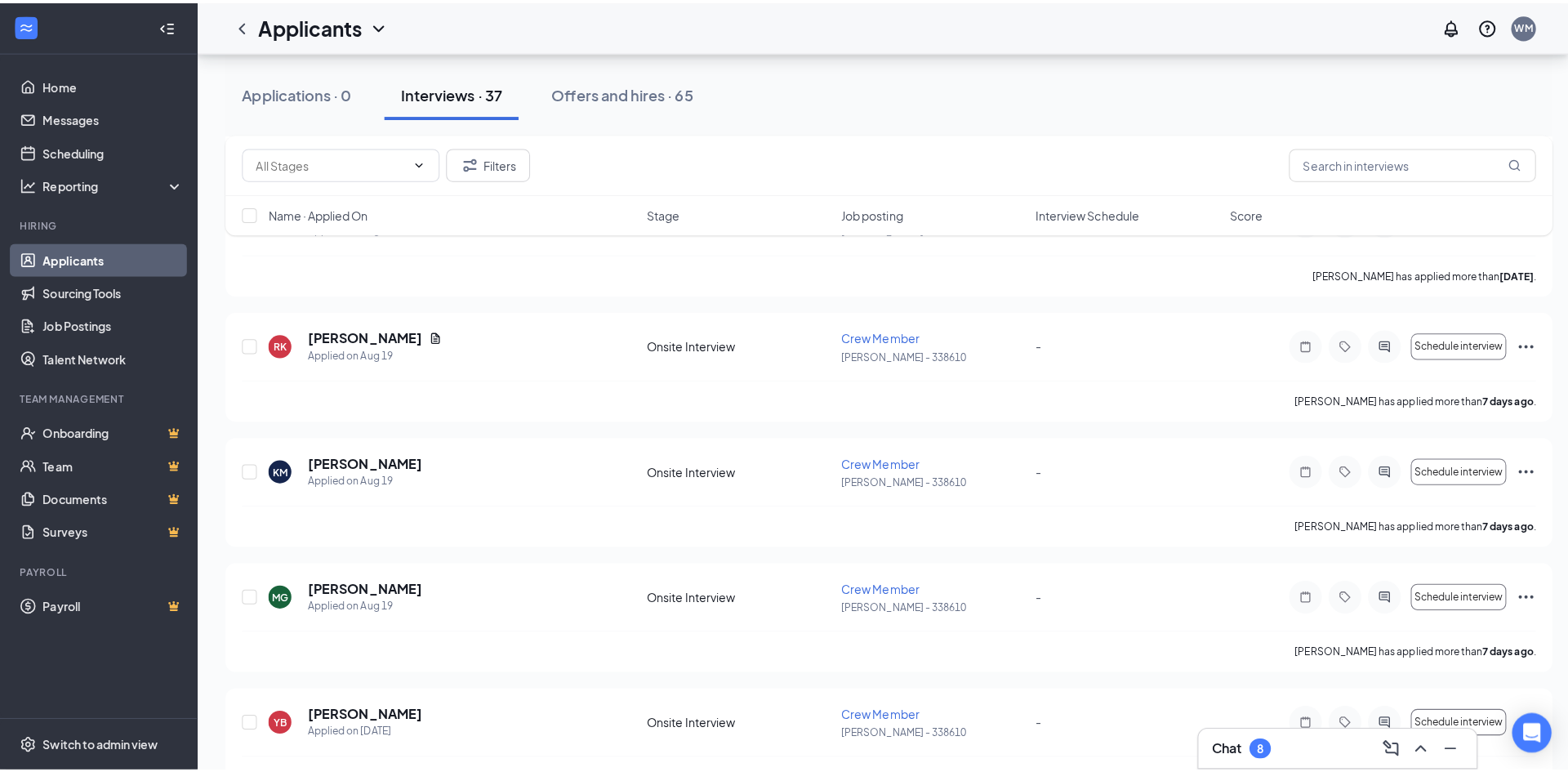
scroll to position [1552, 0]
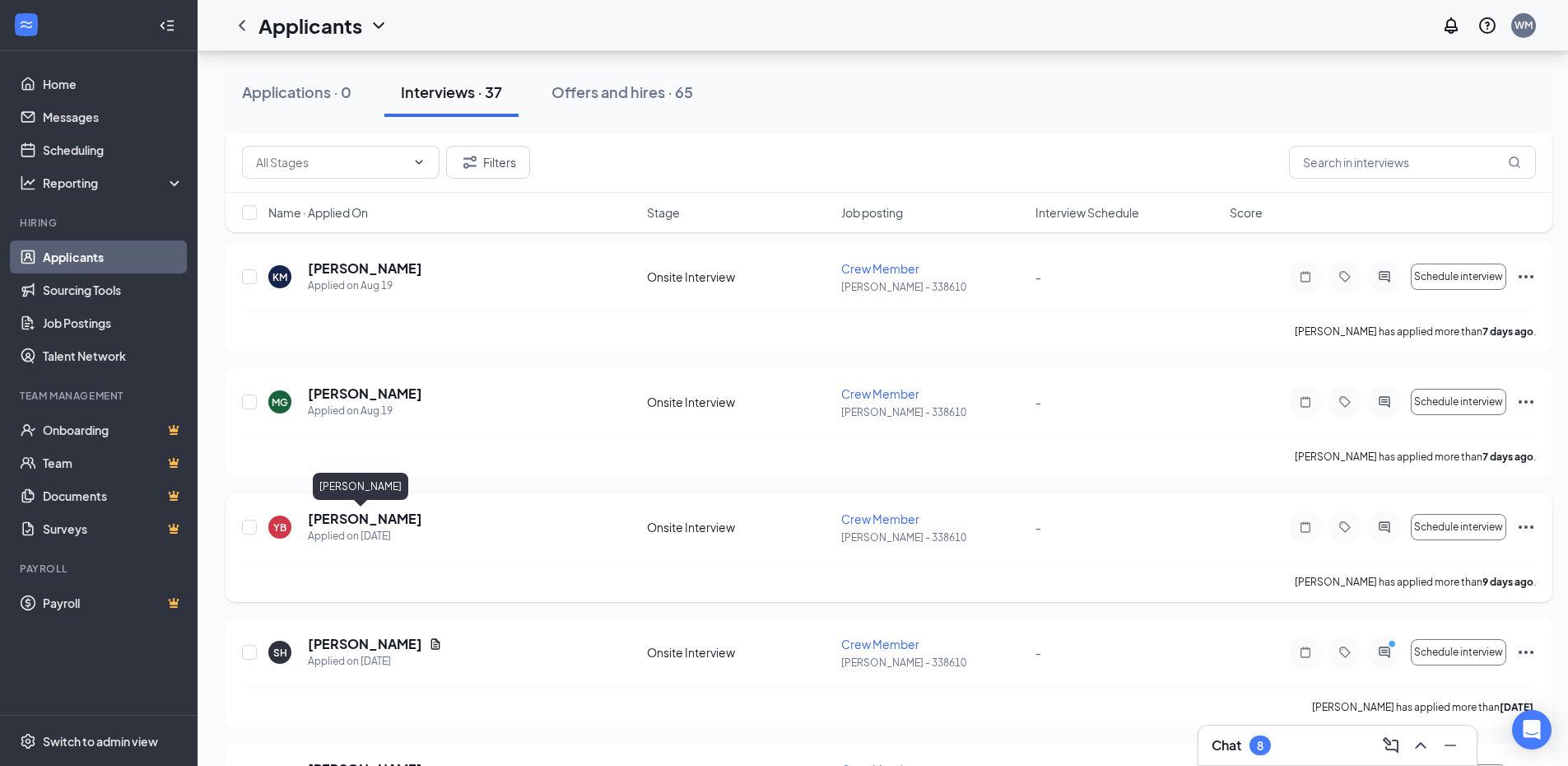
click at [379, 522] on h5 "[PERSON_NAME]" at bounding box center [365, 518] width 114 height 18
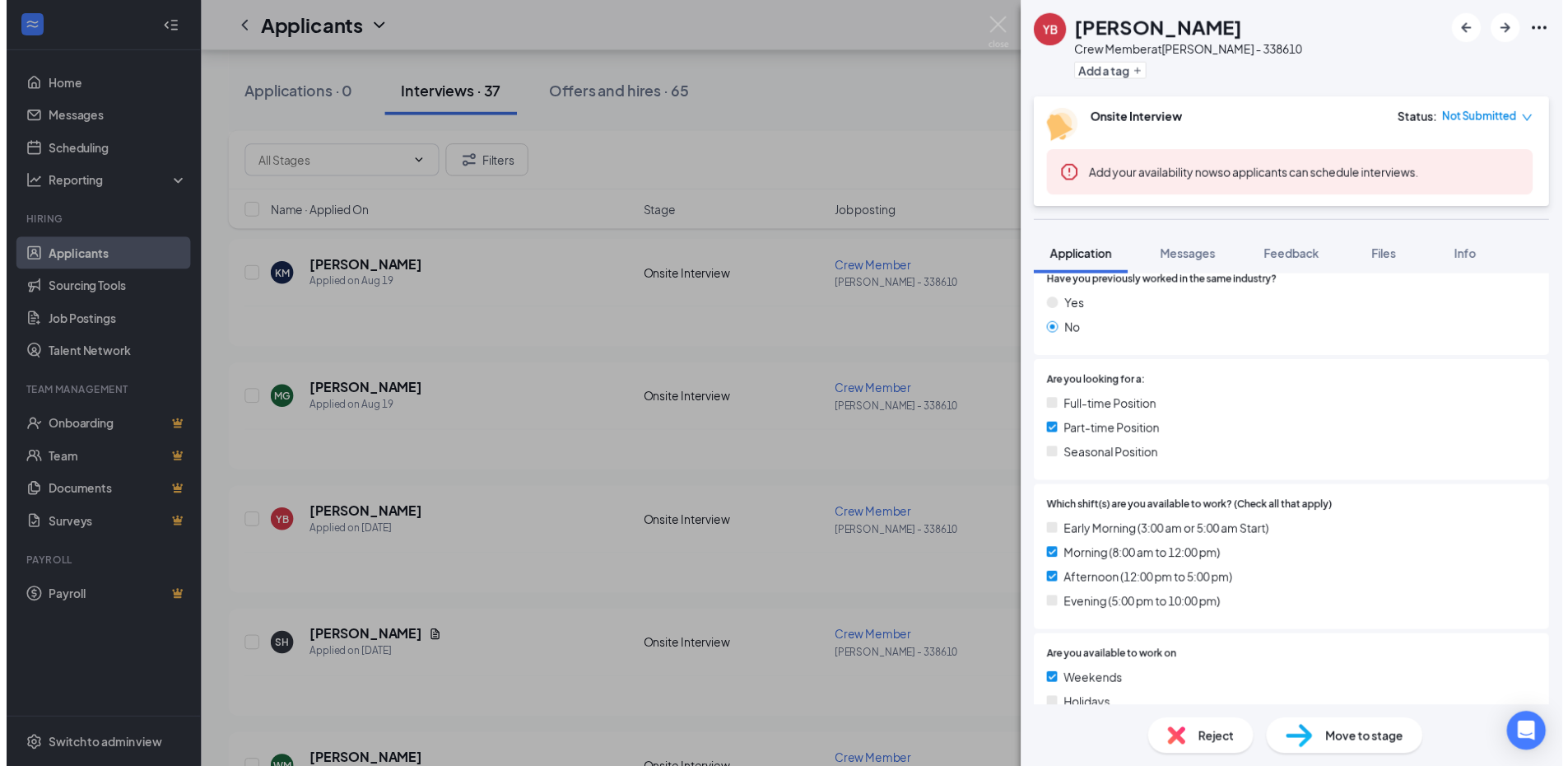
scroll to position [244, 0]
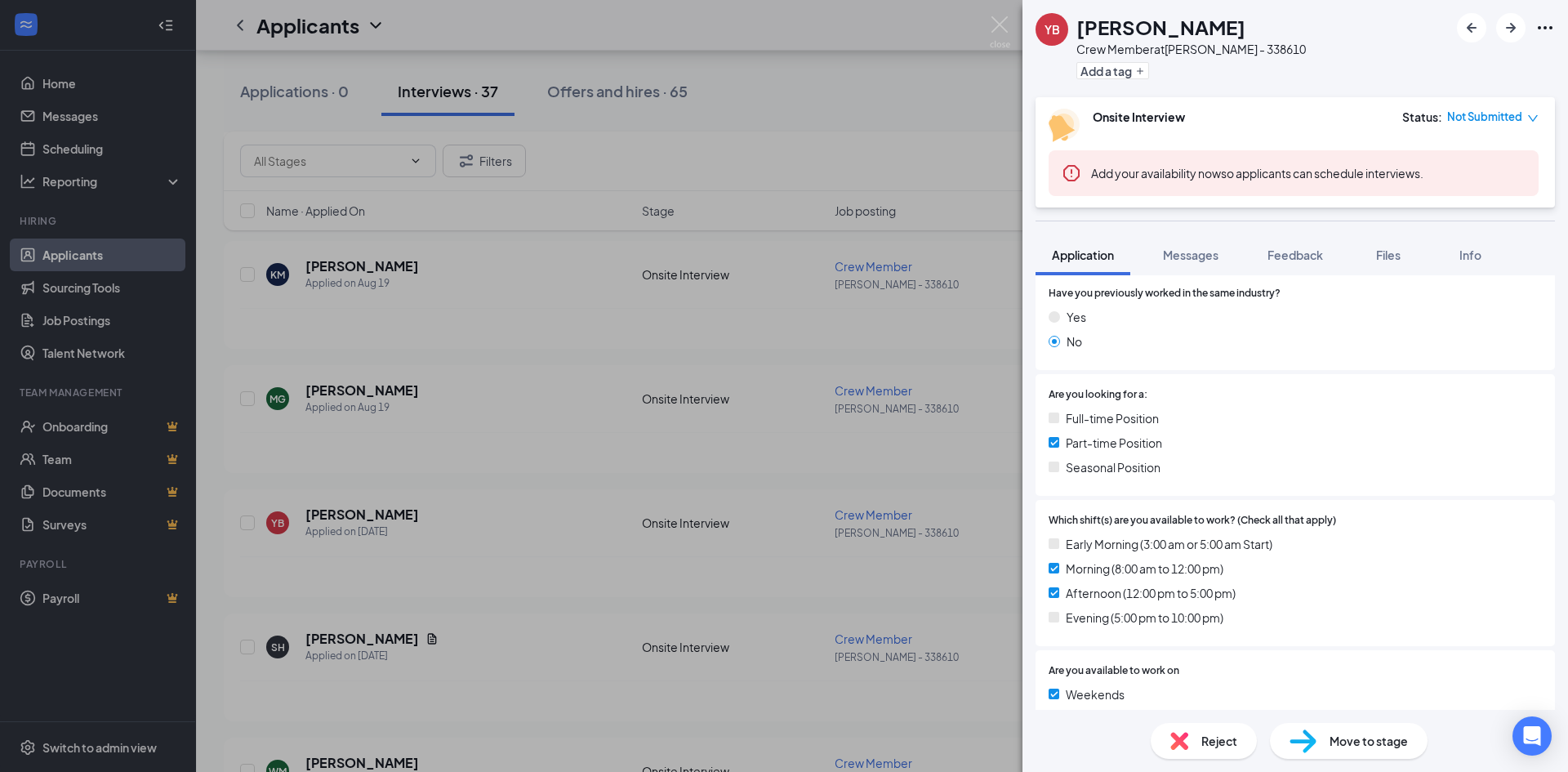
click at [448, 570] on div "YB yara baroudi Crew Member at WES - 338610 Add a tag Onsite Interview Status :…" at bounding box center [784, 386] width 1568 height 772
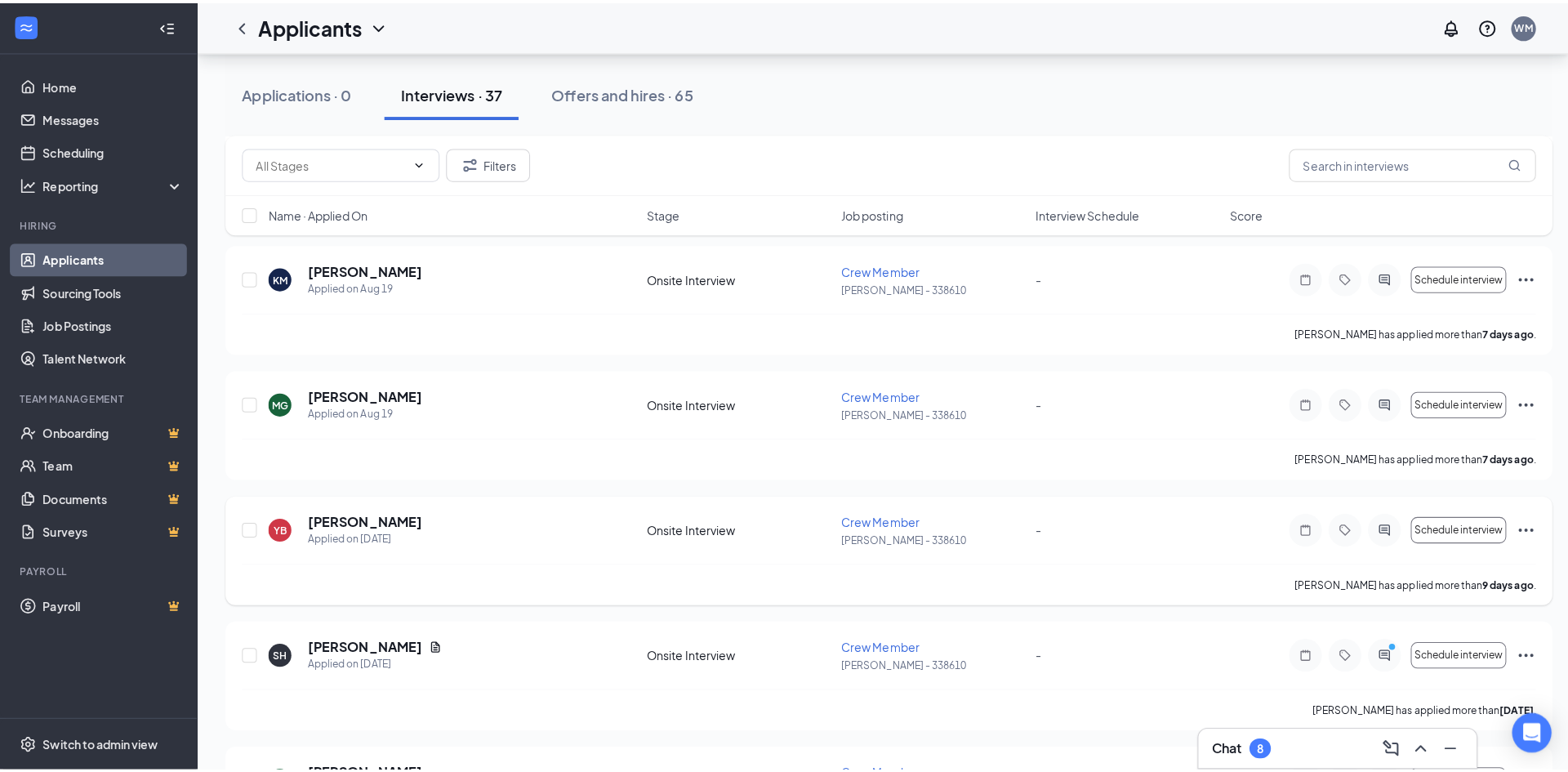
scroll to position [1715, 0]
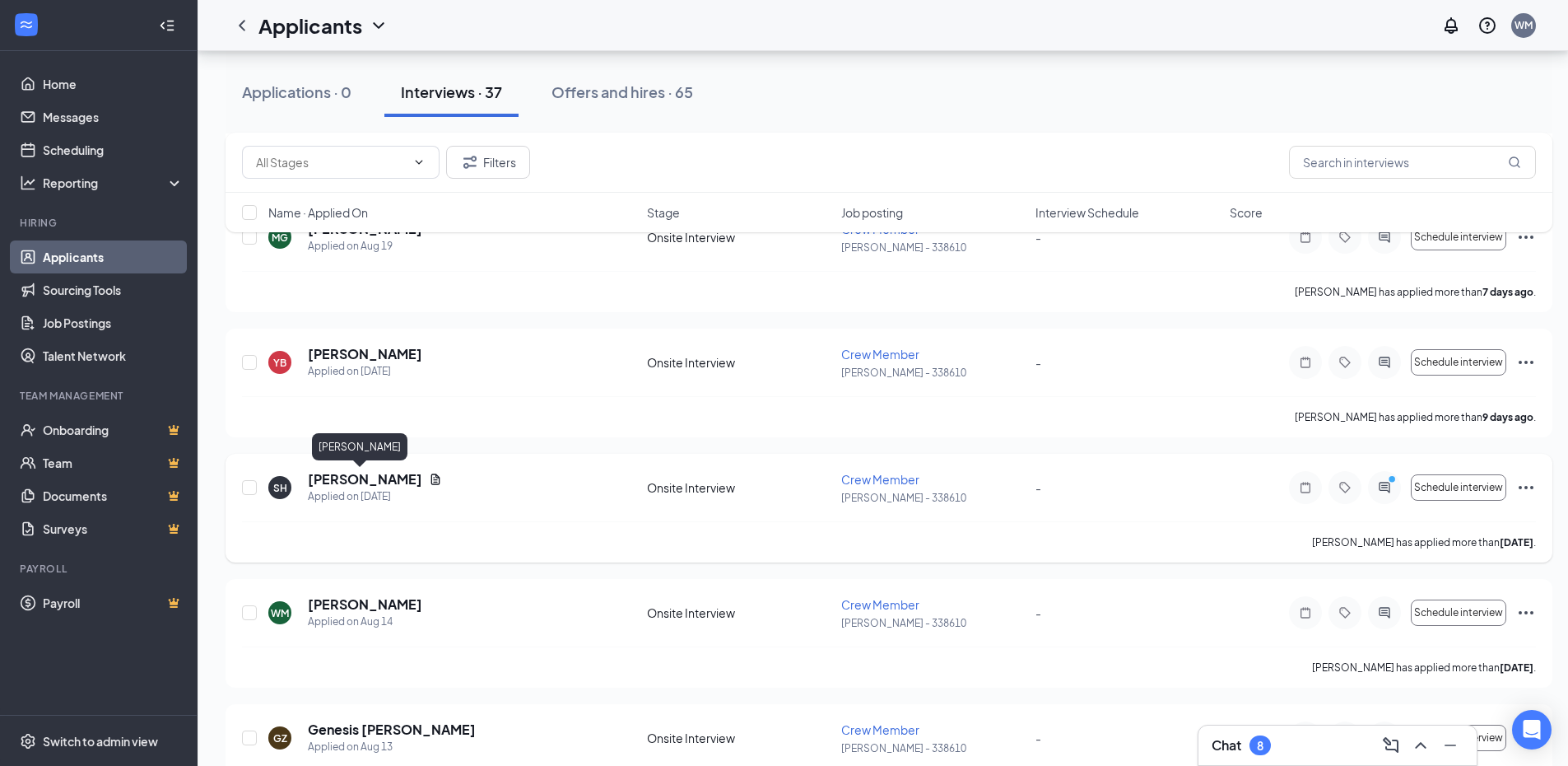
click at [347, 480] on h5 "[PERSON_NAME]" at bounding box center [365, 479] width 114 height 18
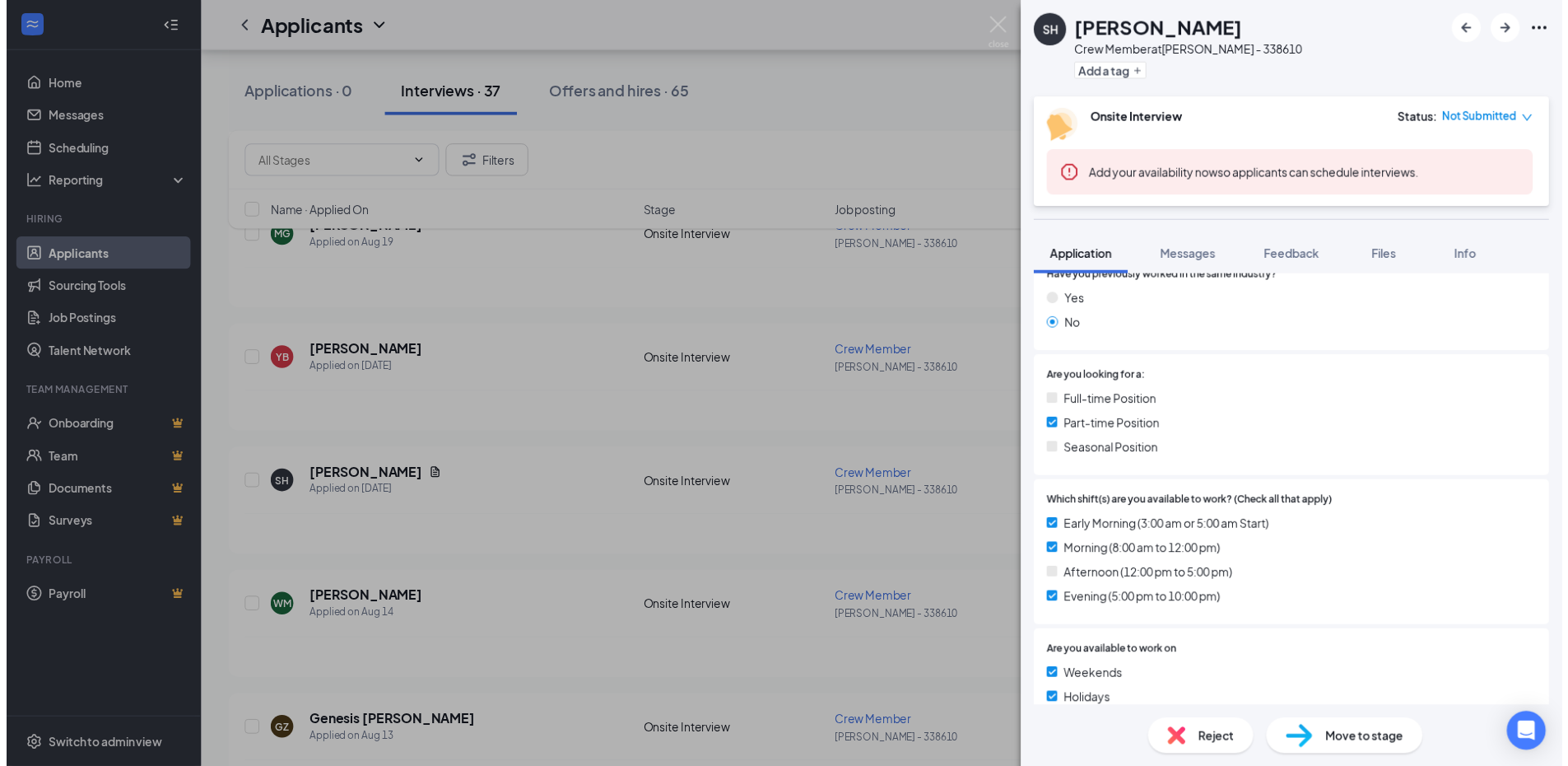
scroll to position [247, 0]
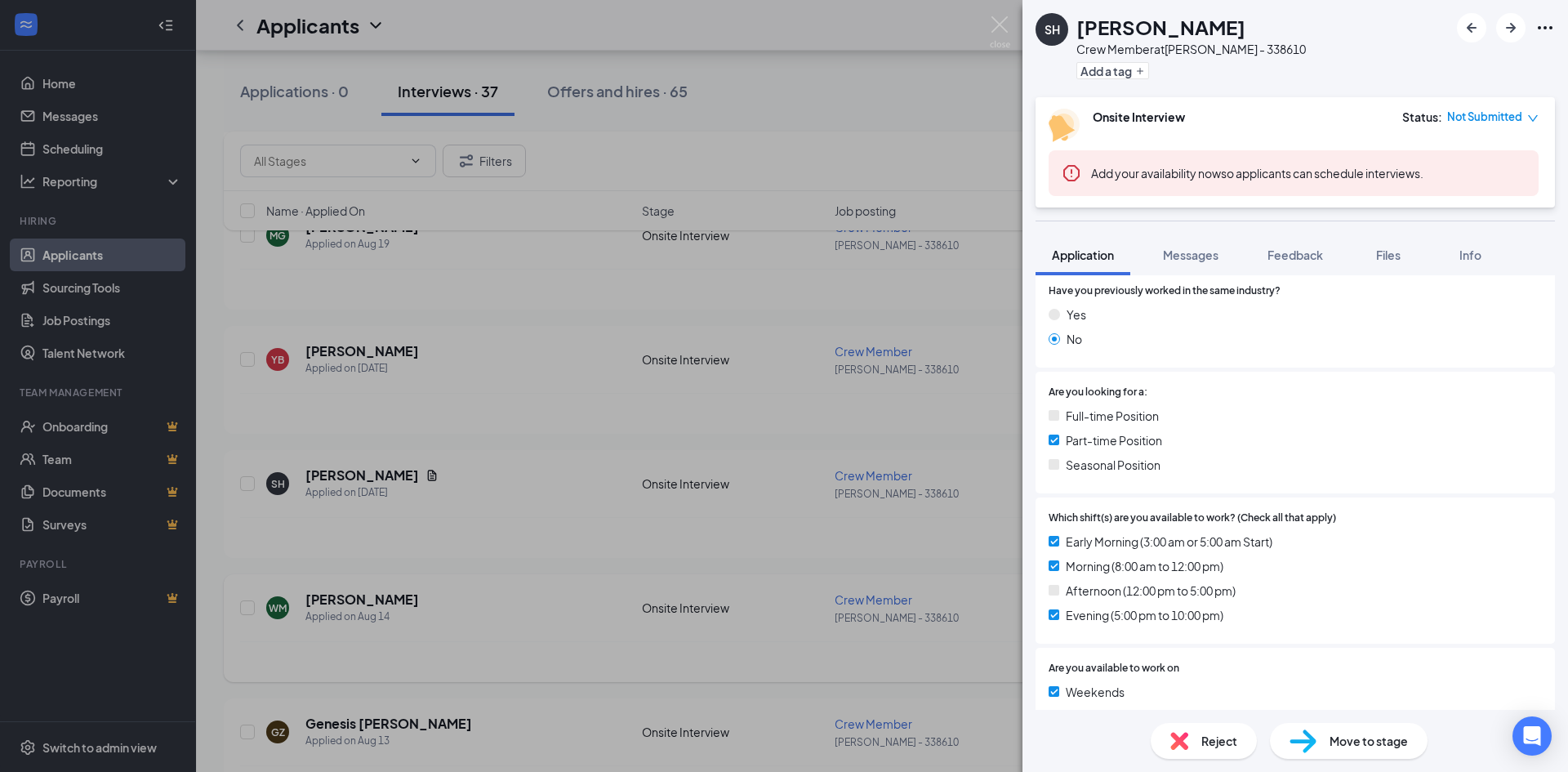
drag, startPoint x: 909, startPoint y: 659, endPoint x: 825, endPoint y: 632, distance: 88.2
click at [909, 659] on div "SH Sadie Hoyle Crew Member at WES - 338610 Add a tag Onsite Interview Status : …" at bounding box center [784, 386] width 1568 height 772
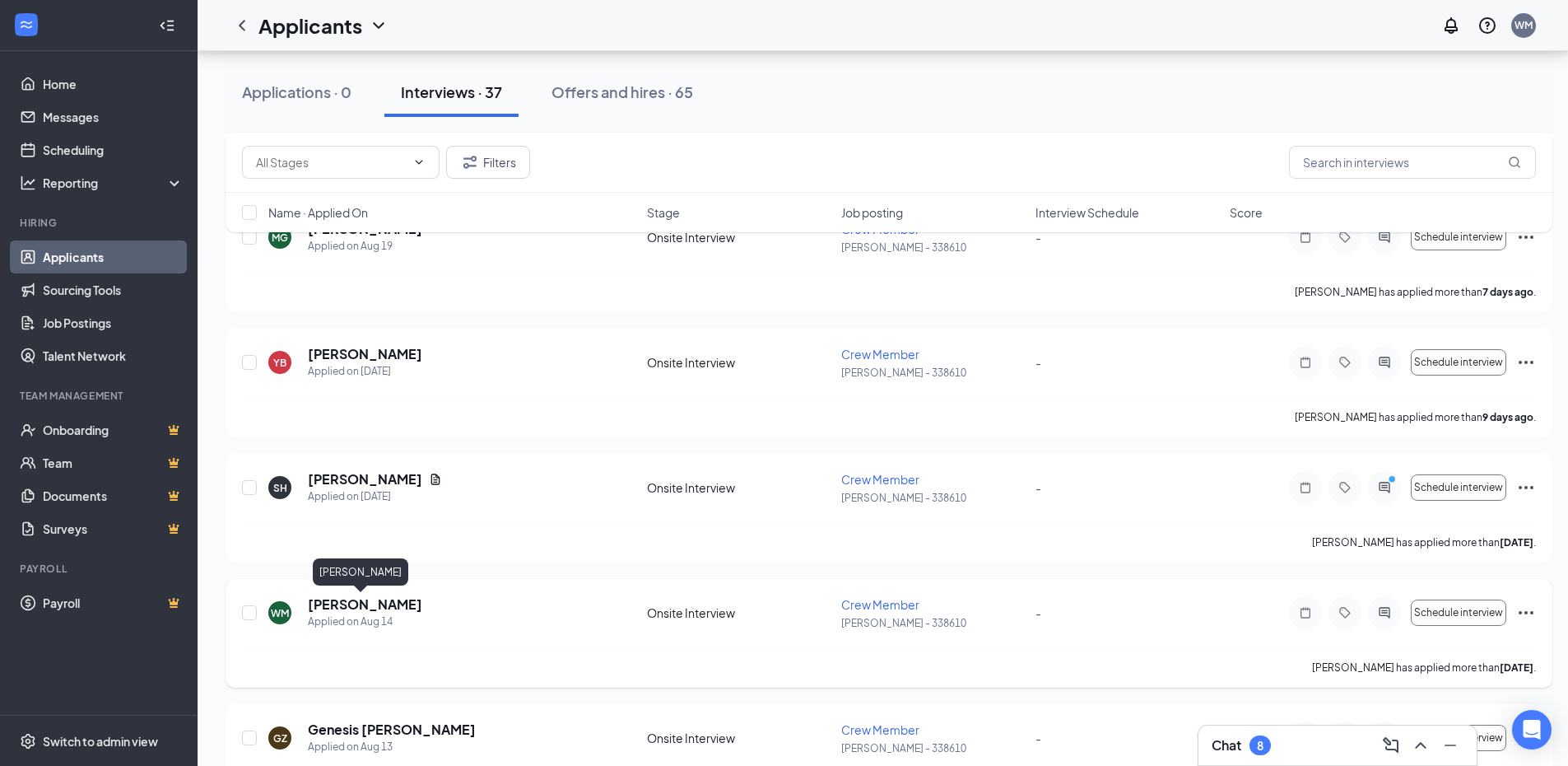
click at [329, 599] on h5 "[PERSON_NAME]" at bounding box center [365, 604] width 114 height 18
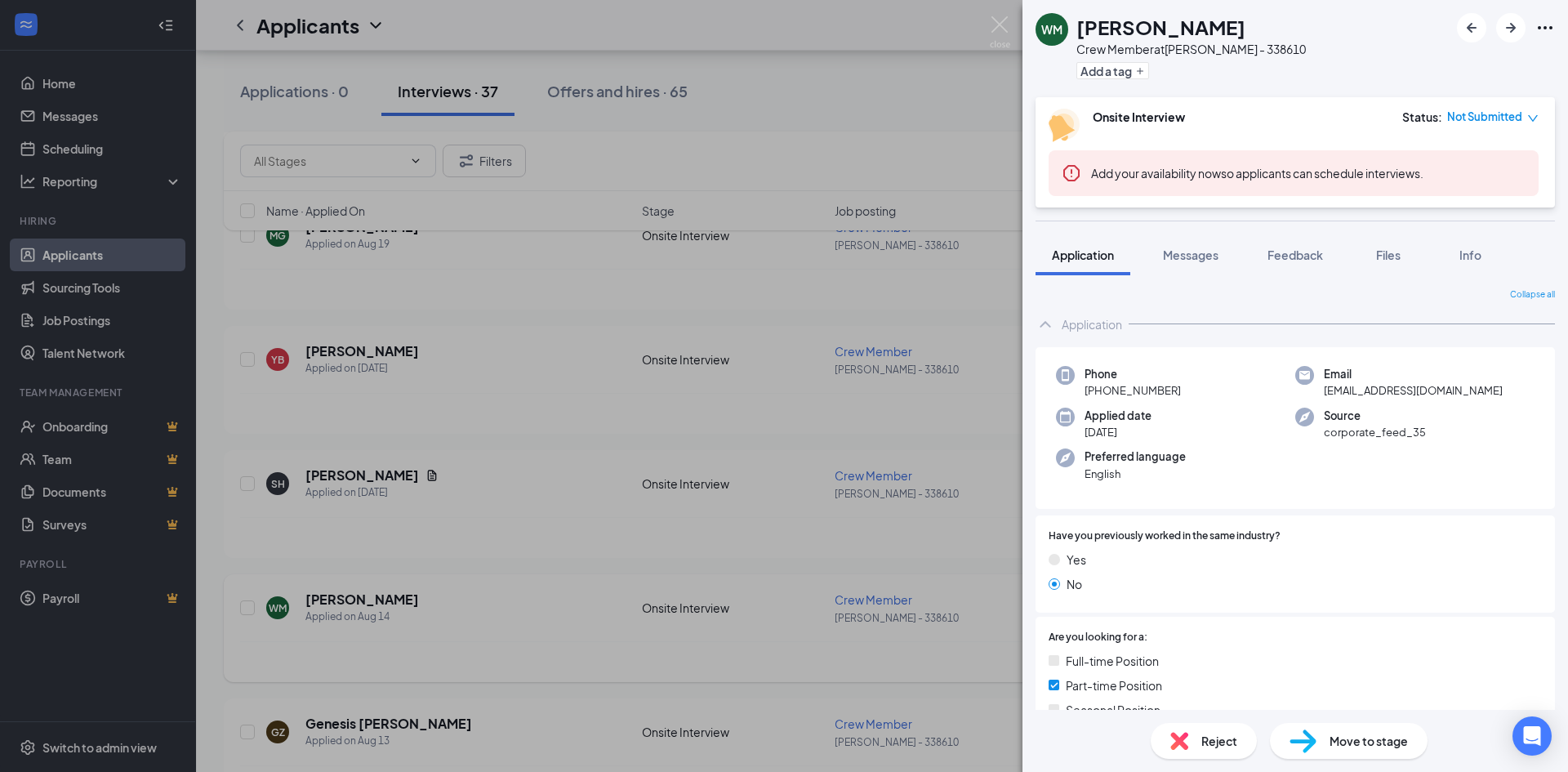
drag, startPoint x: 521, startPoint y: 627, endPoint x: 592, endPoint y: 636, distance: 71.6
click at [521, 626] on div "WM Wilda Milord Crew Member at WES - 338610 Add a tag Onsite Interview Status :…" at bounding box center [784, 386] width 1568 height 772
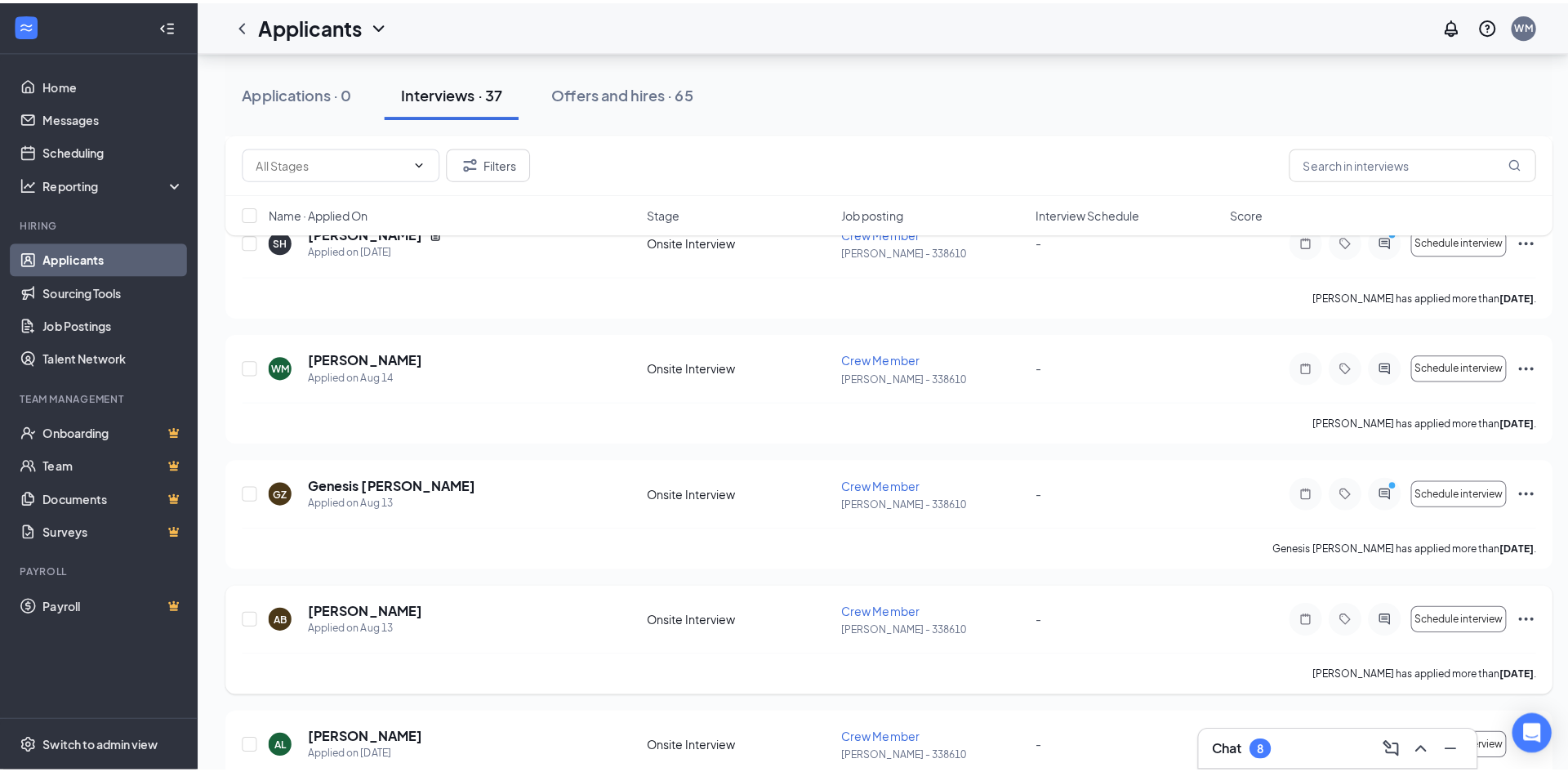
scroll to position [2041, 0]
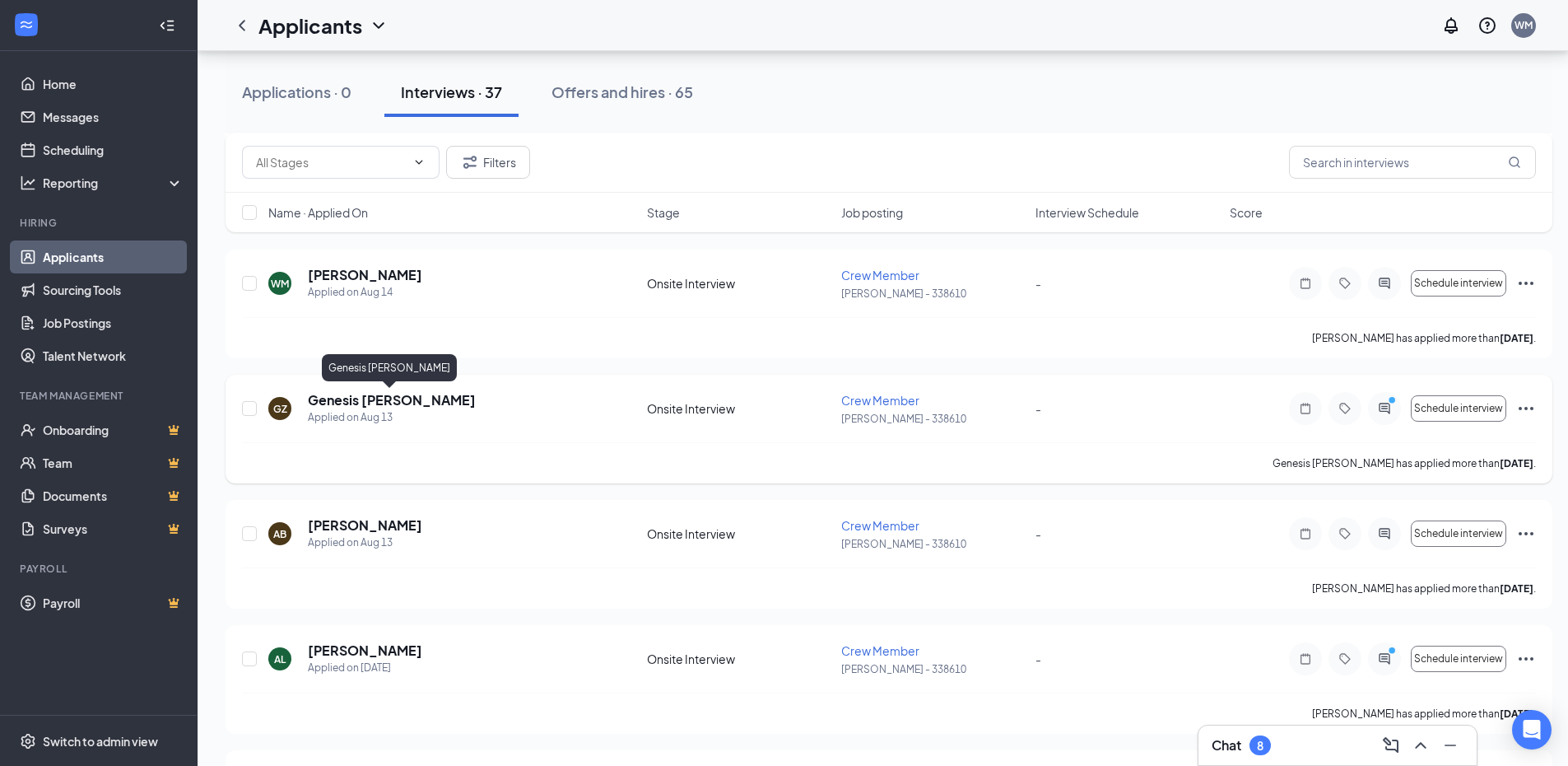
click at [365, 398] on h5 "Genesis [PERSON_NAME]" at bounding box center [391, 400] width 168 height 18
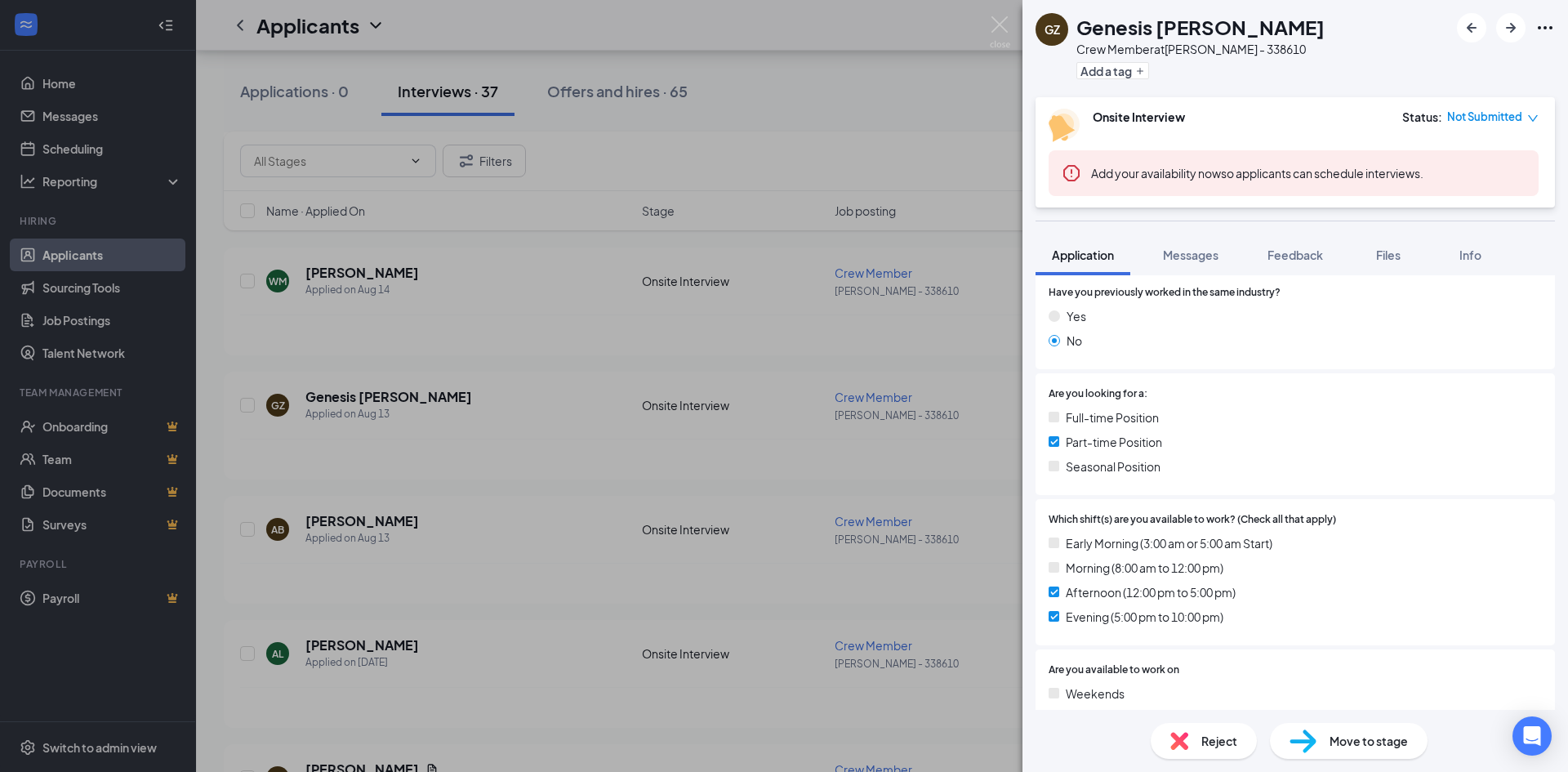
scroll to position [245, 0]
click at [316, 584] on div "GZ Genesis Zepeda Pedroza Crew Member at WES - 338610 Add a tag Onsite Intervie…" at bounding box center [784, 386] width 1568 height 772
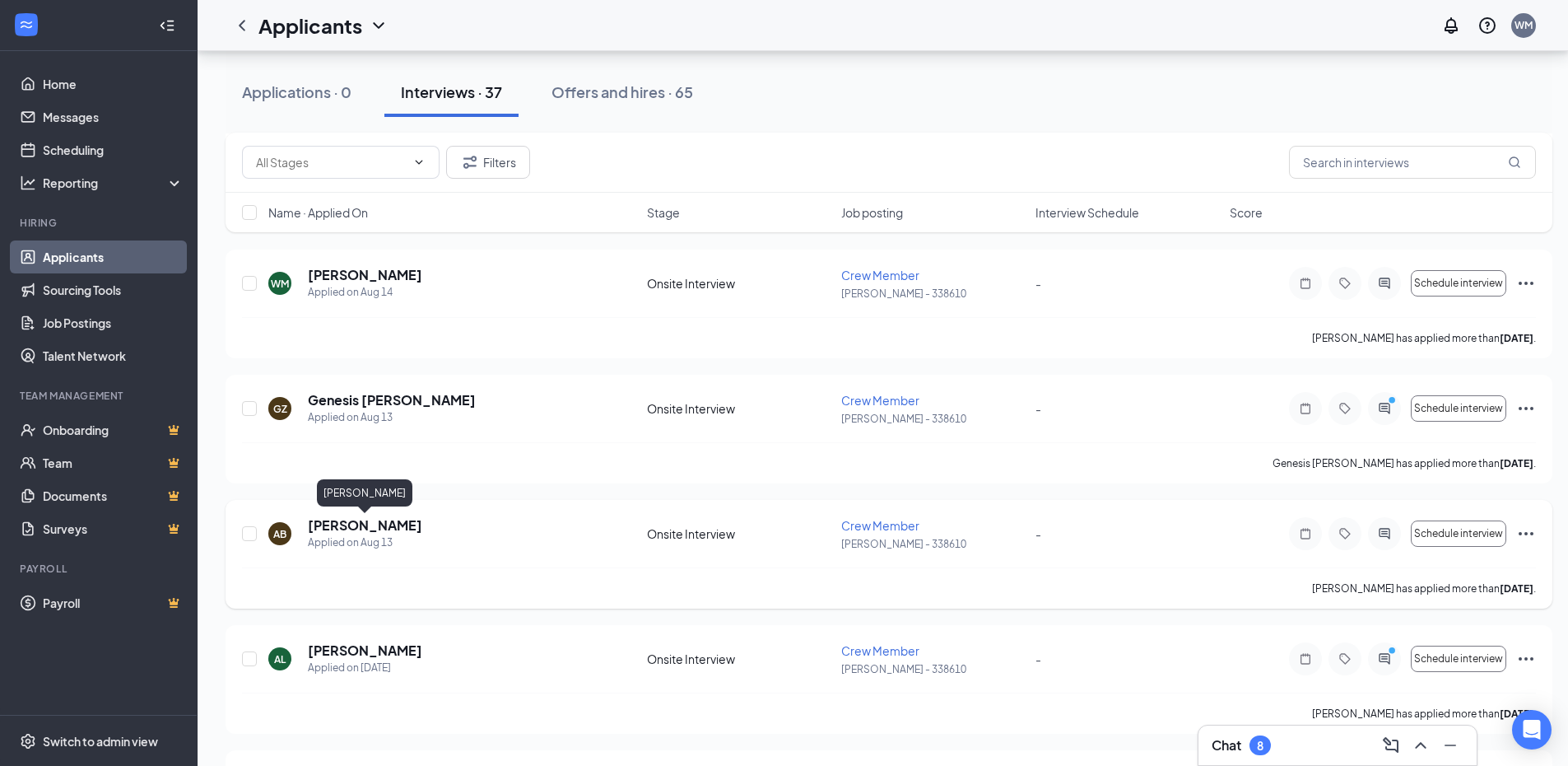
click at [392, 523] on h5 "[PERSON_NAME]" at bounding box center [365, 525] width 114 height 18
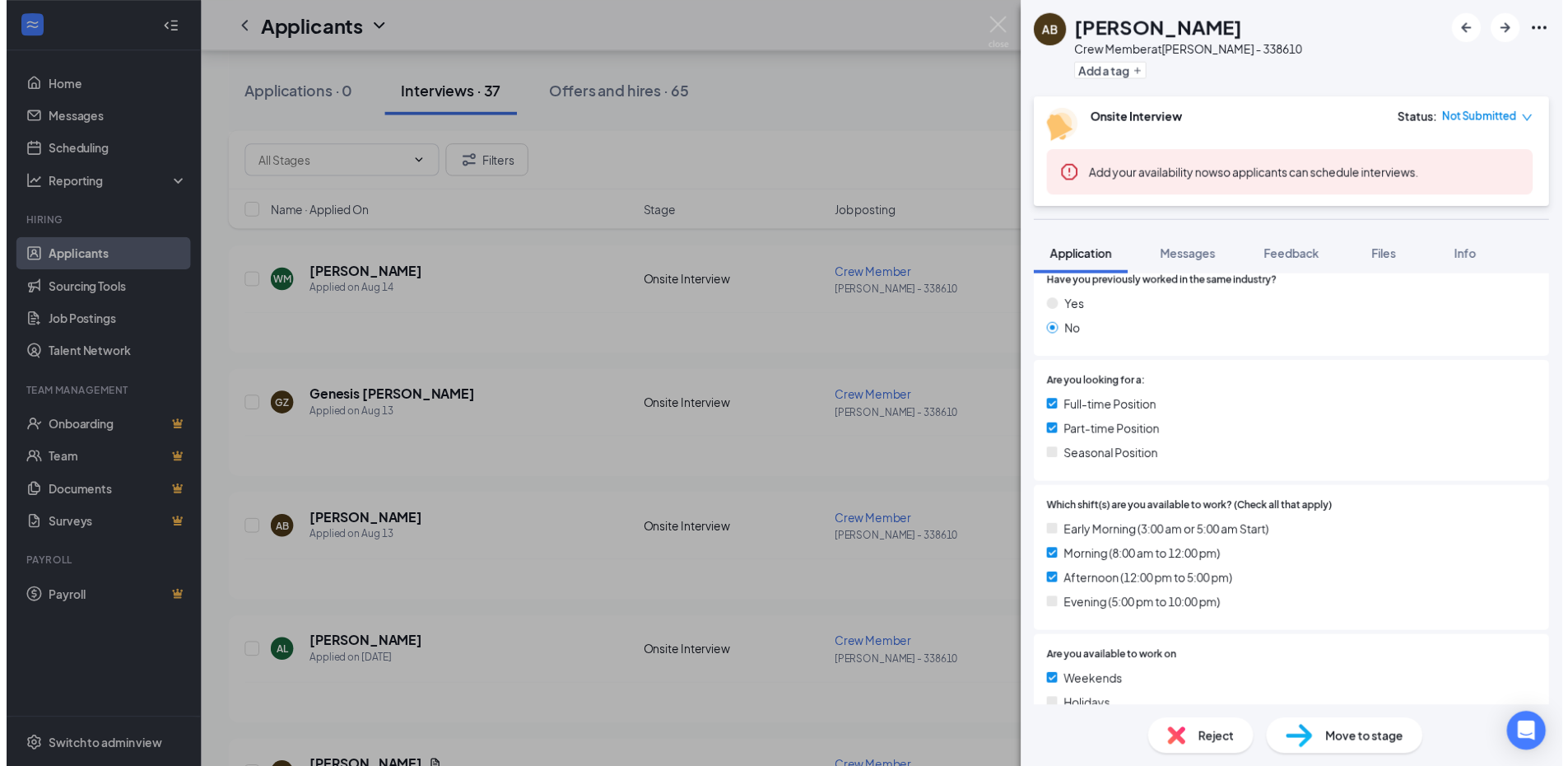
scroll to position [244, 0]
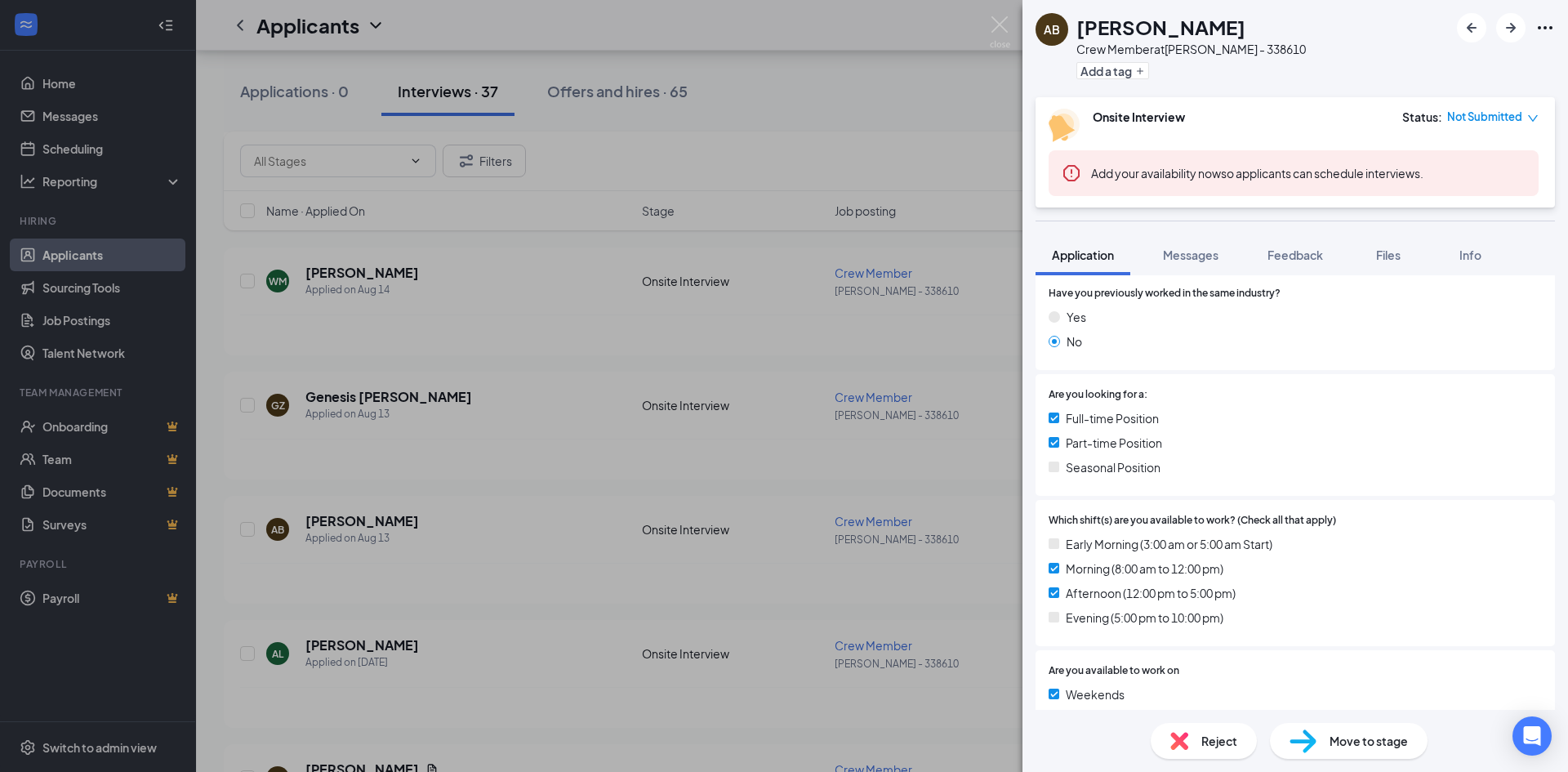
click at [462, 601] on div "AB Anthony Brodeur Crew Member at WES - 338610 Add a tag Onsite Interview Statu…" at bounding box center [784, 386] width 1568 height 772
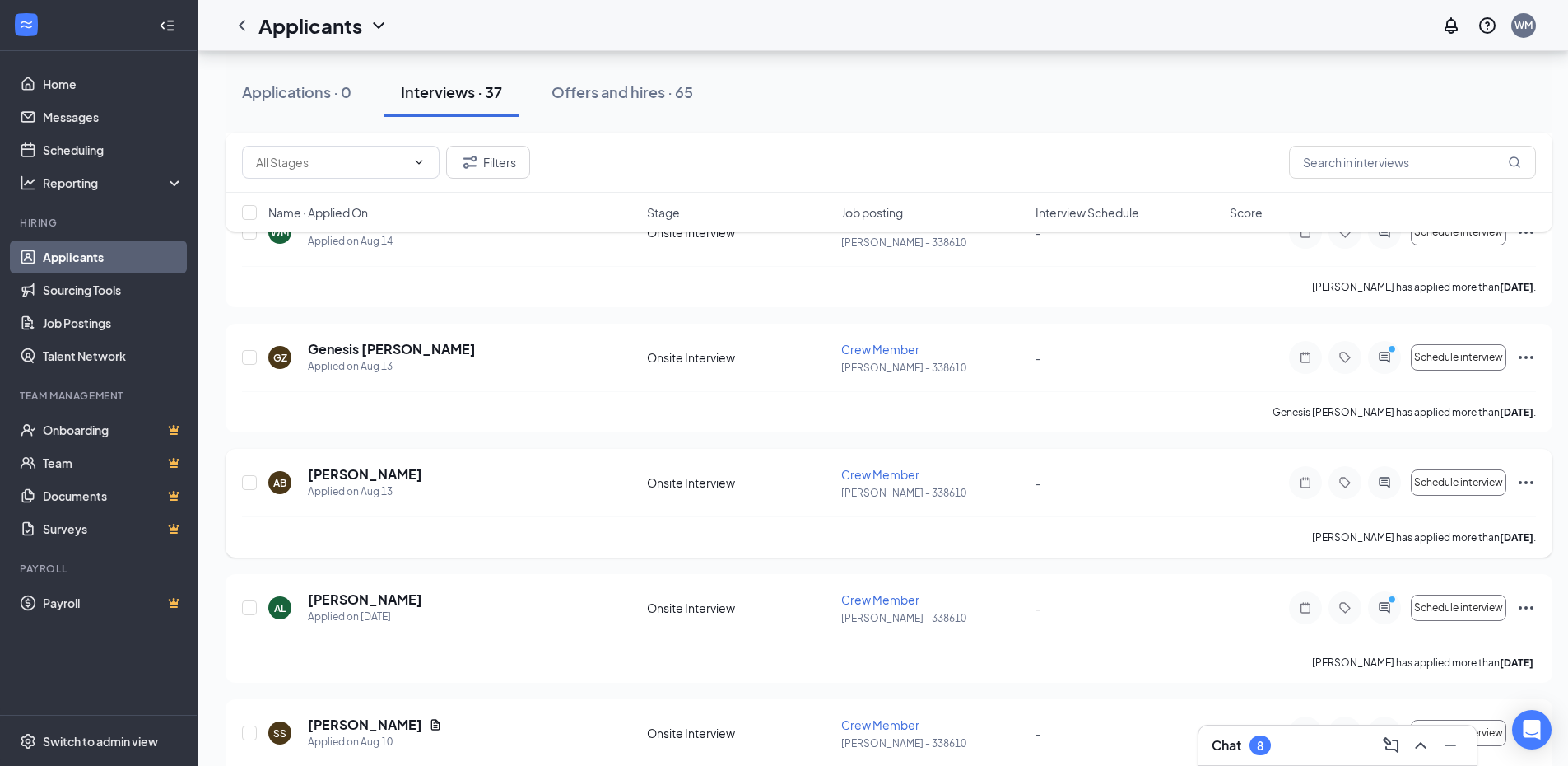
scroll to position [2171, 0]
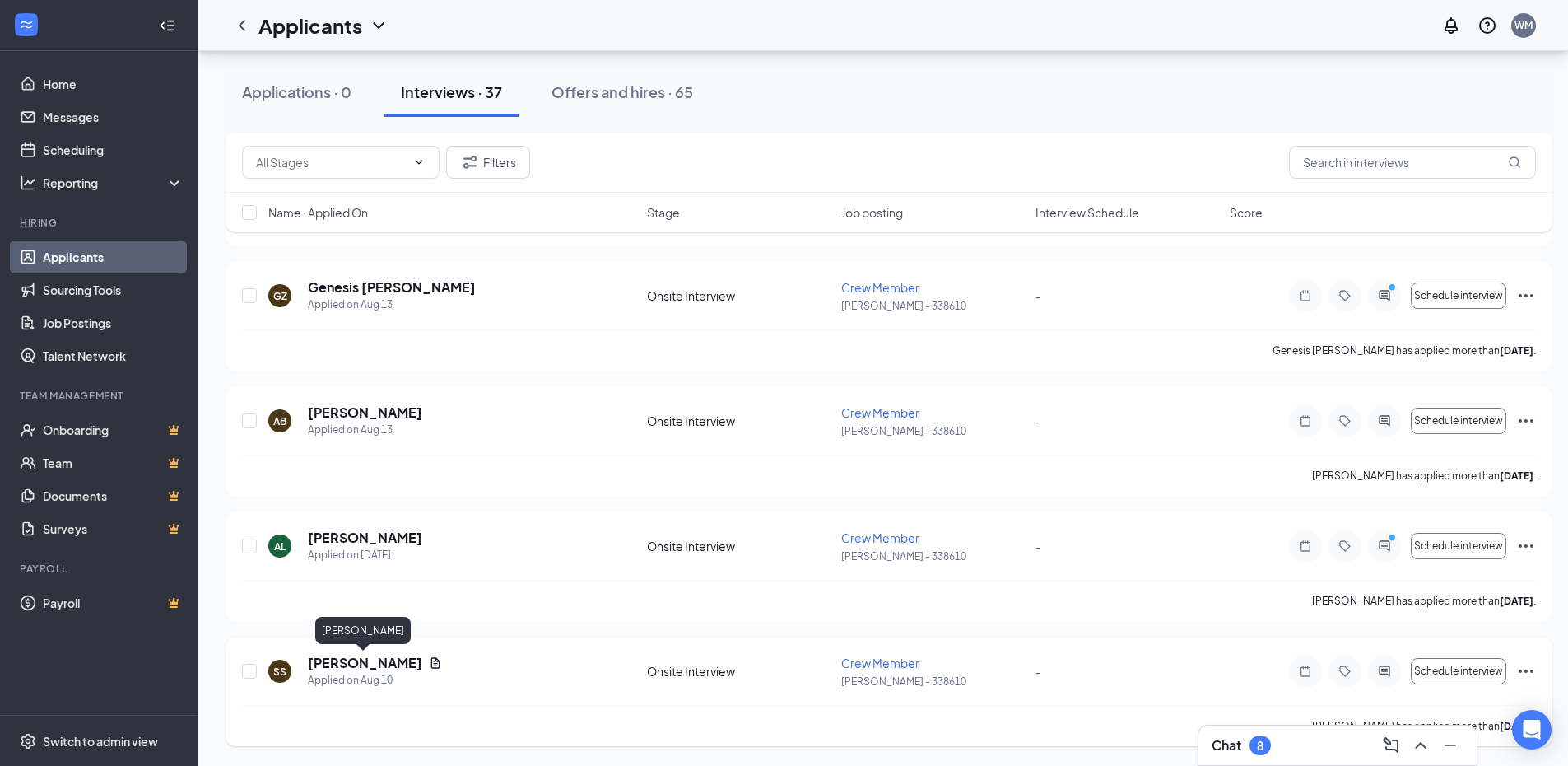
click at [354, 660] on h5 "[PERSON_NAME]" at bounding box center [365, 662] width 114 height 18
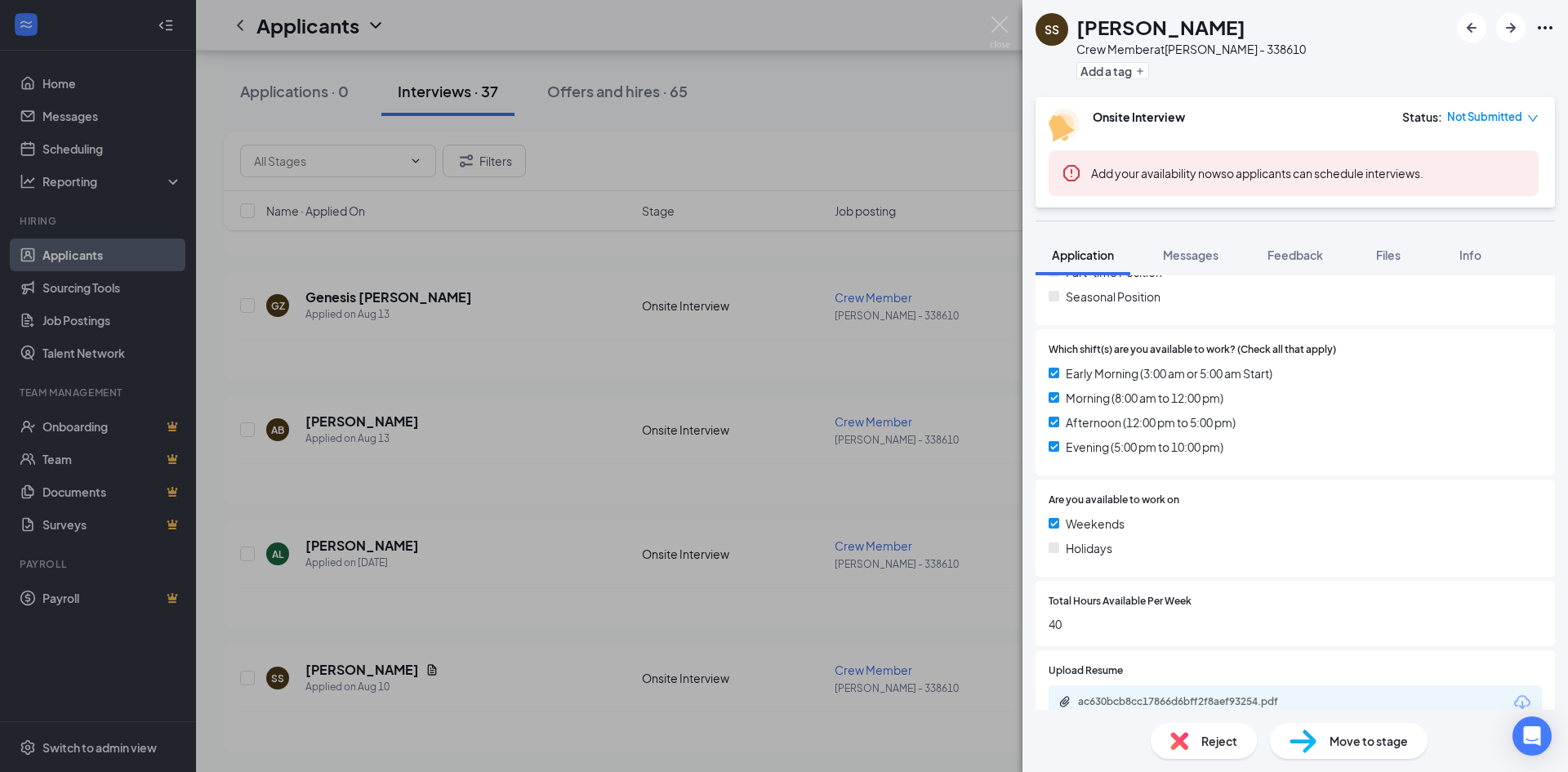
scroll to position [704, 0]
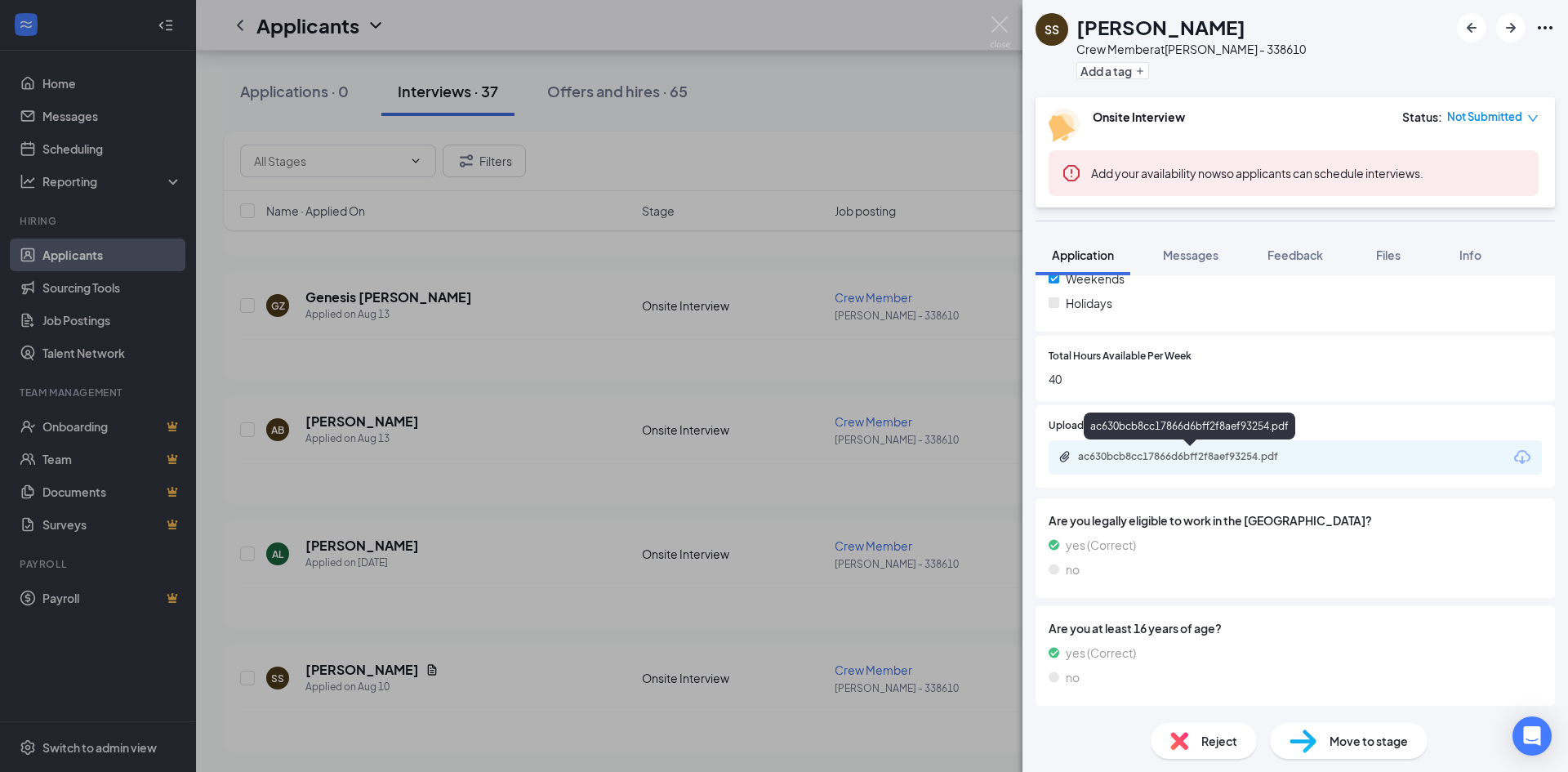
click at [1123, 463] on div "ac630bcb8cc17866d6bff2f8aef93254.pdf" at bounding box center [1190, 458] width 264 height 16
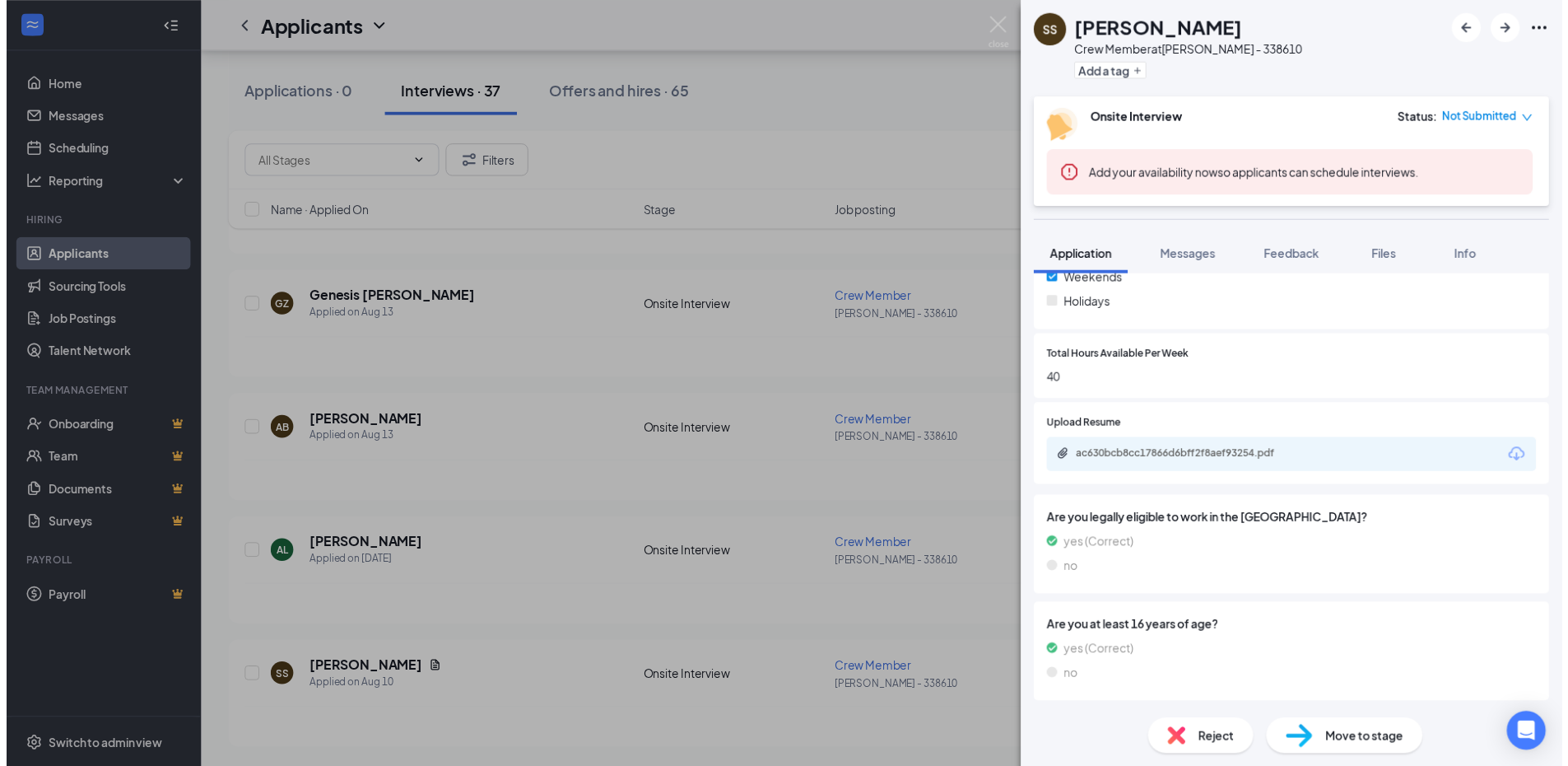
scroll to position [704, 0]
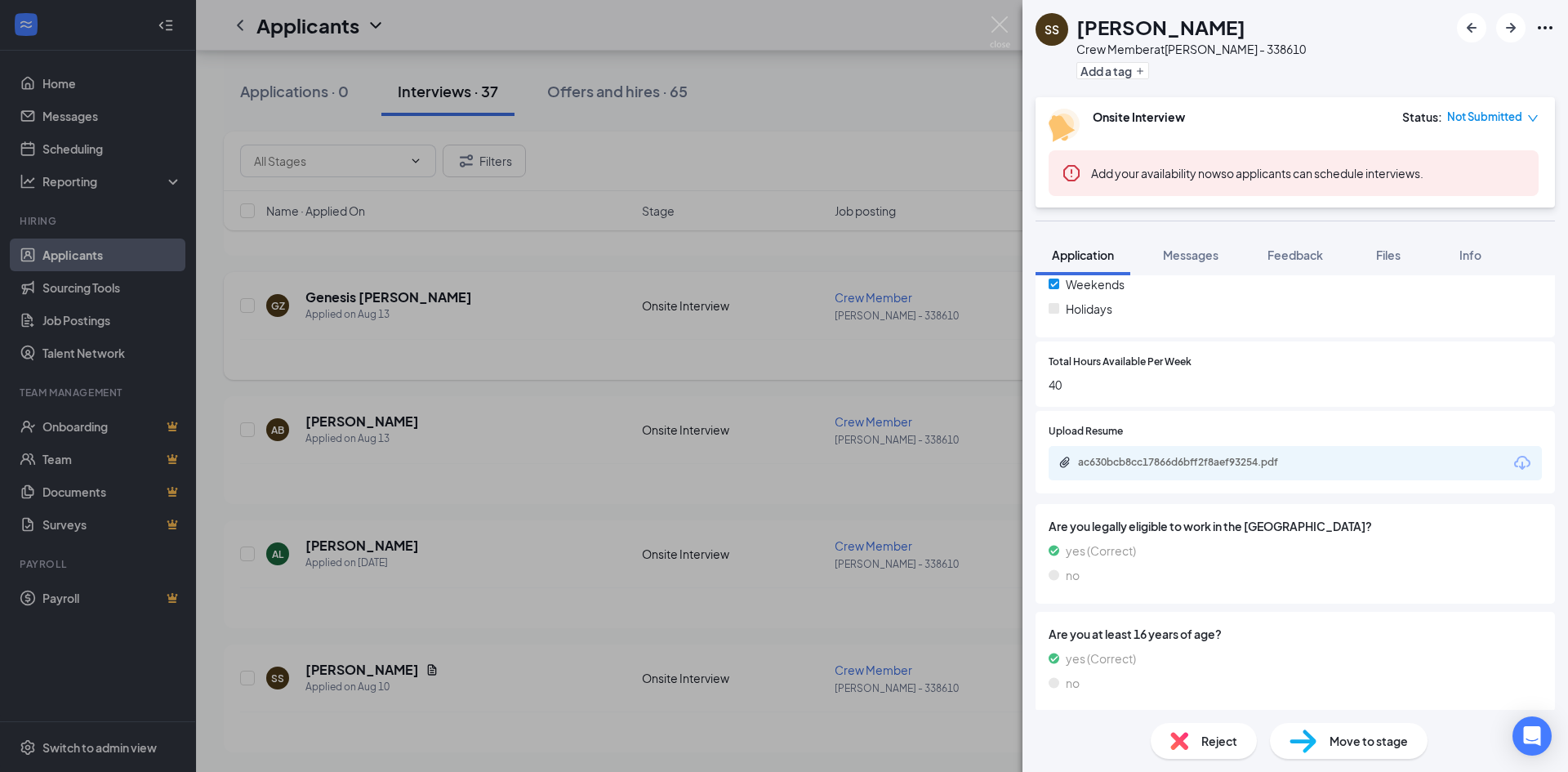
click at [544, 366] on div "SS Salyce Simpson Crew Member at WES - 338610 Add a tag Onsite Interview Status…" at bounding box center [784, 386] width 1568 height 772
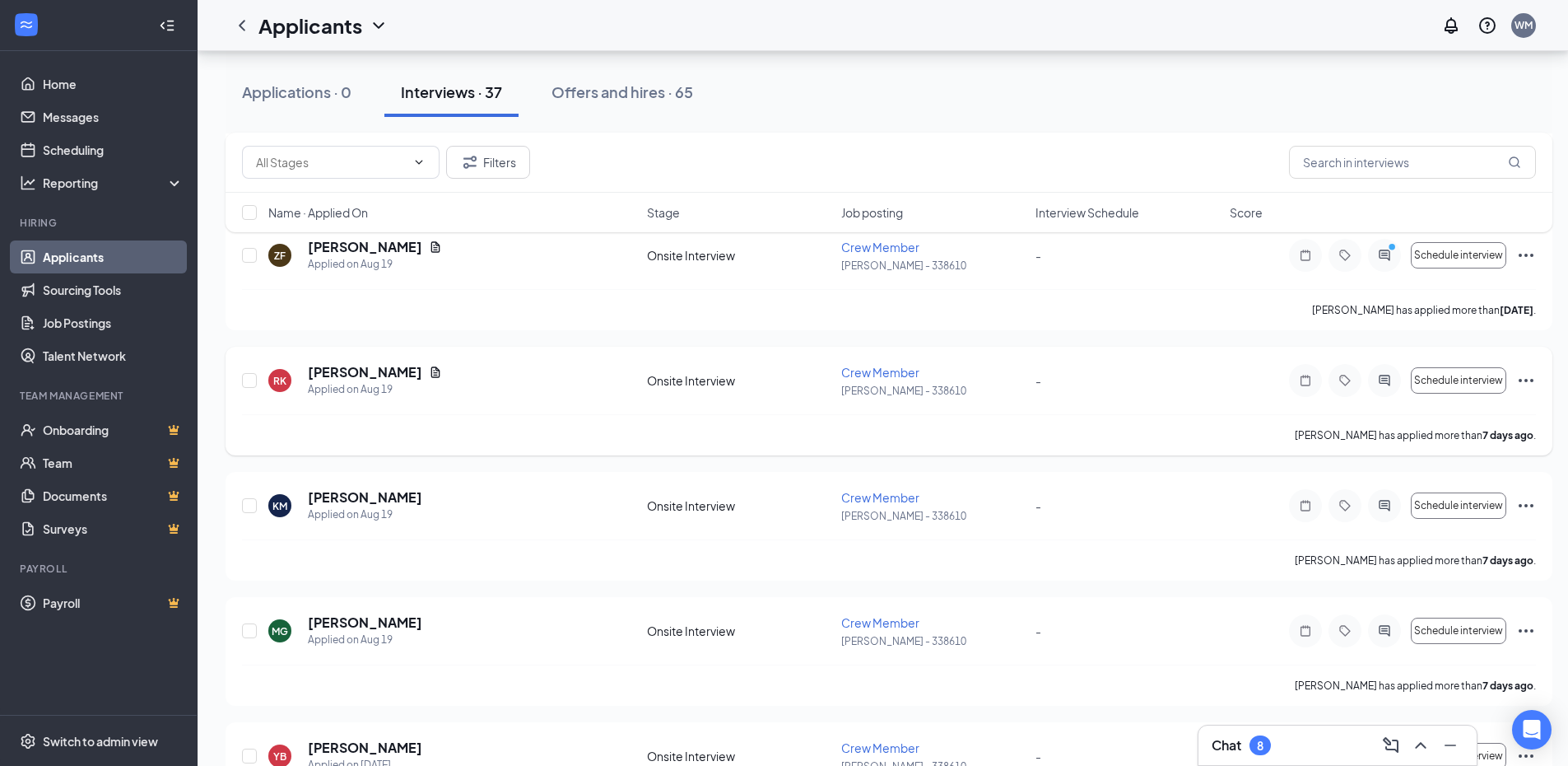
scroll to position [1171, 0]
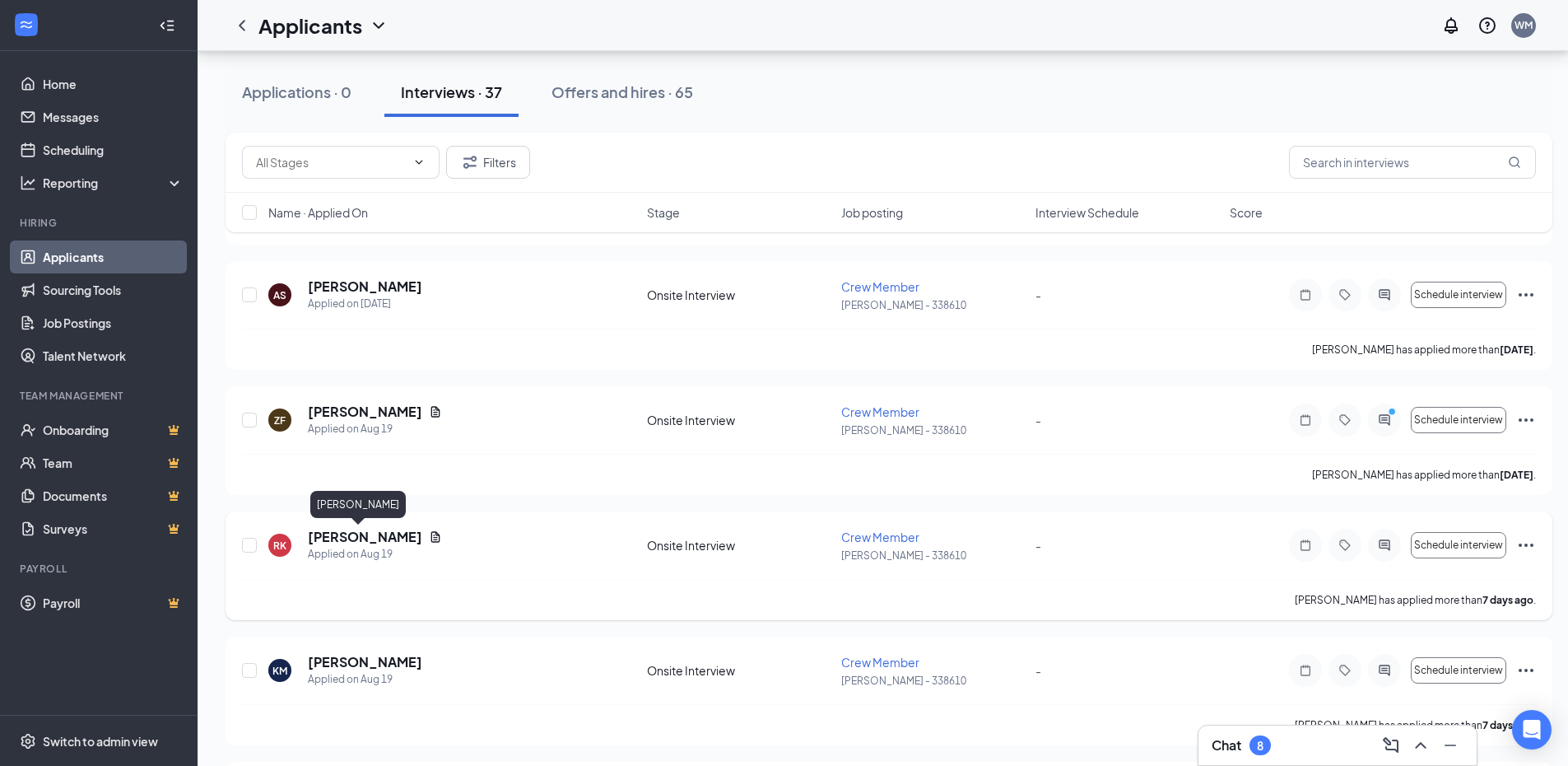
click at [348, 536] on h5 "[PERSON_NAME]" at bounding box center [365, 536] width 114 height 18
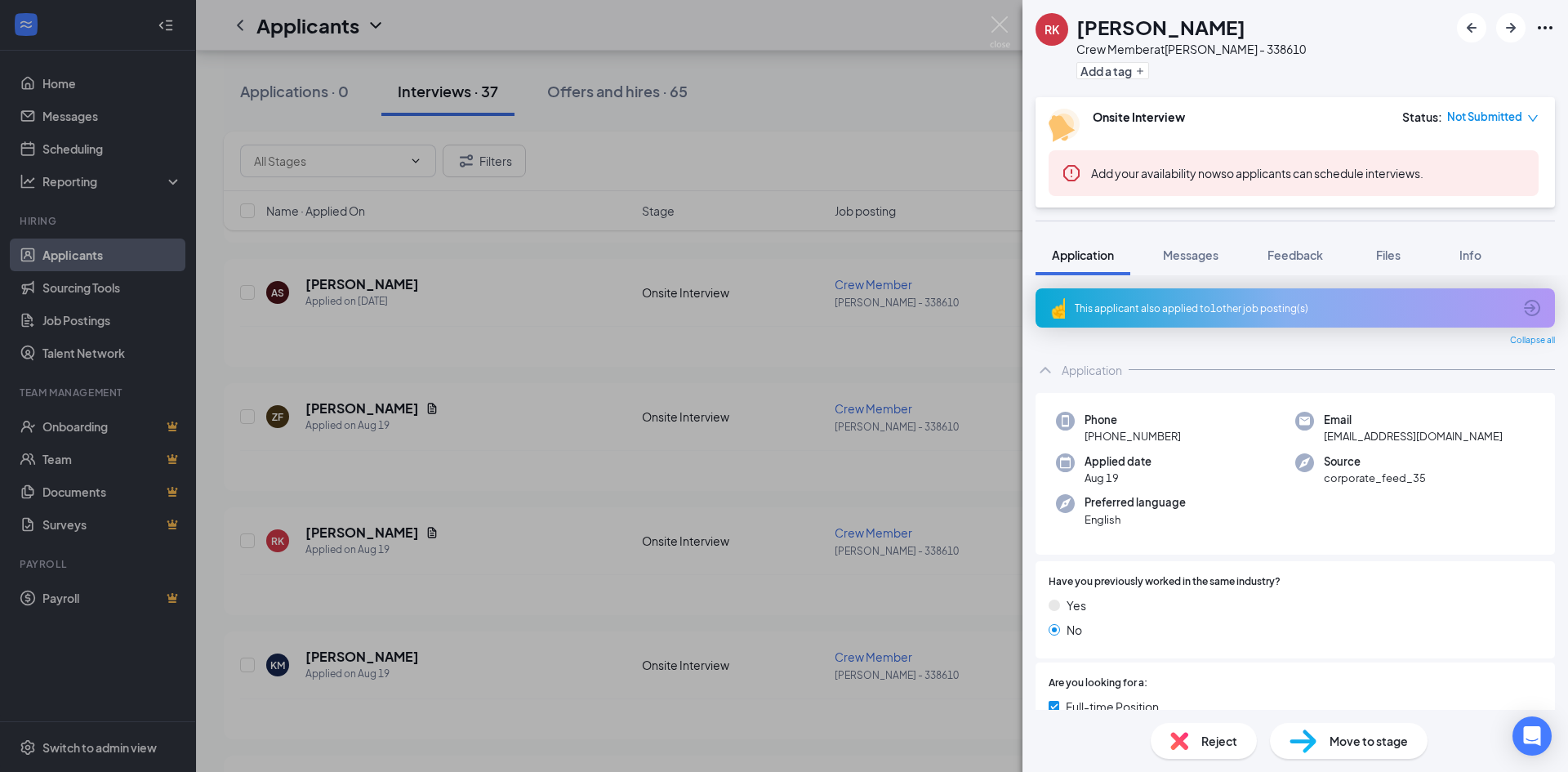
click at [756, 465] on div "RK [PERSON_NAME] Crew Member at [PERSON_NAME] - 338610 Add a tag Onsite Intervi…" at bounding box center [784, 386] width 1568 height 772
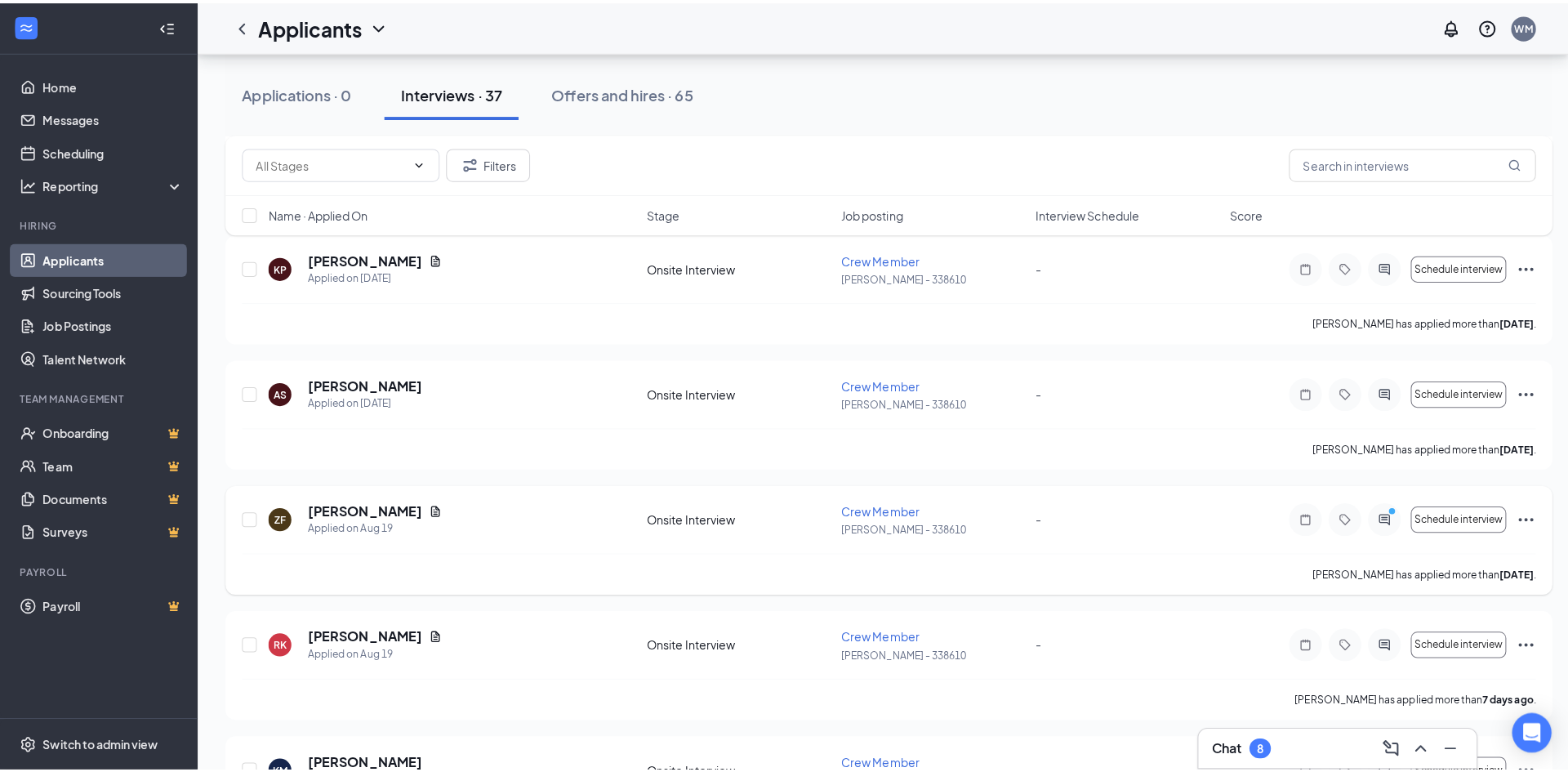
scroll to position [916, 0]
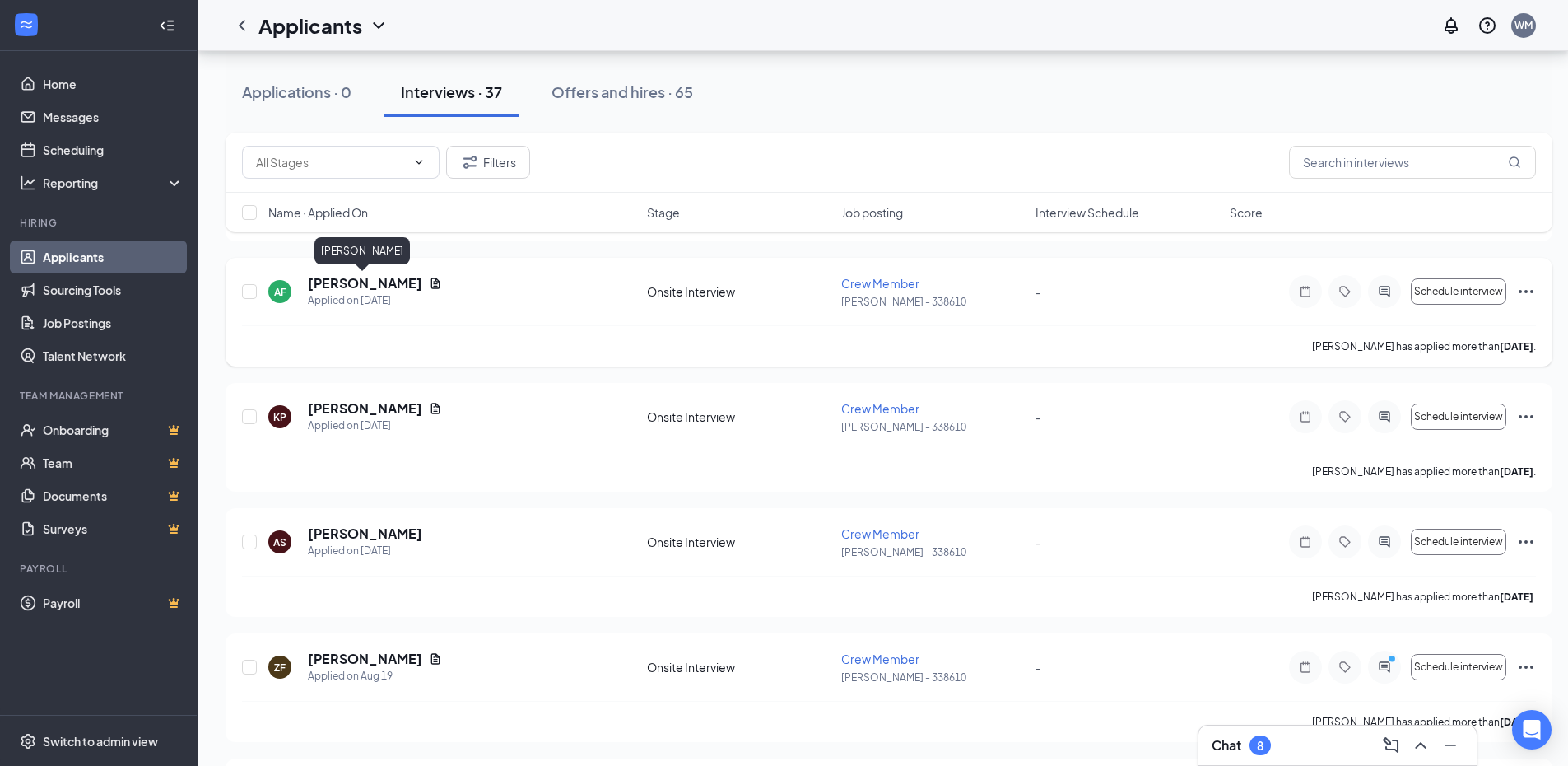
click at [376, 284] on h5 "[PERSON_NAME]" at bounding box center [365, 283] width 114 height 18
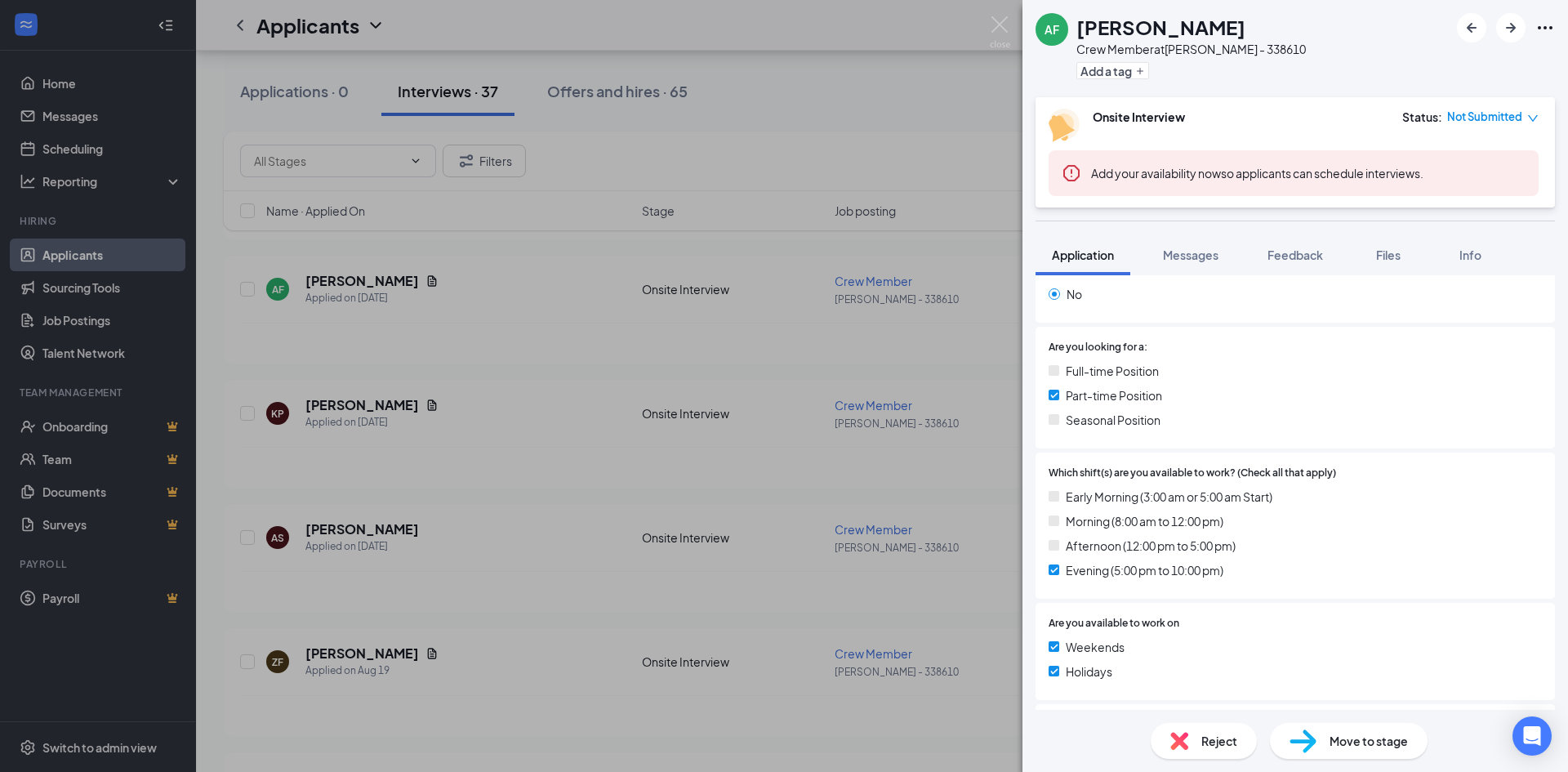
scroll to position [326, 0]
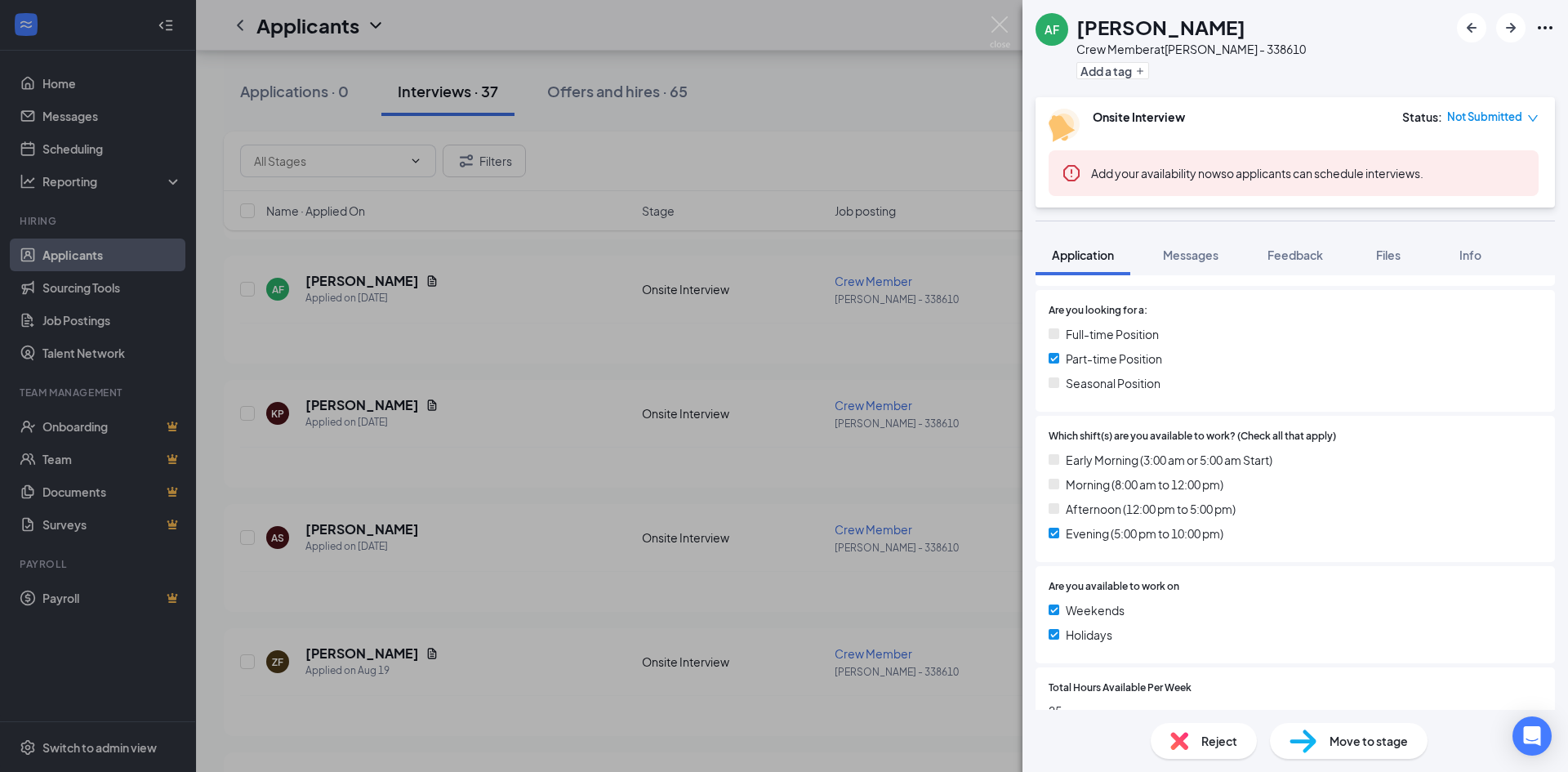
click at [441, 477] on div "AF [PERSON_NAME] Crew Member at [PERSON_NAME] - 338610 Add a tag Onsite Intervi…" at bounding box center [784, 386] width 1568 height 772
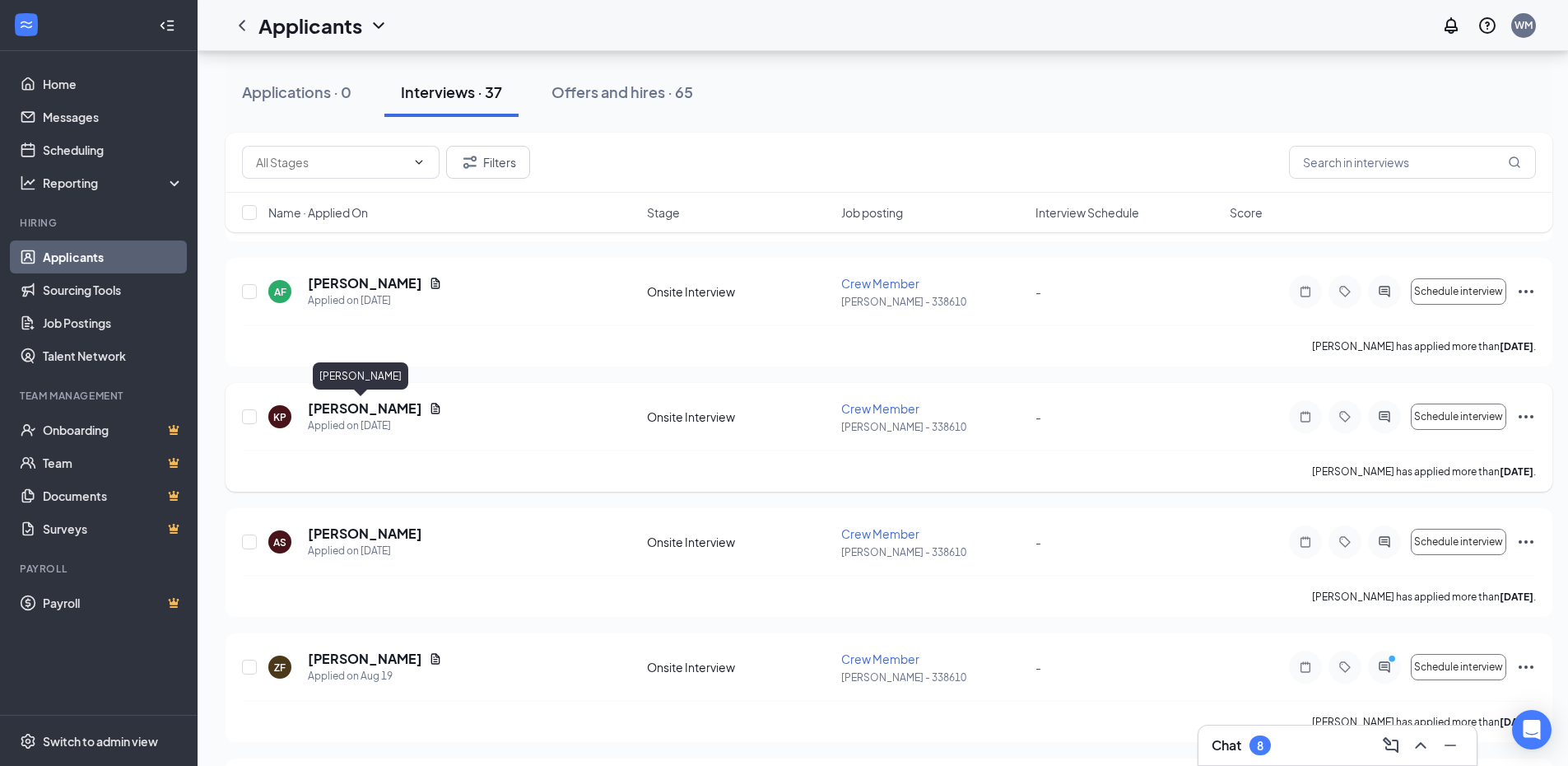
click at [370, 407] on h5 "[PERSON_NAME]" at bounding box center [365, 408] width 114 height 18
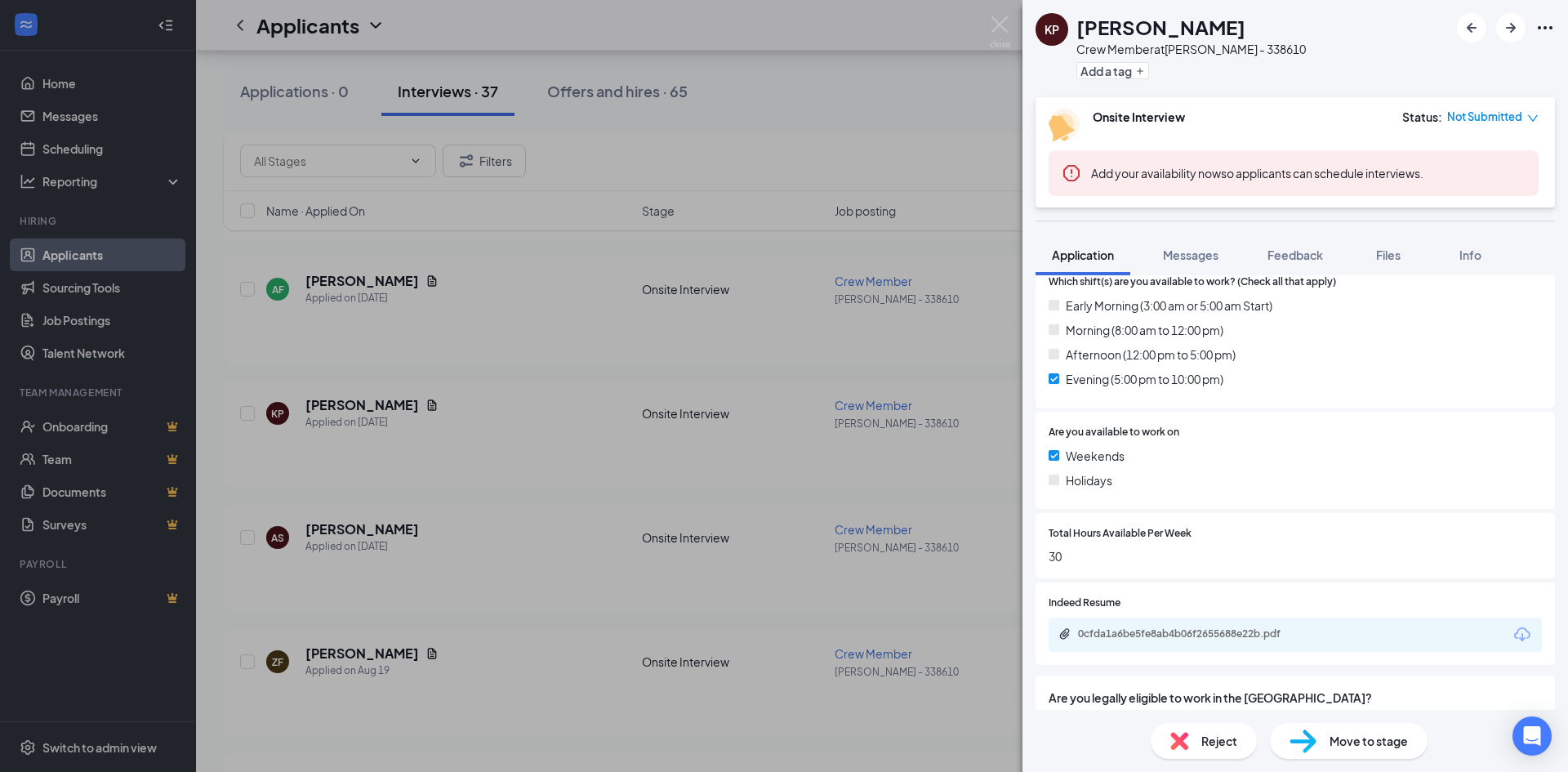
scroll to position [490, 0]
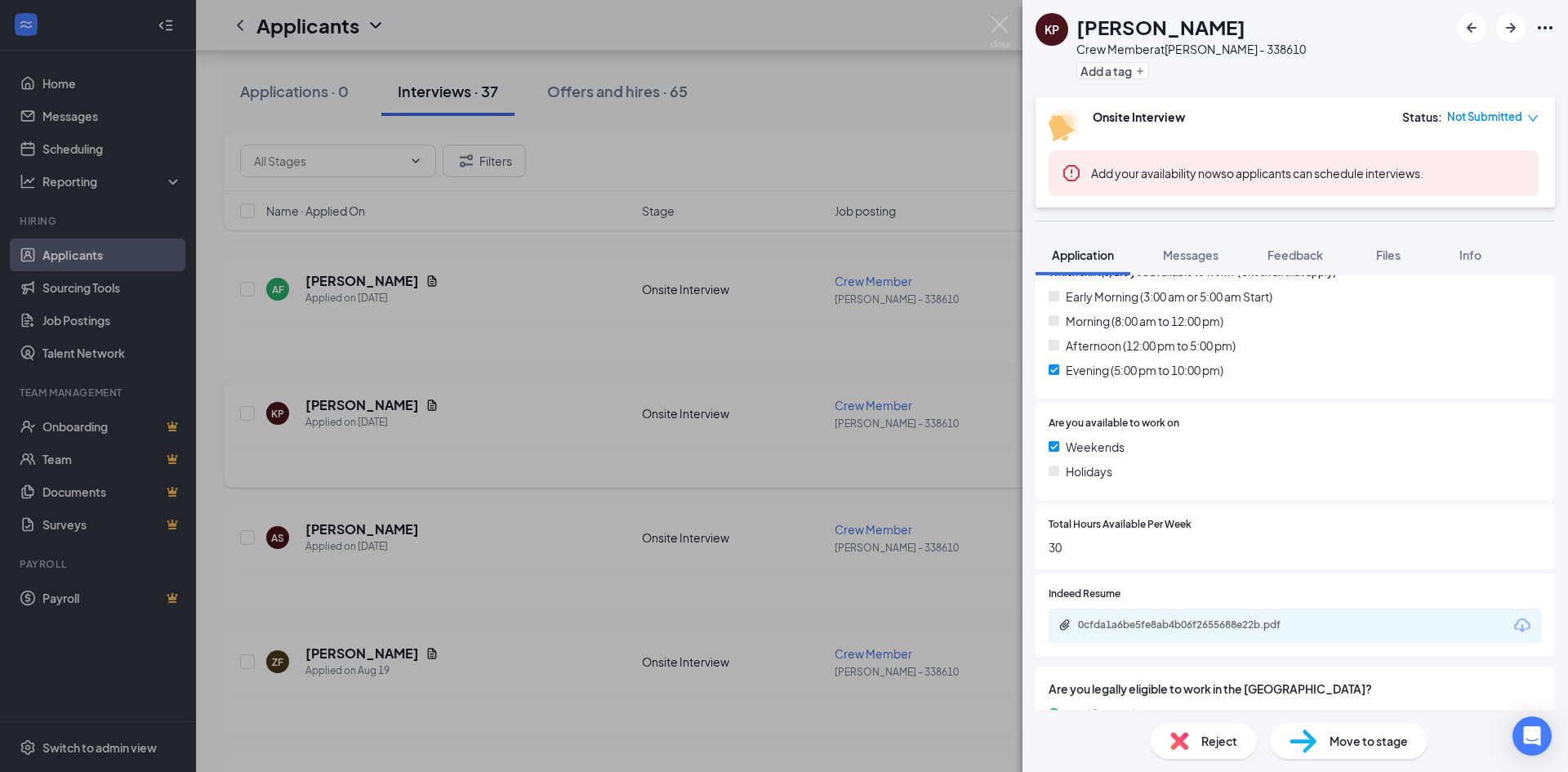
drag, startPoint x: 476, startPoint y: 471, endPoint x: 493, endPoint y: 477, distance: 18.0
click at [476, 471] on div "[PERSON_NAME] Crew Member at [PERSON_NAME] - 338610 Add a tag Onsite Interview …" at bounding box center [784, 386] width 1568 height 772
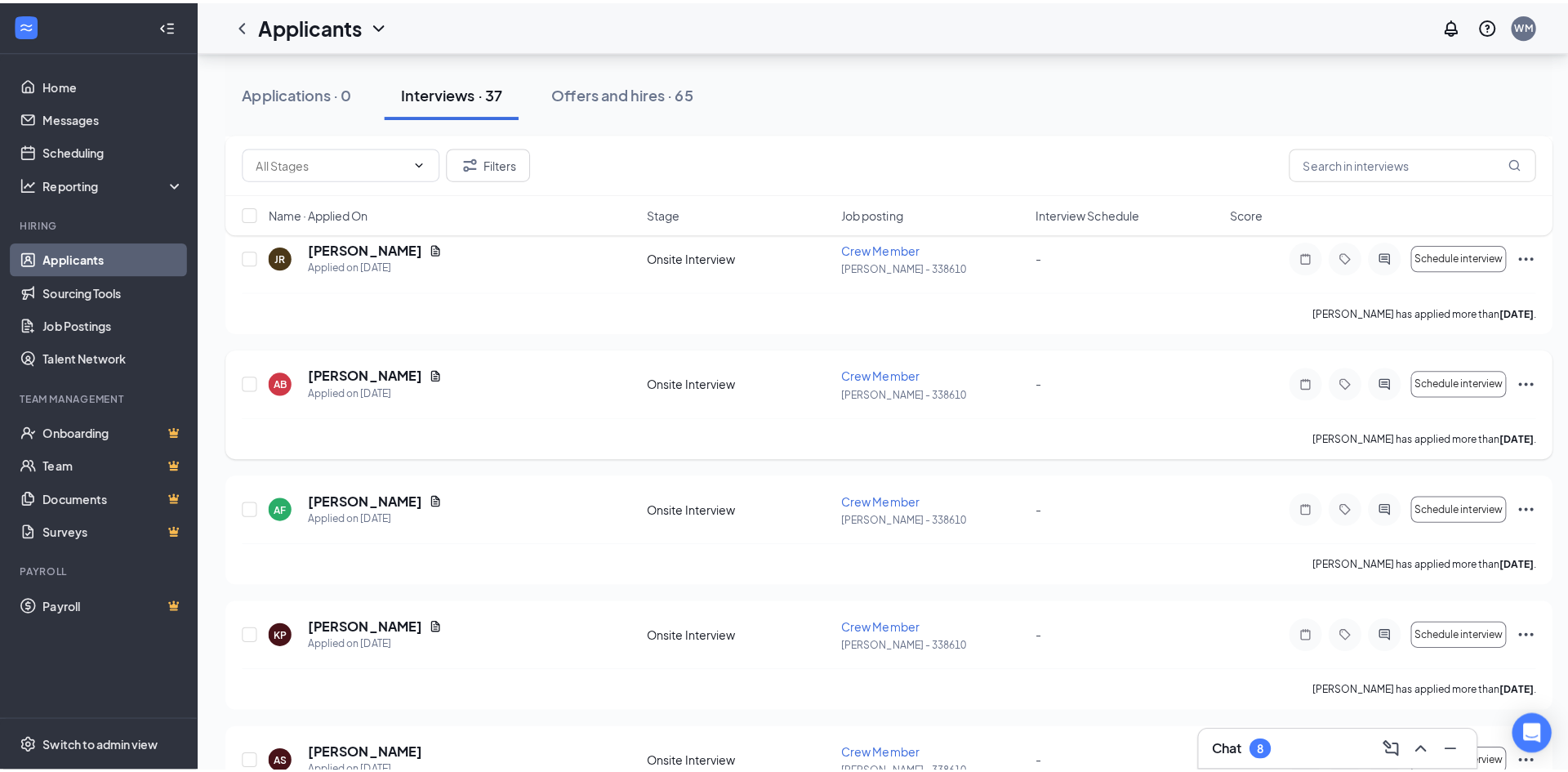
scroll to position [672, 0]
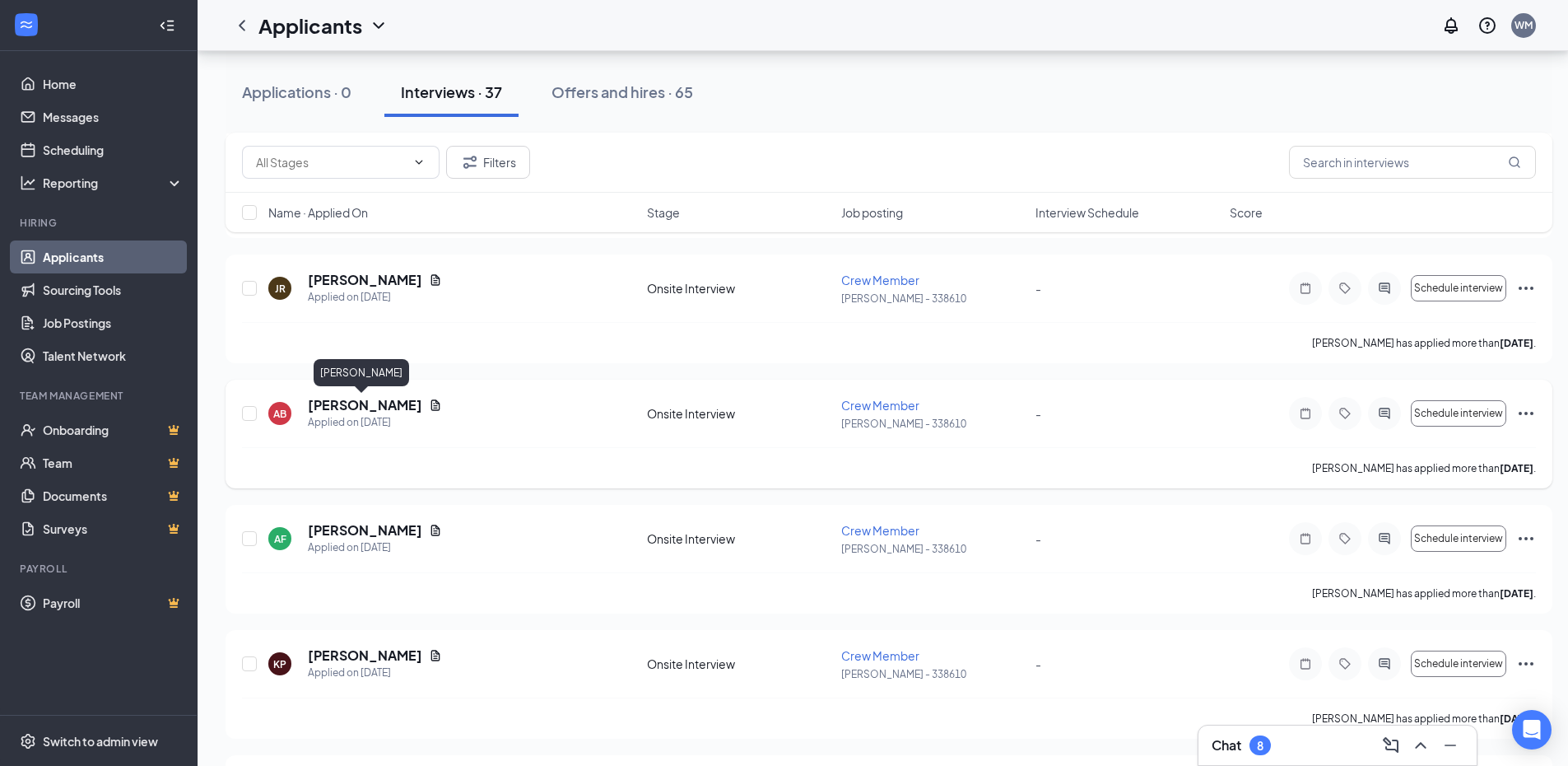
click at [376, 411] on h5 "[PERSON_NAME]" at bounding box center [365, 405] width 114 height 18
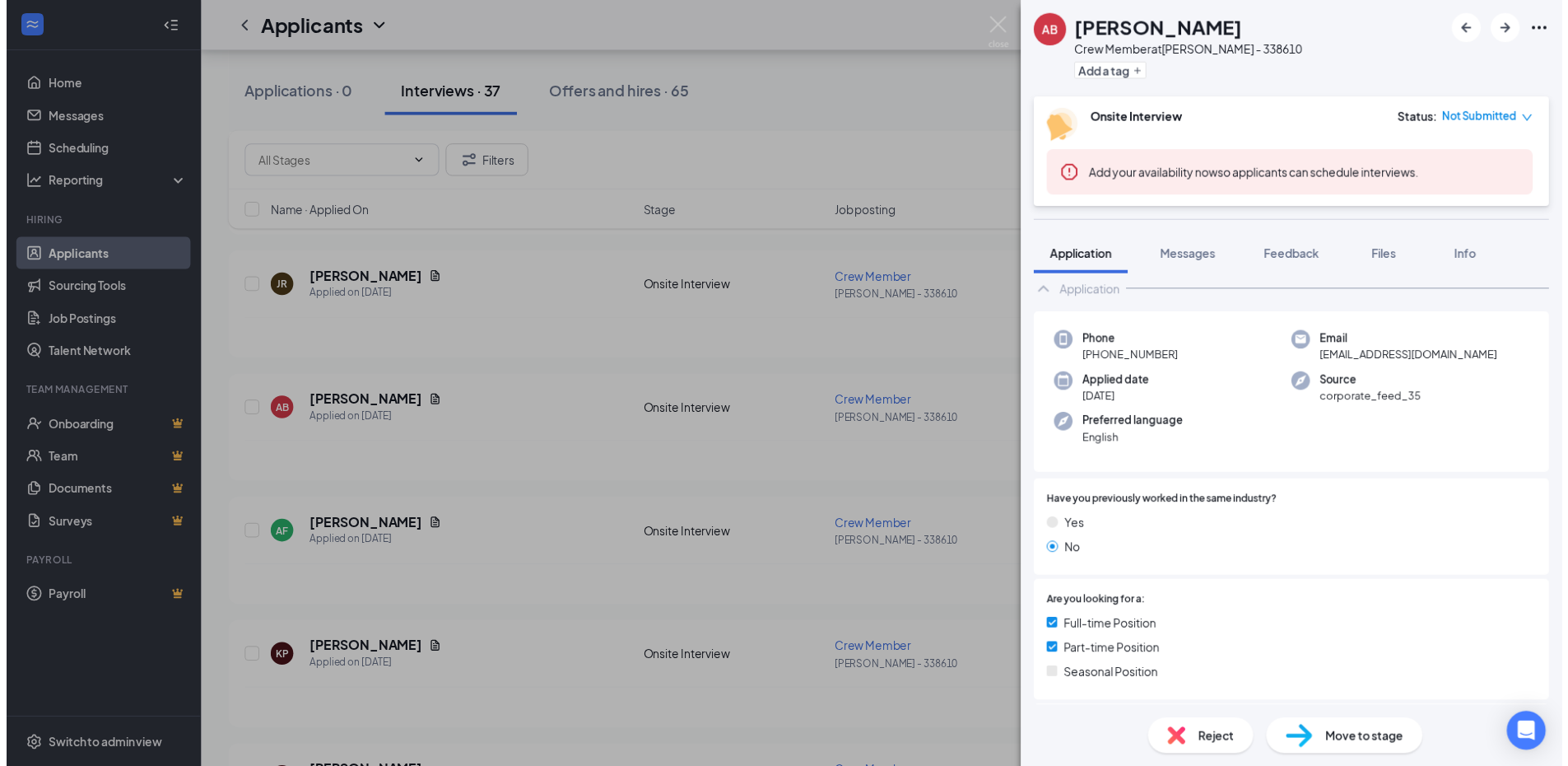
scroll to position [51, 0]
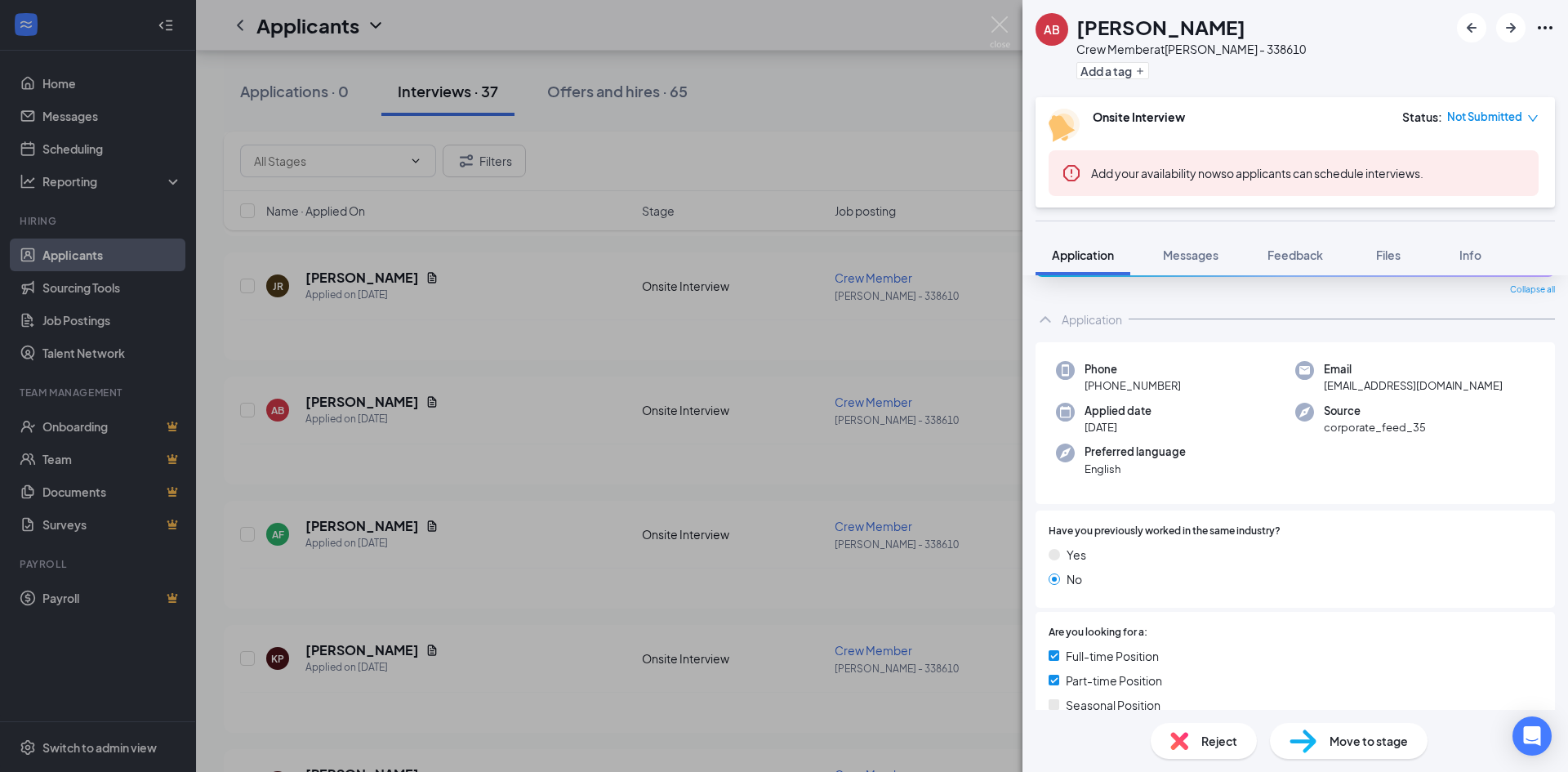
click at [720, 466] on div "[PERSON_NAME] Crew Member at [PERSON_NAME] - 338610 Add a tag Onsite Interview …" at bounding box center [784, 386] width 1568 height 772
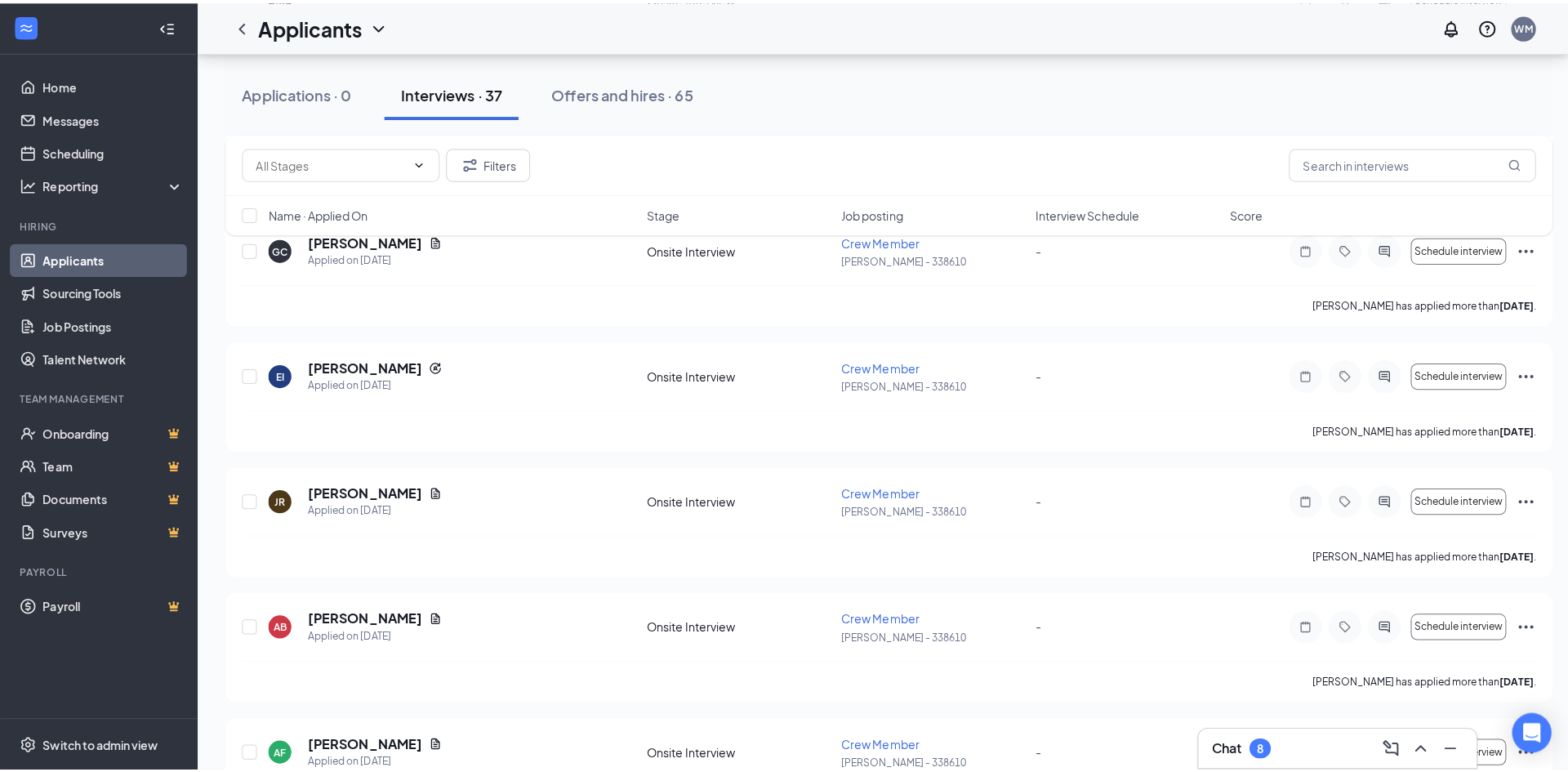
scroll to position [427, 0]
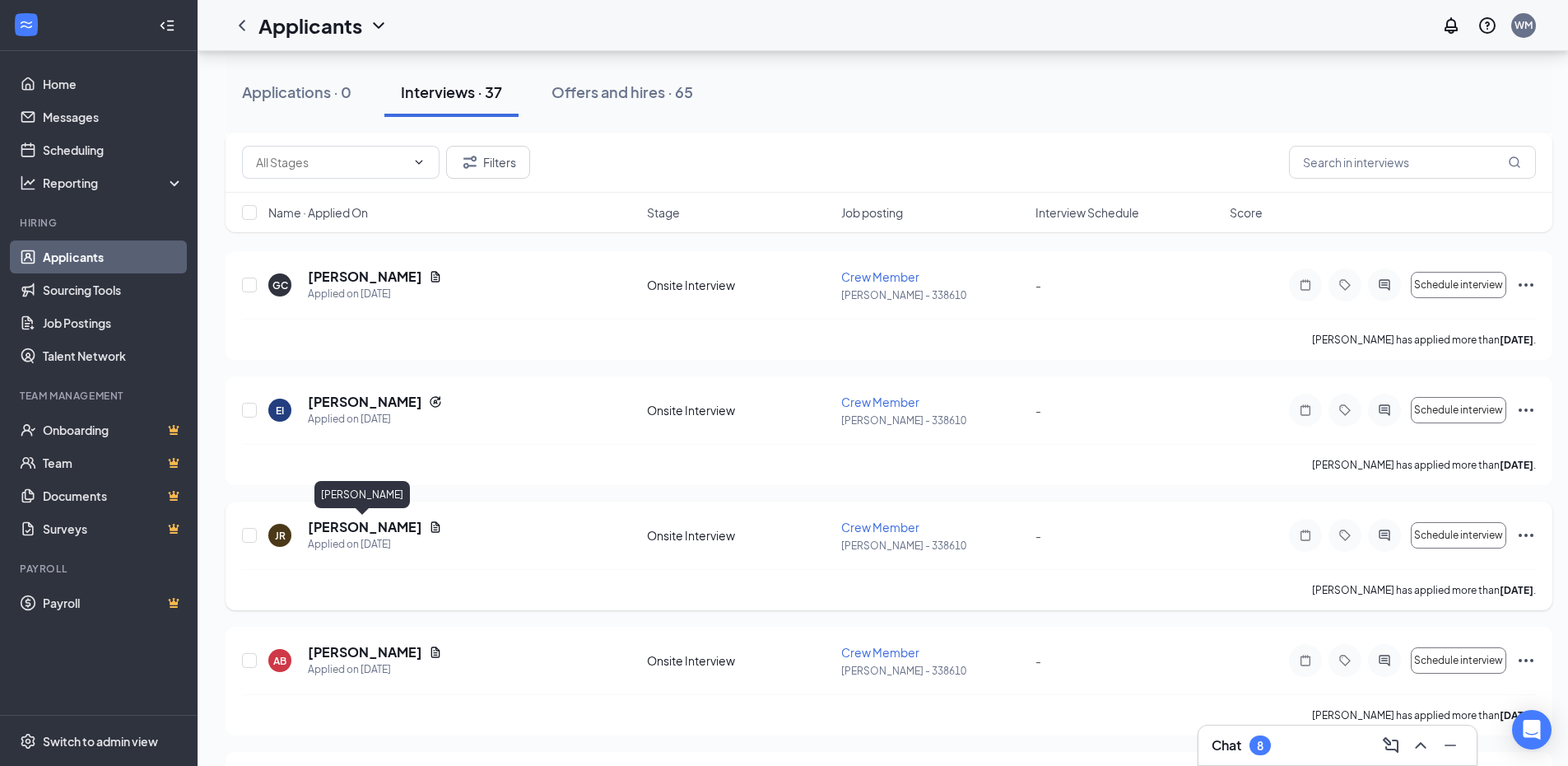
click at [347, 528] on h5 "[PERSON_NAME]" at bounding box center [365, 527] width 114 height 18
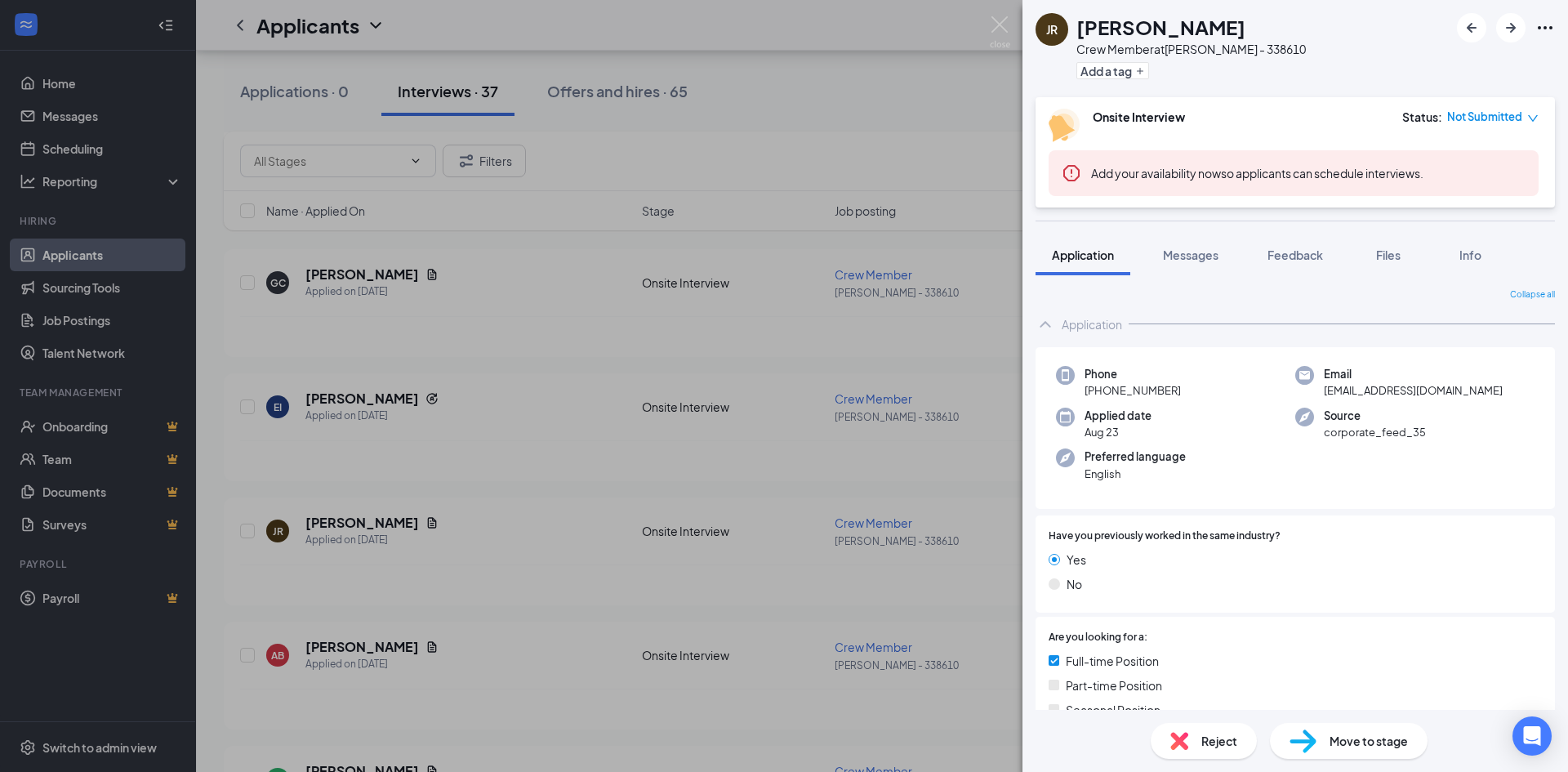
click at [359, 433] on div "JR Jillian Rodrique Crew Member at WES - 338610 Add a tag Onsite Interview Stat…" at bounding box center [784, 386] width 1568 height 772
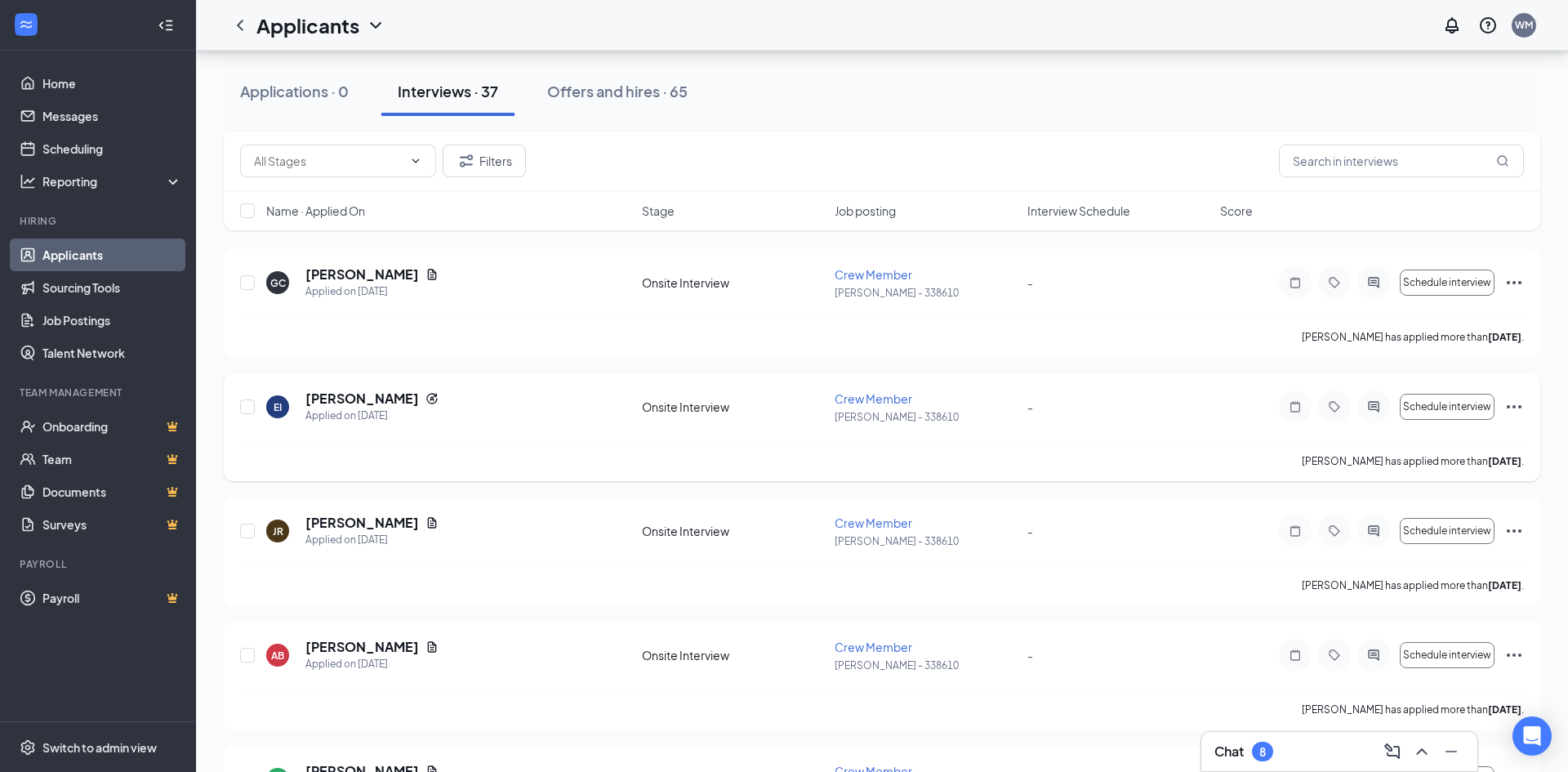
click at [366, 397] on h5 "[PERSON_NAME]" at bounding box center [362, 399] width 113 height 18
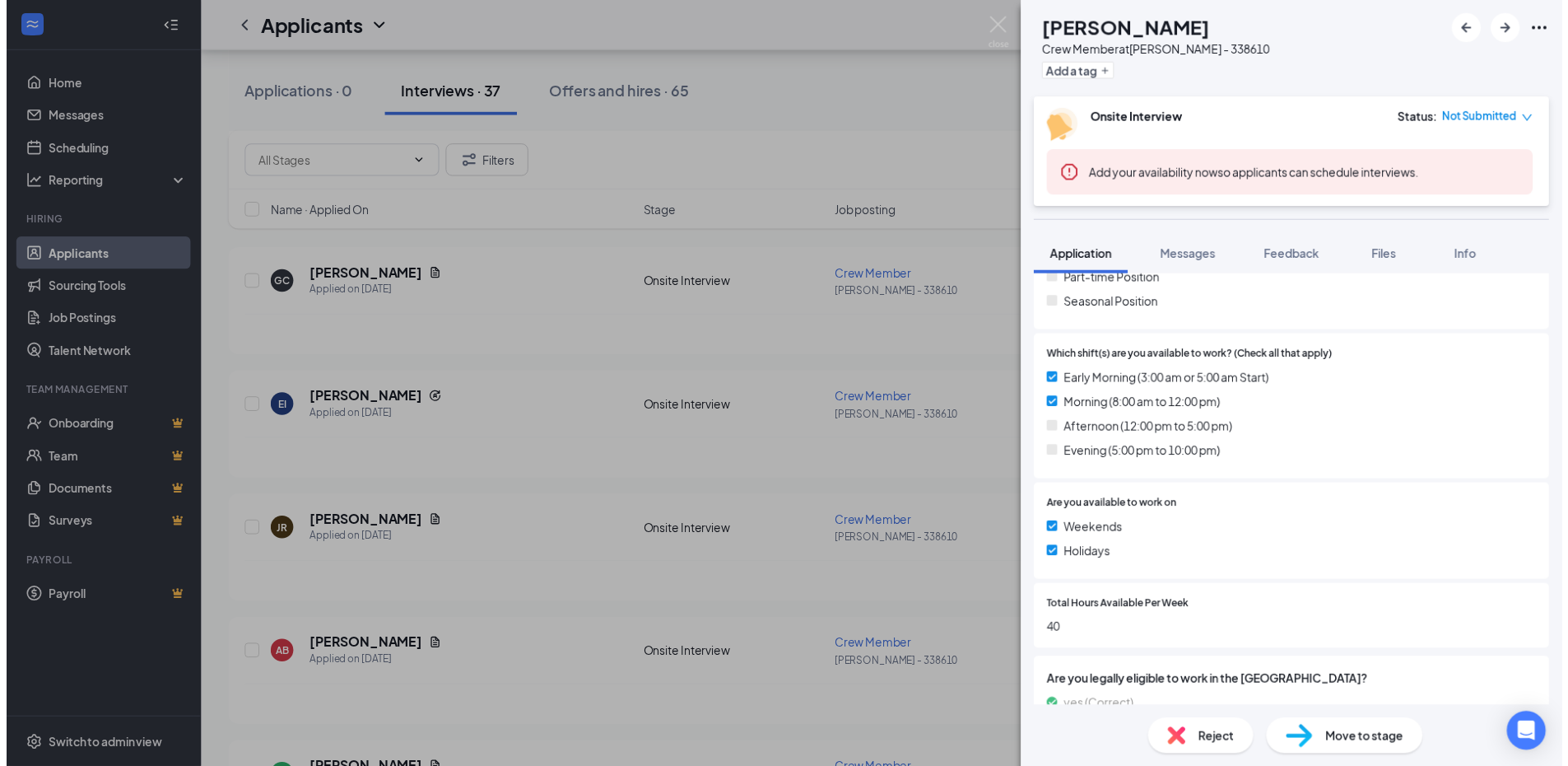
scroll to position [208, 0]
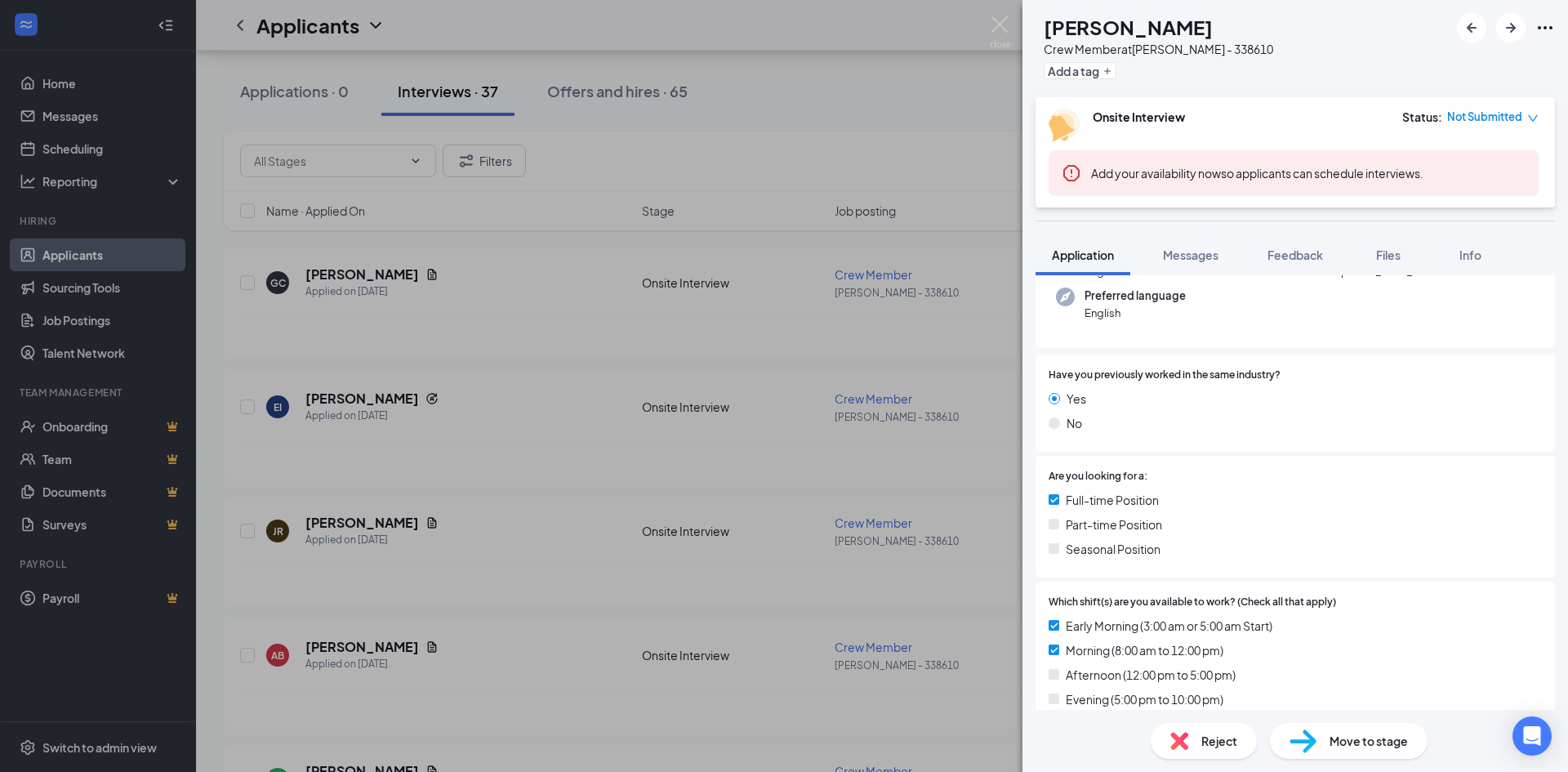
click at [884, 133] on div "EI Elizabeth Irizarry Crew Member at WES - 338610 Add a tag Onsite Interview St…" at bounding box center [784, 386] width 1568 height 772
